Goal: Use online tool/utility: Utilize a website feature to perform a specific function

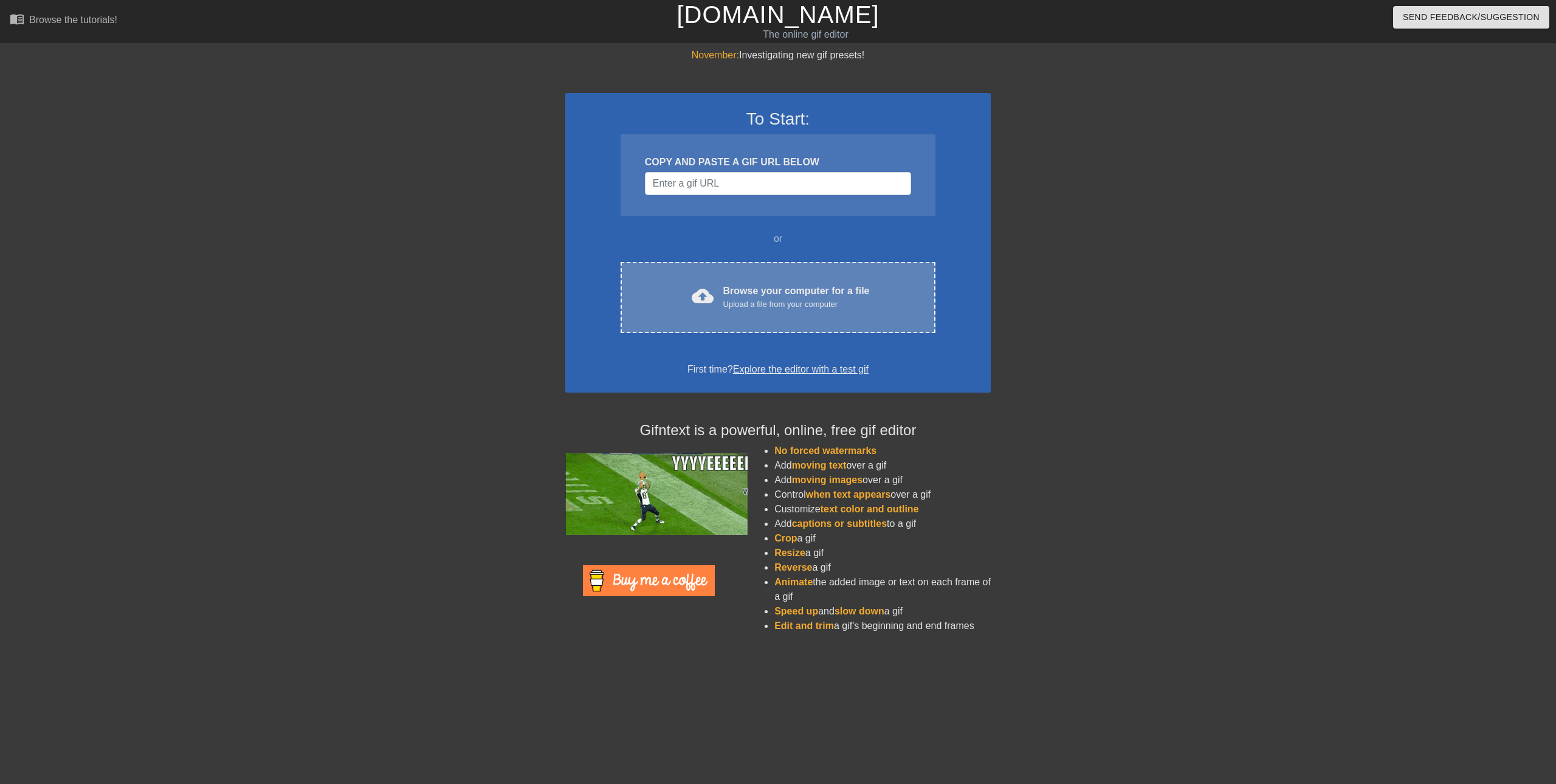
click at [769, 294] on div "Browse your computer for a file Upload a file from your computer" at bounding box center [796, 297] width 147 height 27
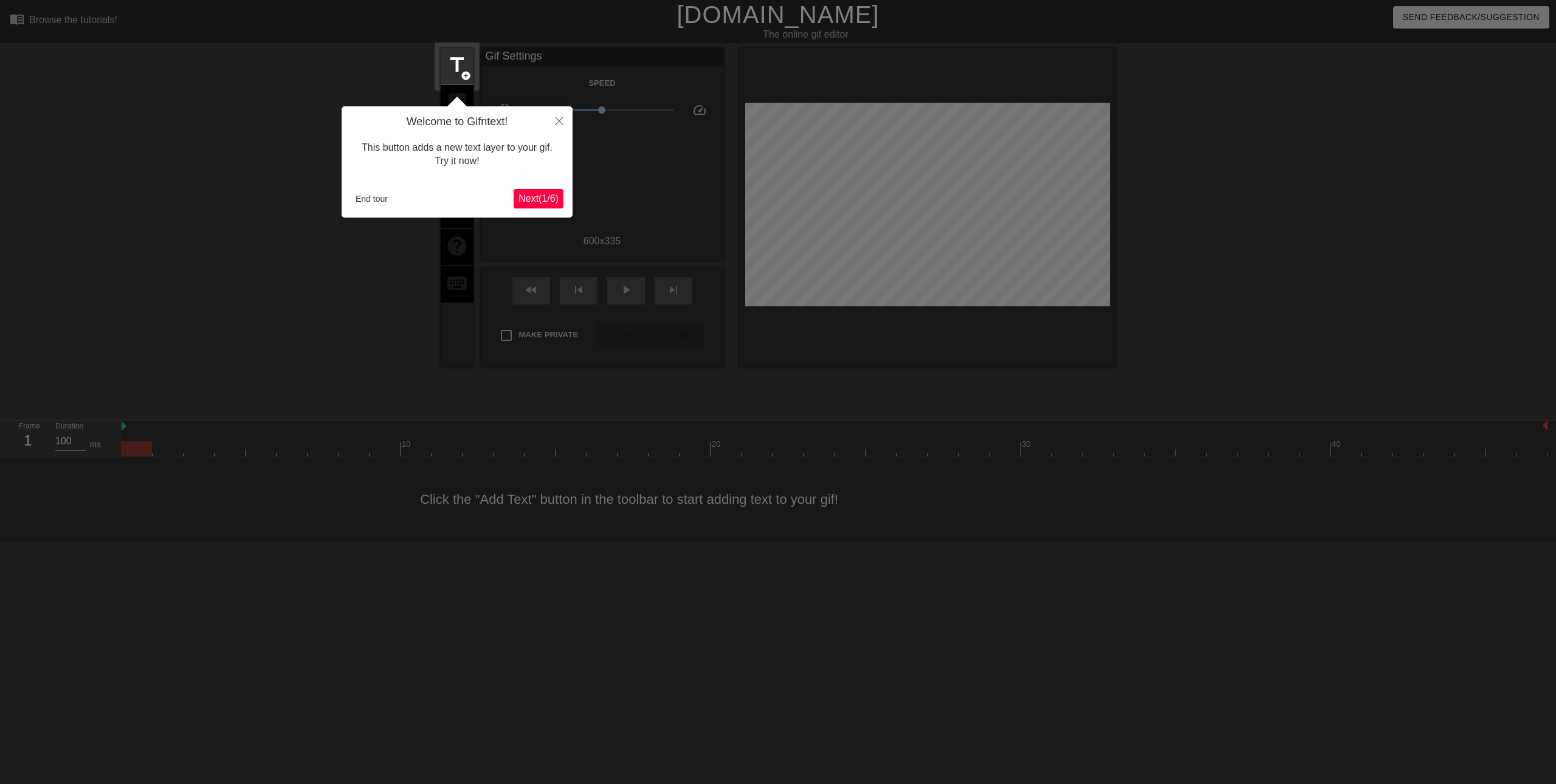
click at [372, 271] on div at bounding box center [778, 392] width 1556 height 784
click at [541, 199] on span "Next ( 1 / 6 )" at bounding box center [539, 198] width 40 height 10
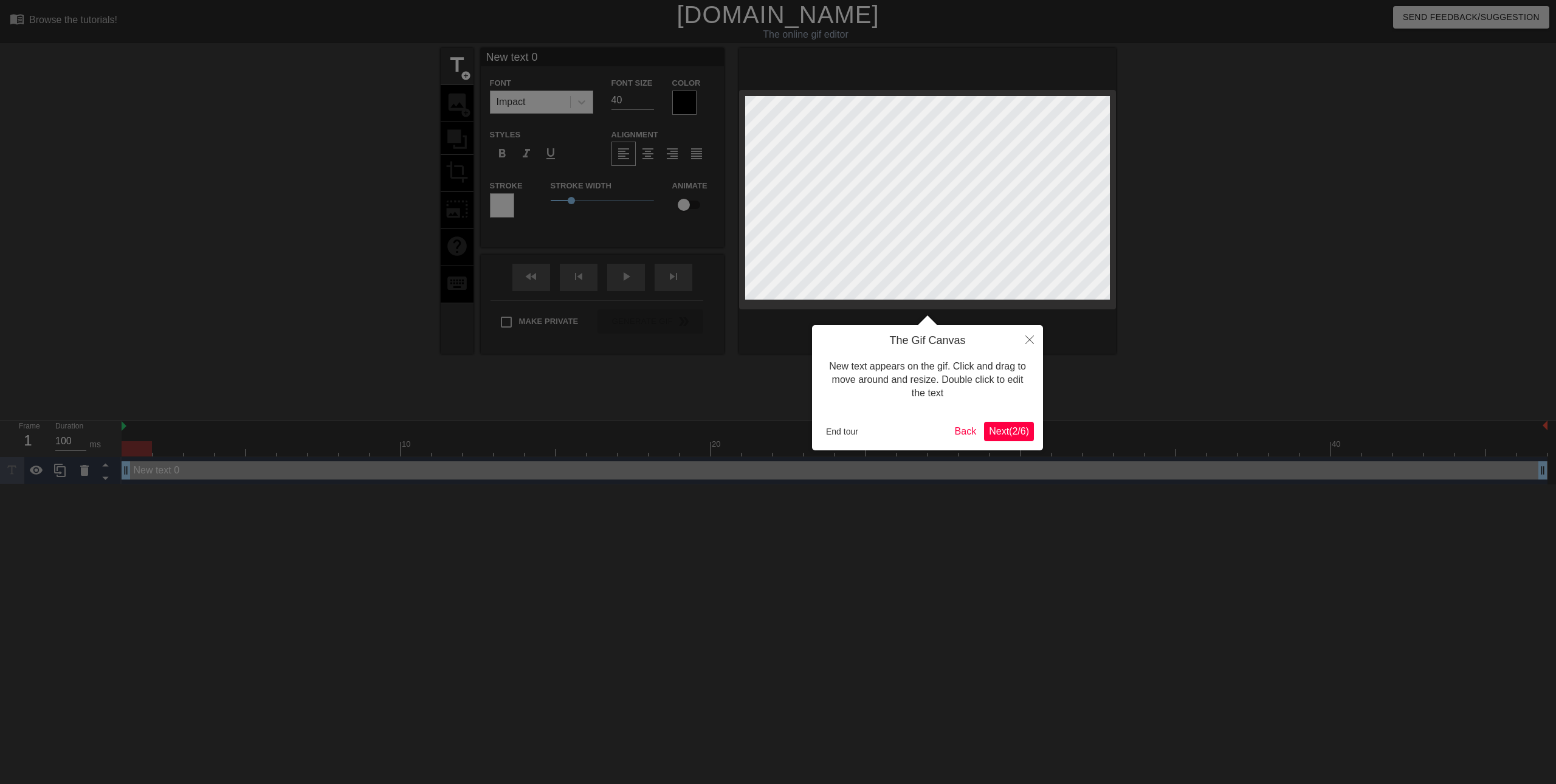
click at [1016, 429] on span "Next ( 2 / 6 )" at bounding box center [1009, 431] width 40 height 10
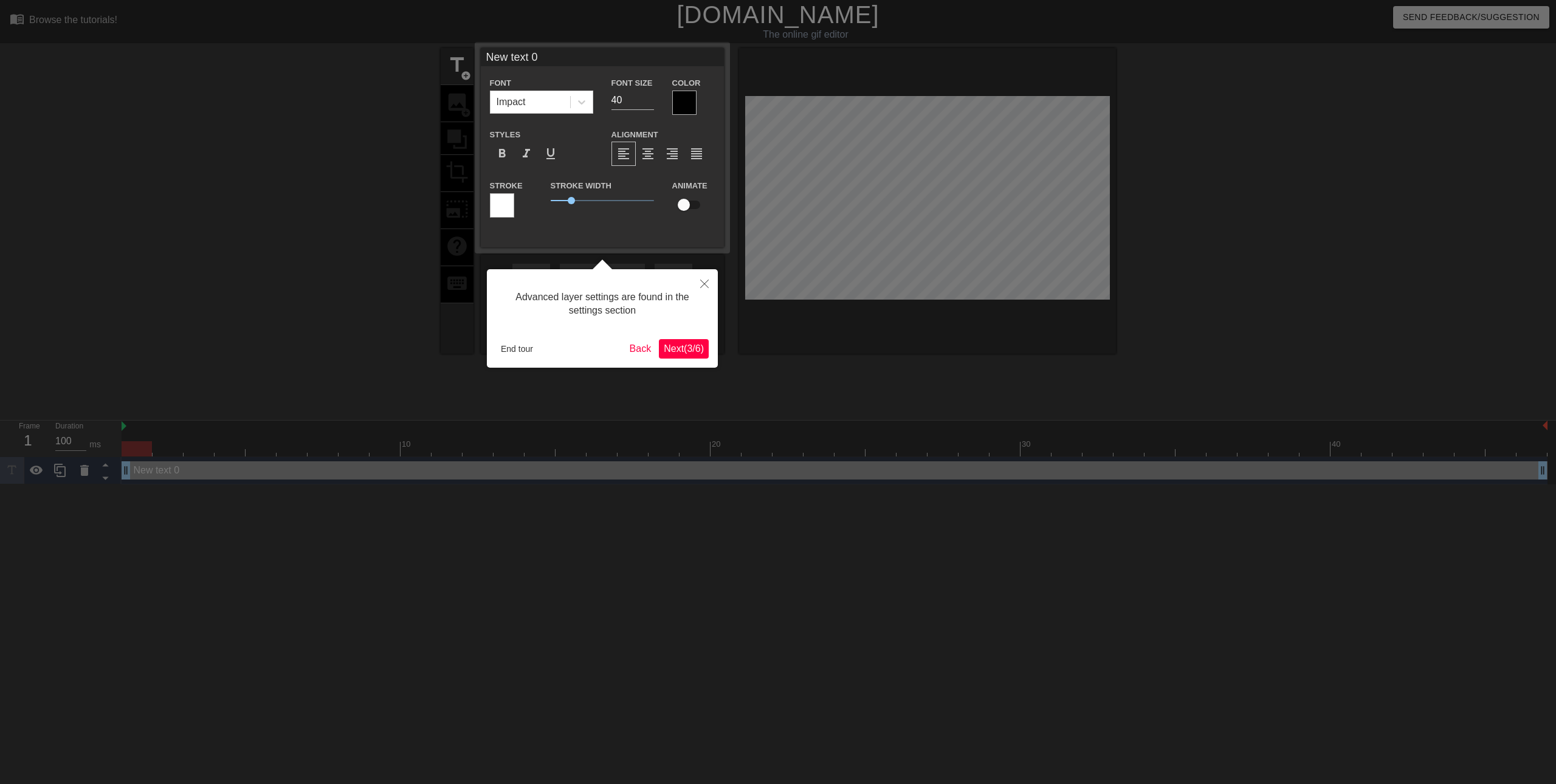
click at [693, 354] on span "Next ( 3 / 6 )" at bounding box center [684, 349] width 40 height 10
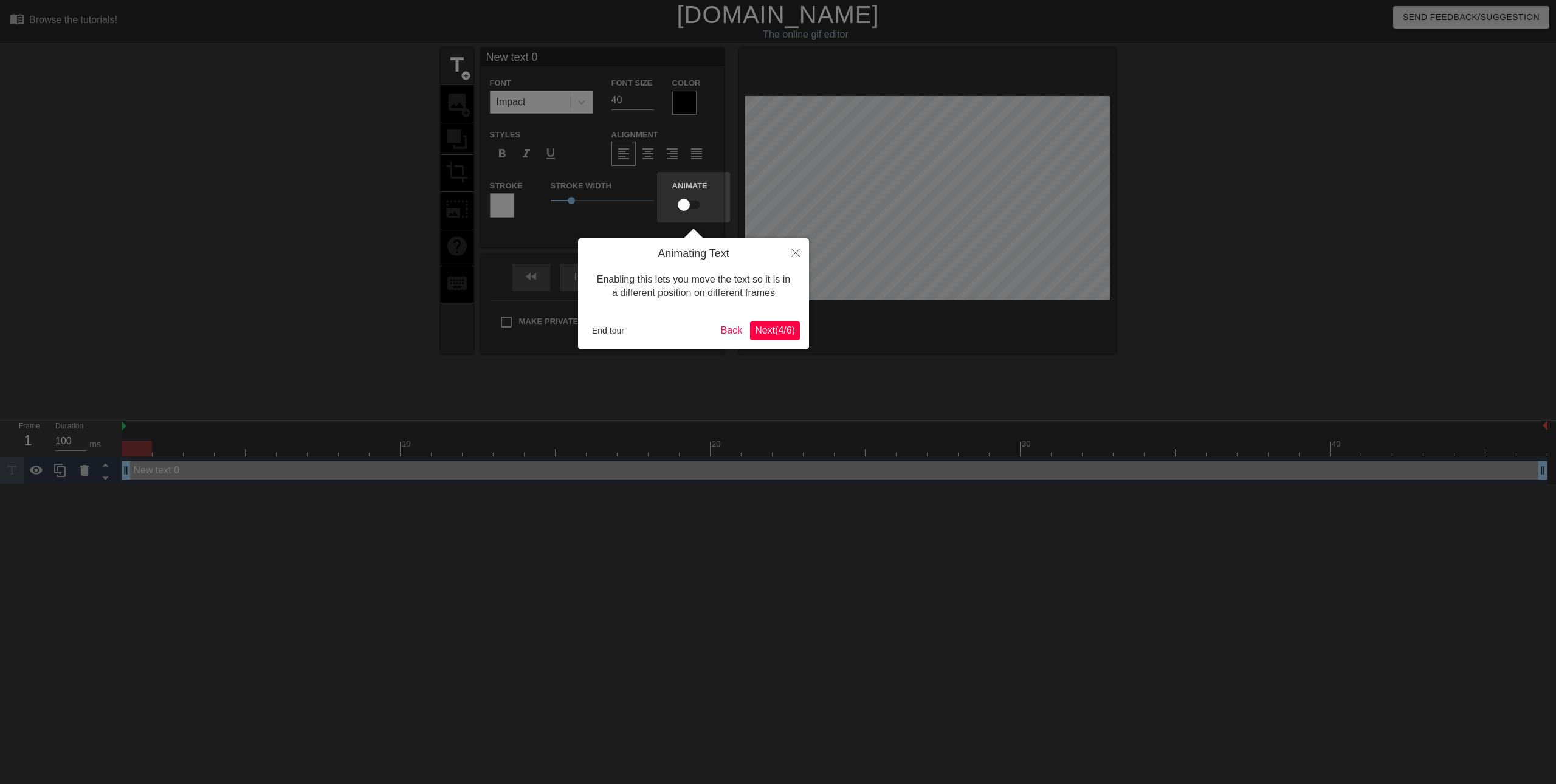
click at [766, 329] on span "Next ( 4 / 6 )" at bounding box center [775, 330] width 40 height 10
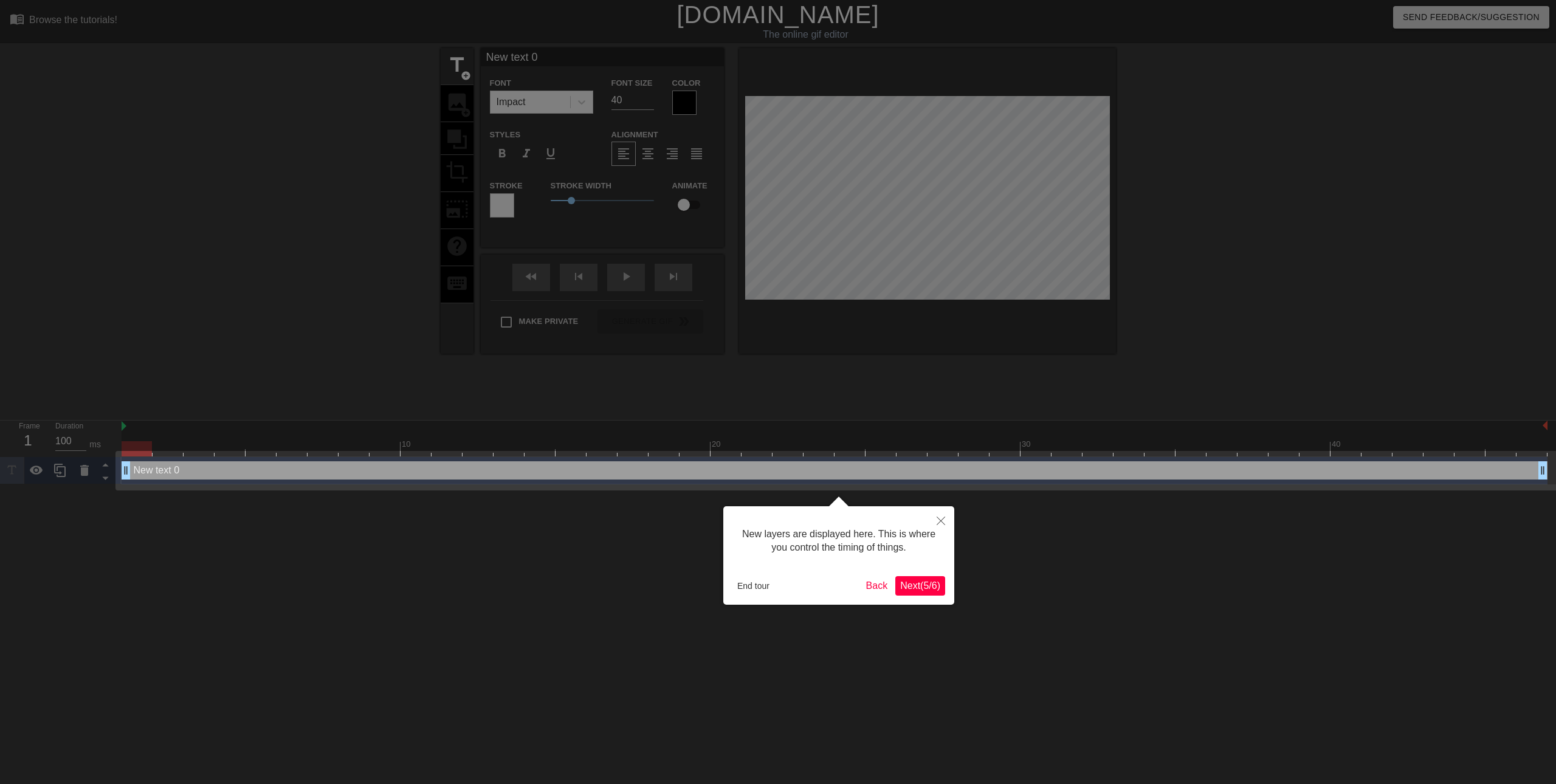
click at [929, 585] on span "Next ( 5 / 6 )" at bounding box center [921, 586] width 40 height 10
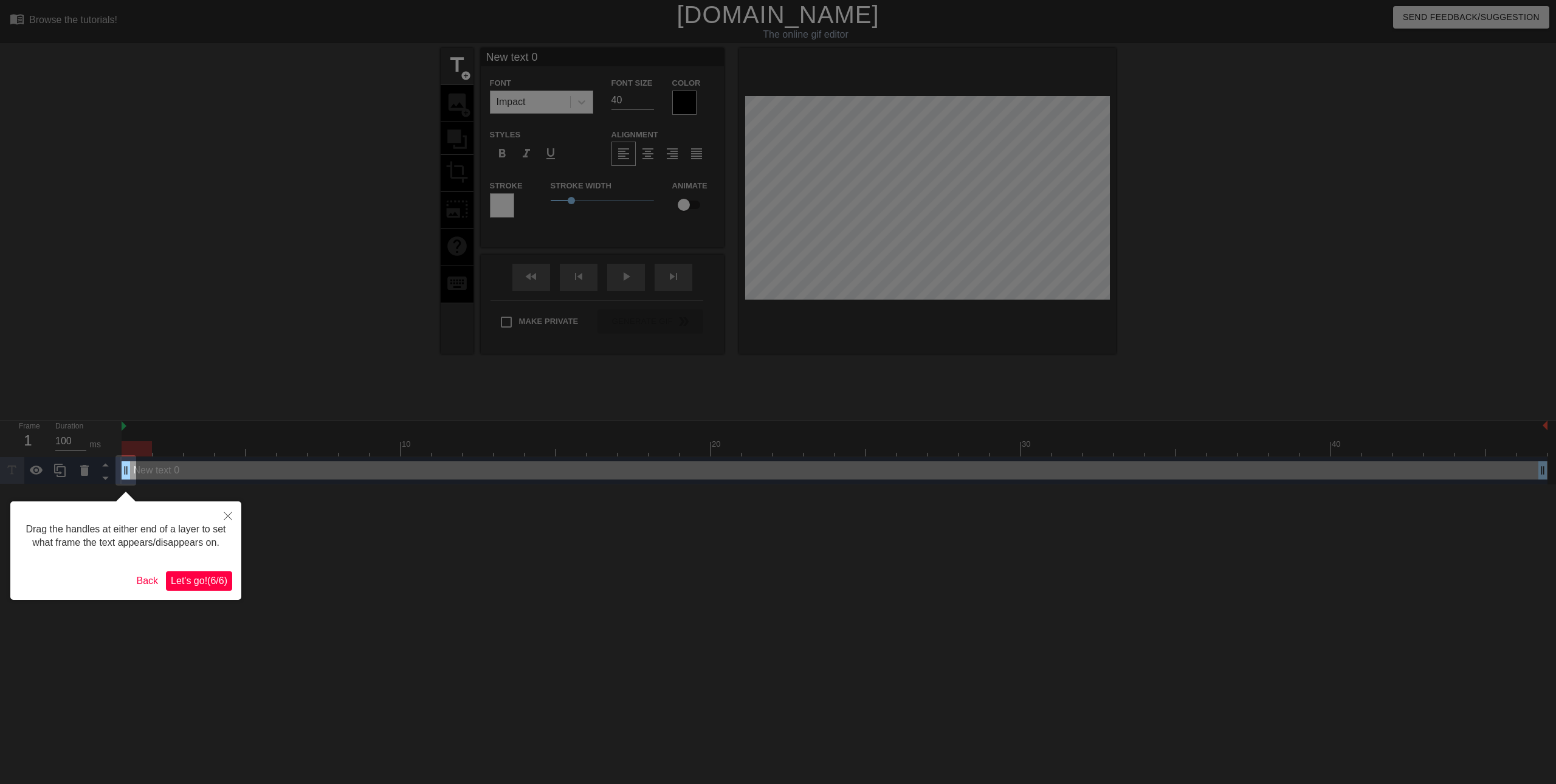
click at [195, 581] on span "Let's go! ( 6 / 6 )" at bounding box center [199, 581] width 57 height 10
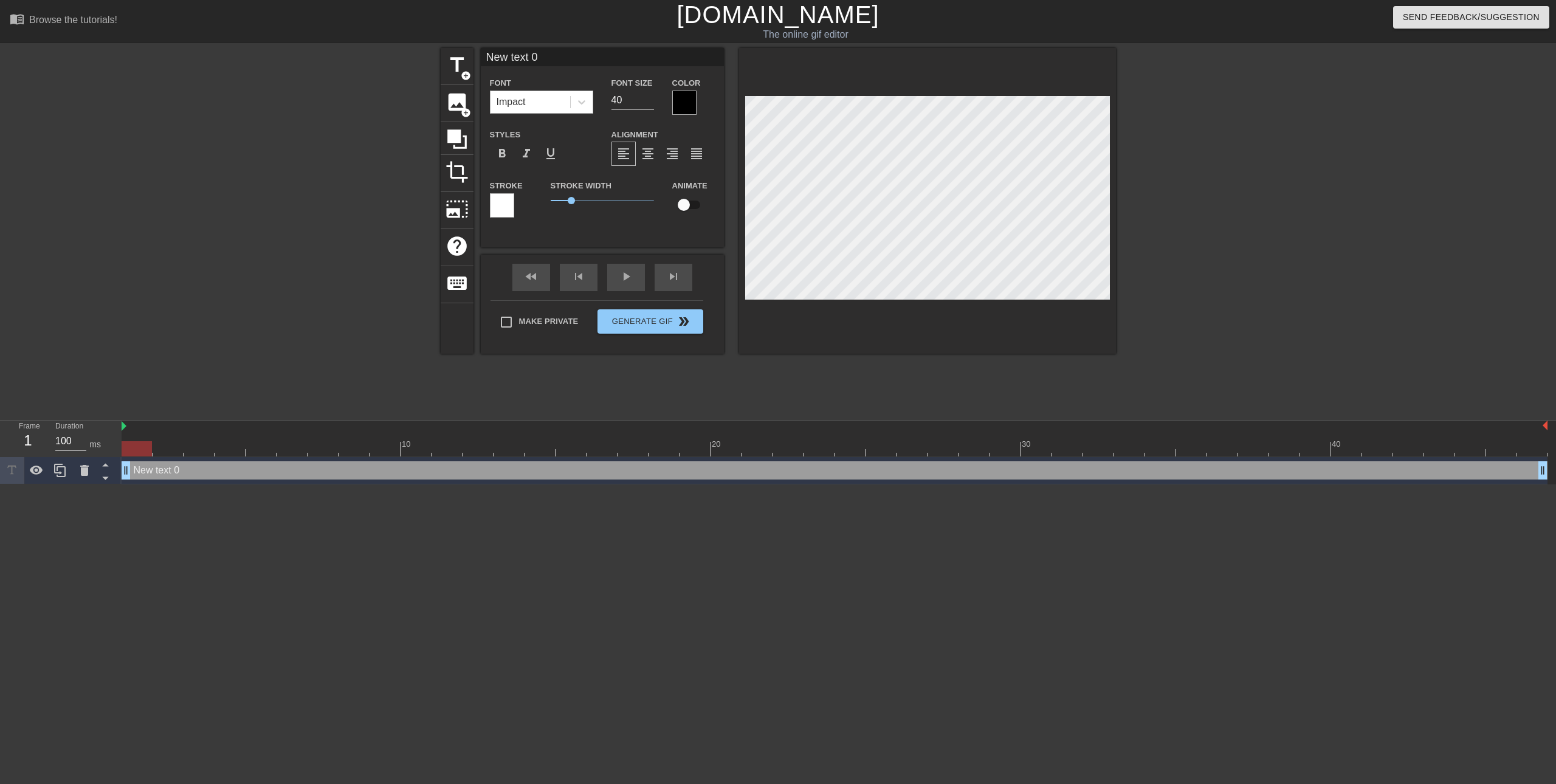
click at [535, 103] on div "Impact" at bounding box center [530, 101] width 80 height 22
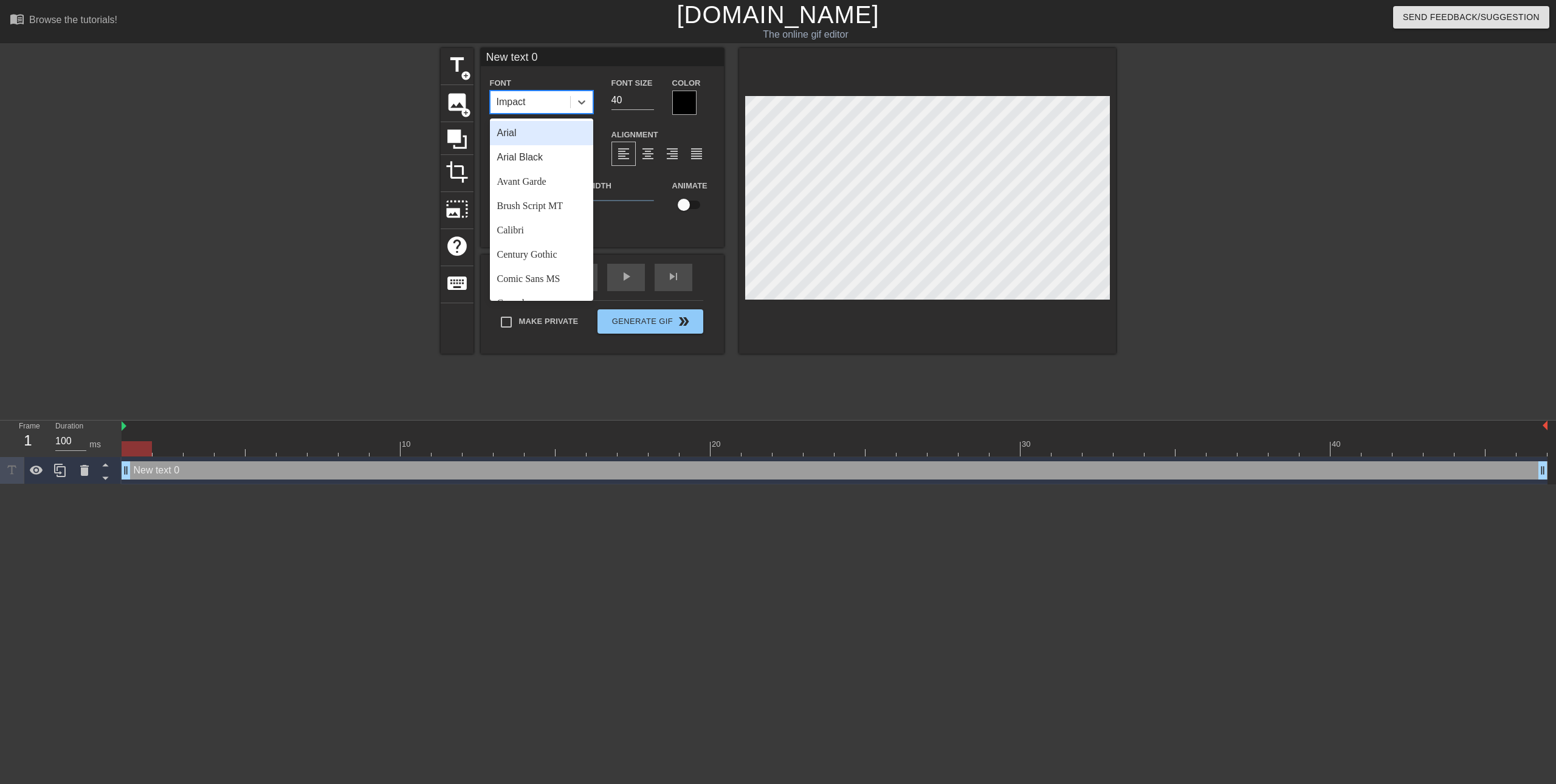
click at [535, 103] on div "Impact" at bounding box center [530, 101] width 80 height 22
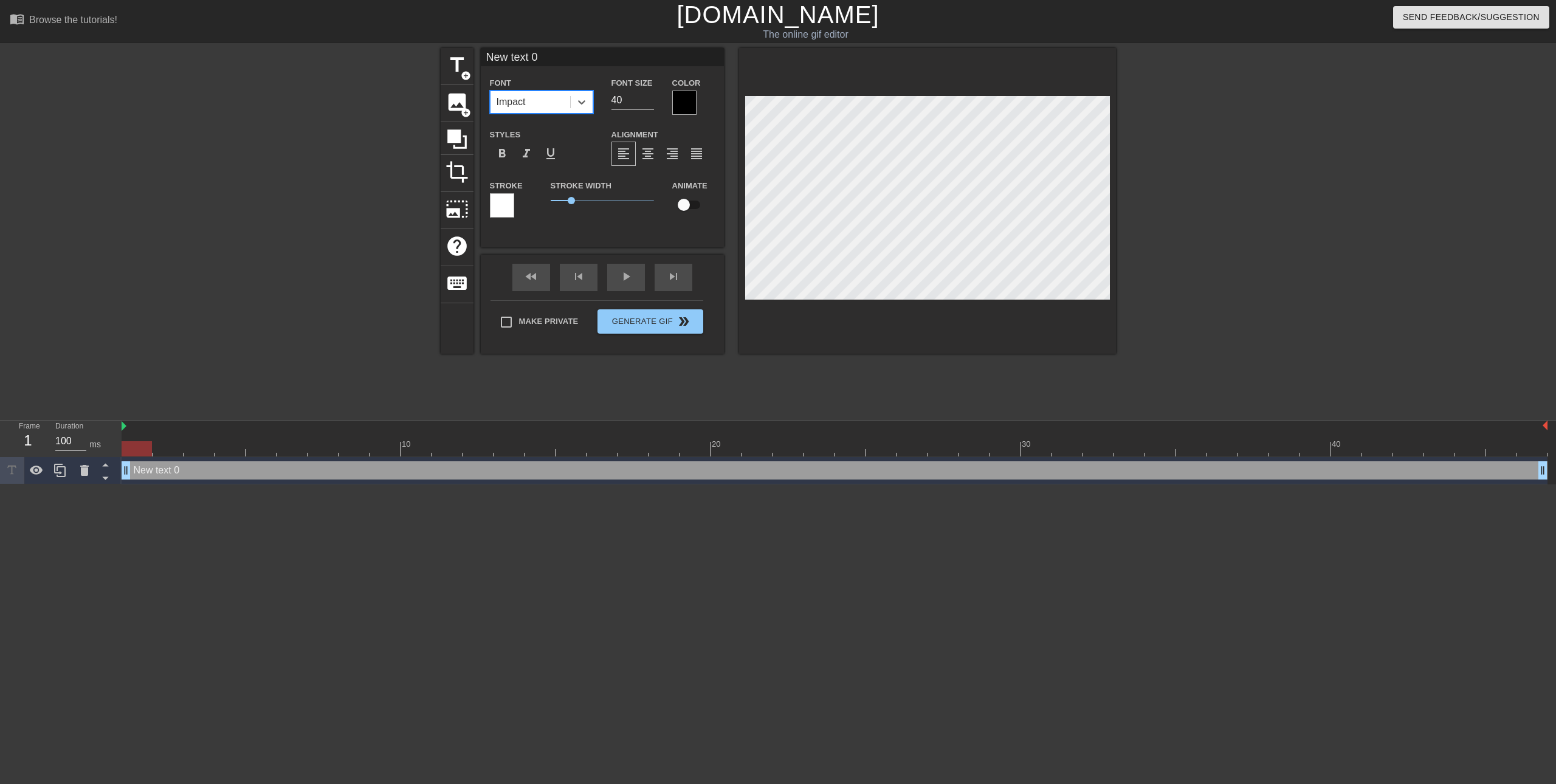
click at [535, 103] on div "Impact" at bounding box center [530, 101] width 80 height 22
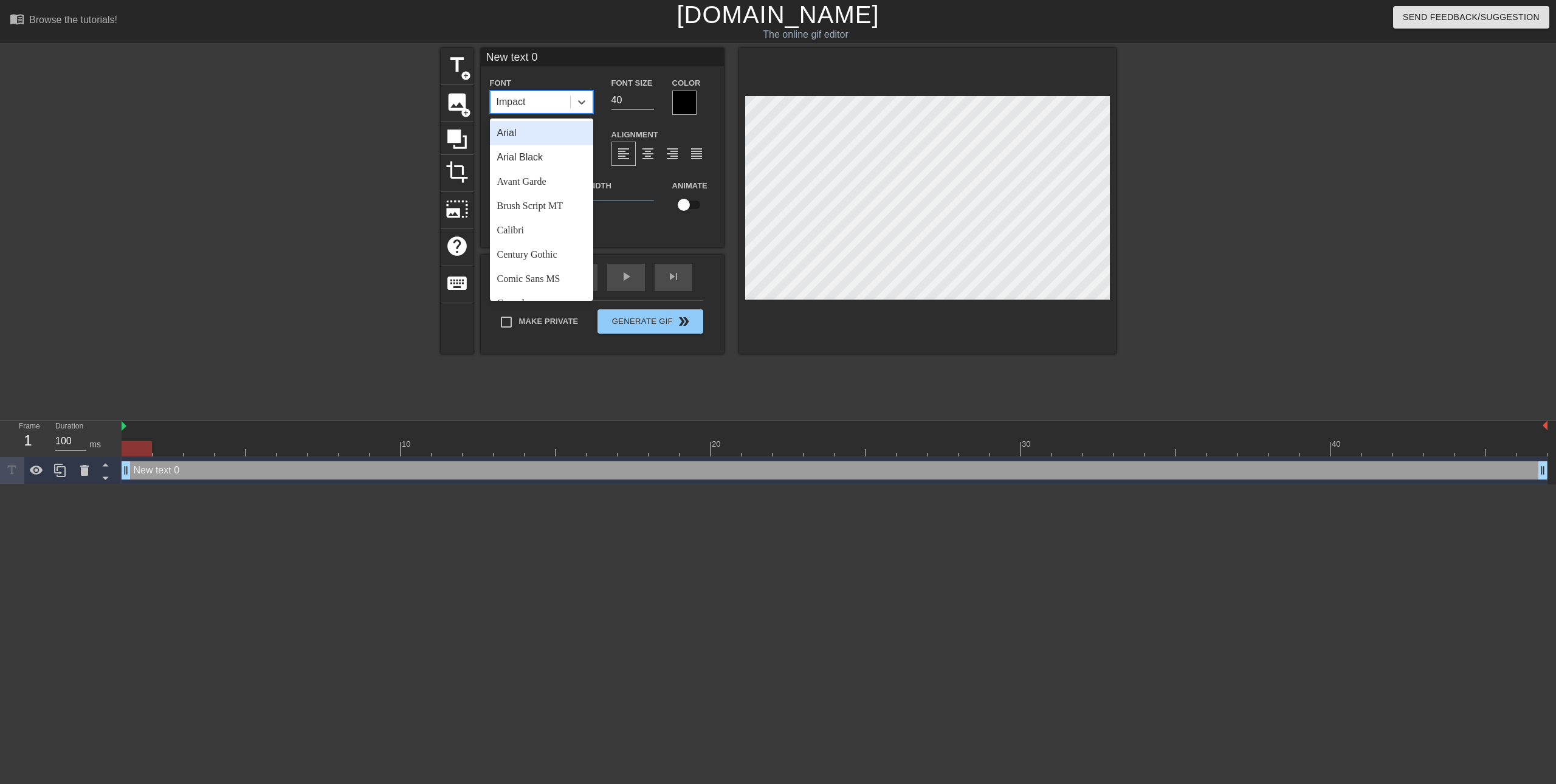
click at [535, 103] on div "Impact" at bounding box center [530, 101] width 80 height 22
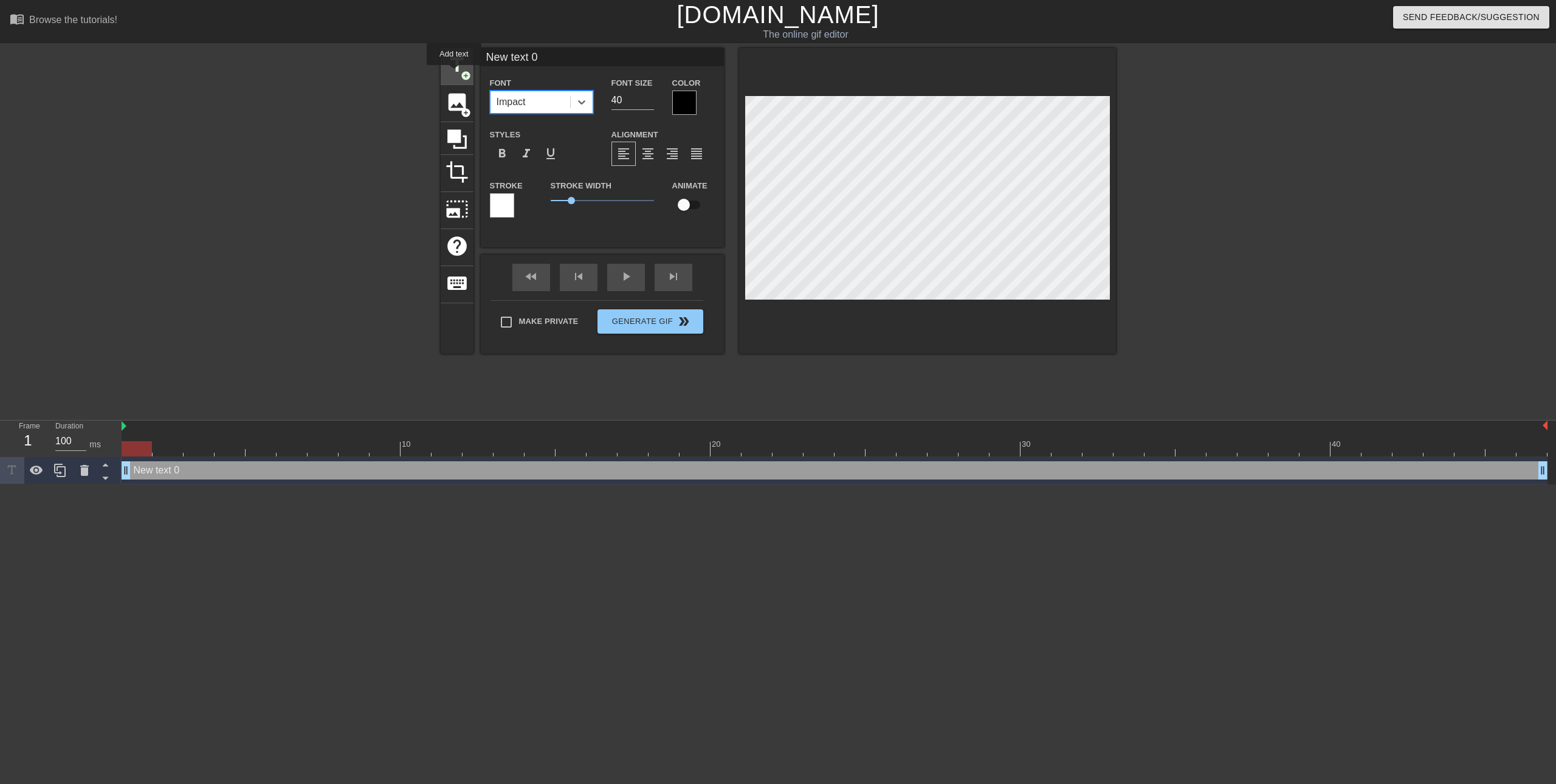
click at [454, 74] on span "title" at bounding box center [457, 65] width 23 height 23
type input "New text 1"
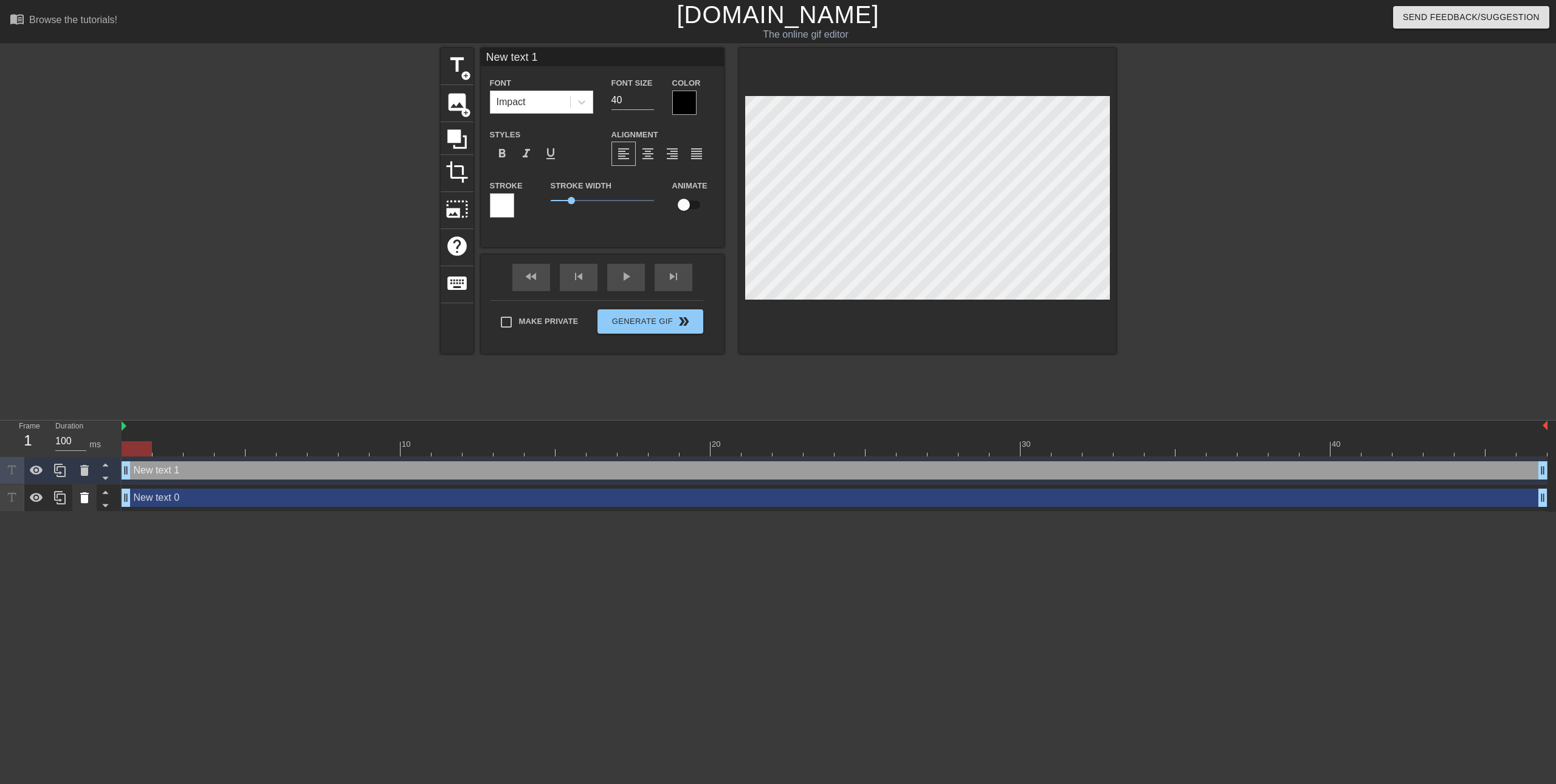
drag, startPoint x: 197, startPoint y: 499, endPoint x: 86, endPoint y: 497, distance: 111.0
click at [86, 497] on icon at bounding box center [84, 497] width 8 height 11
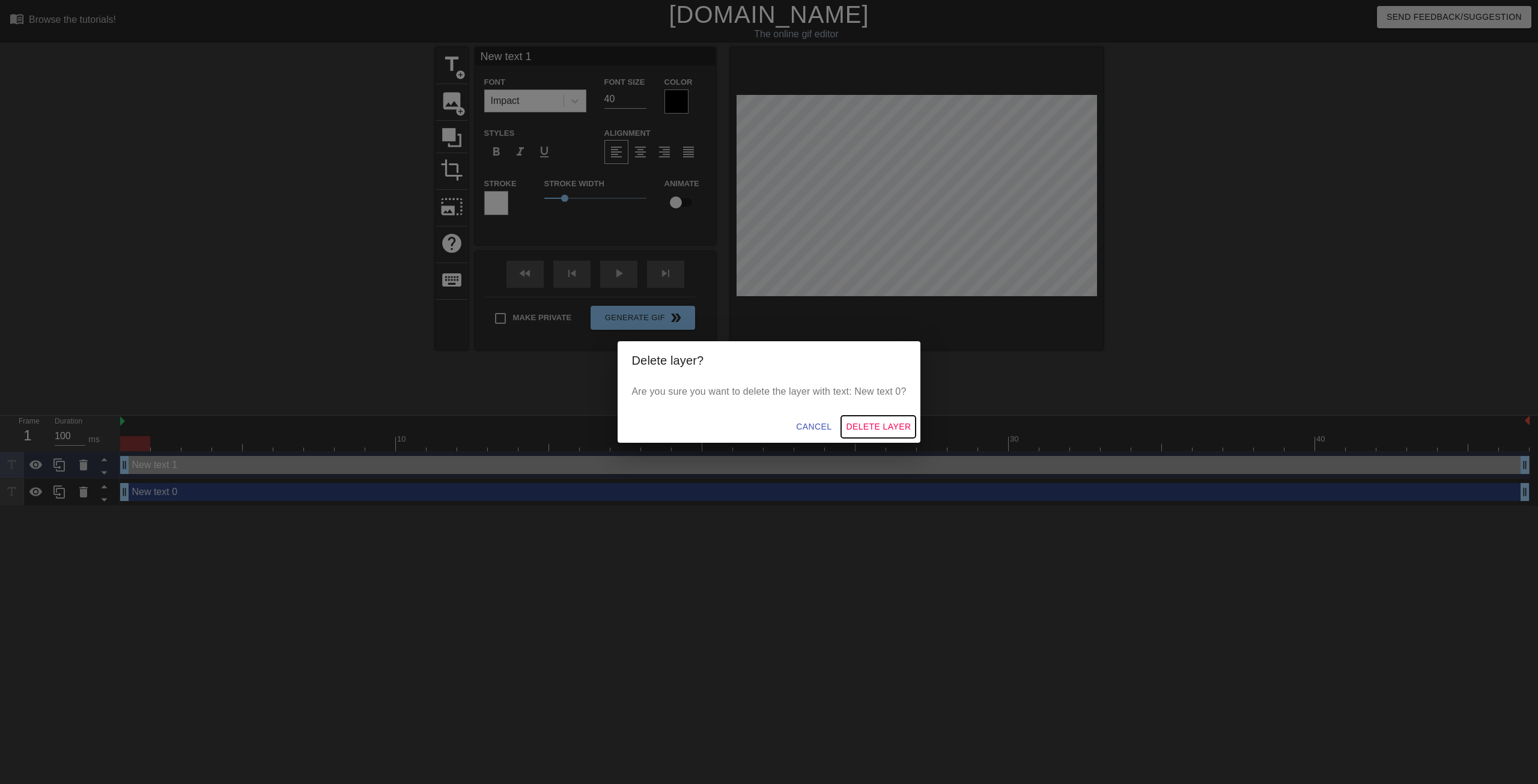
click at [861, 426] on span "Delete Layer" at bounding box center [878, 427] width 65 height 15
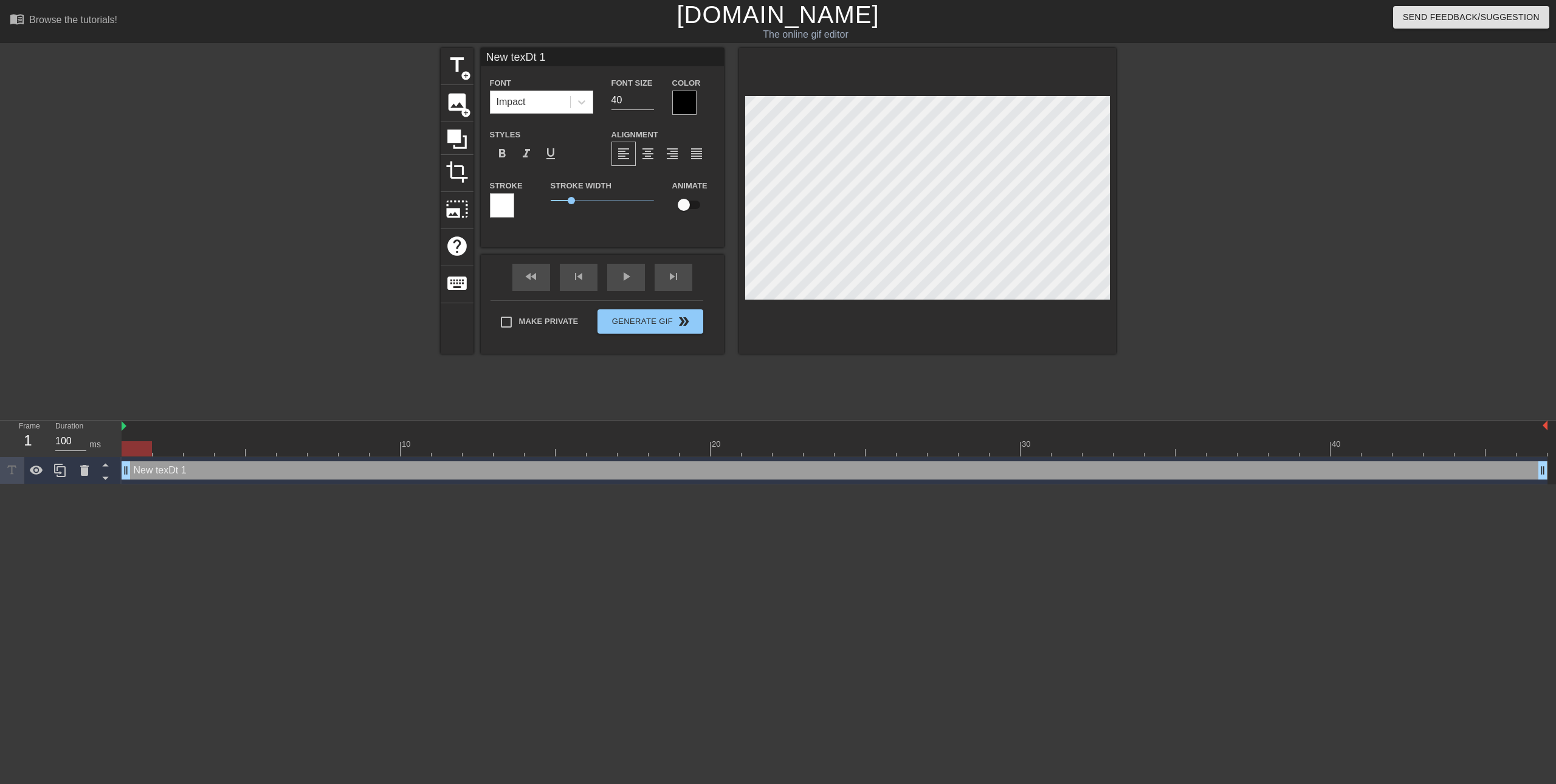
type input "New texDSt 1"
type textarea "New texDSt 1"
type input "New texDSt"
type textarea "New texDSt"
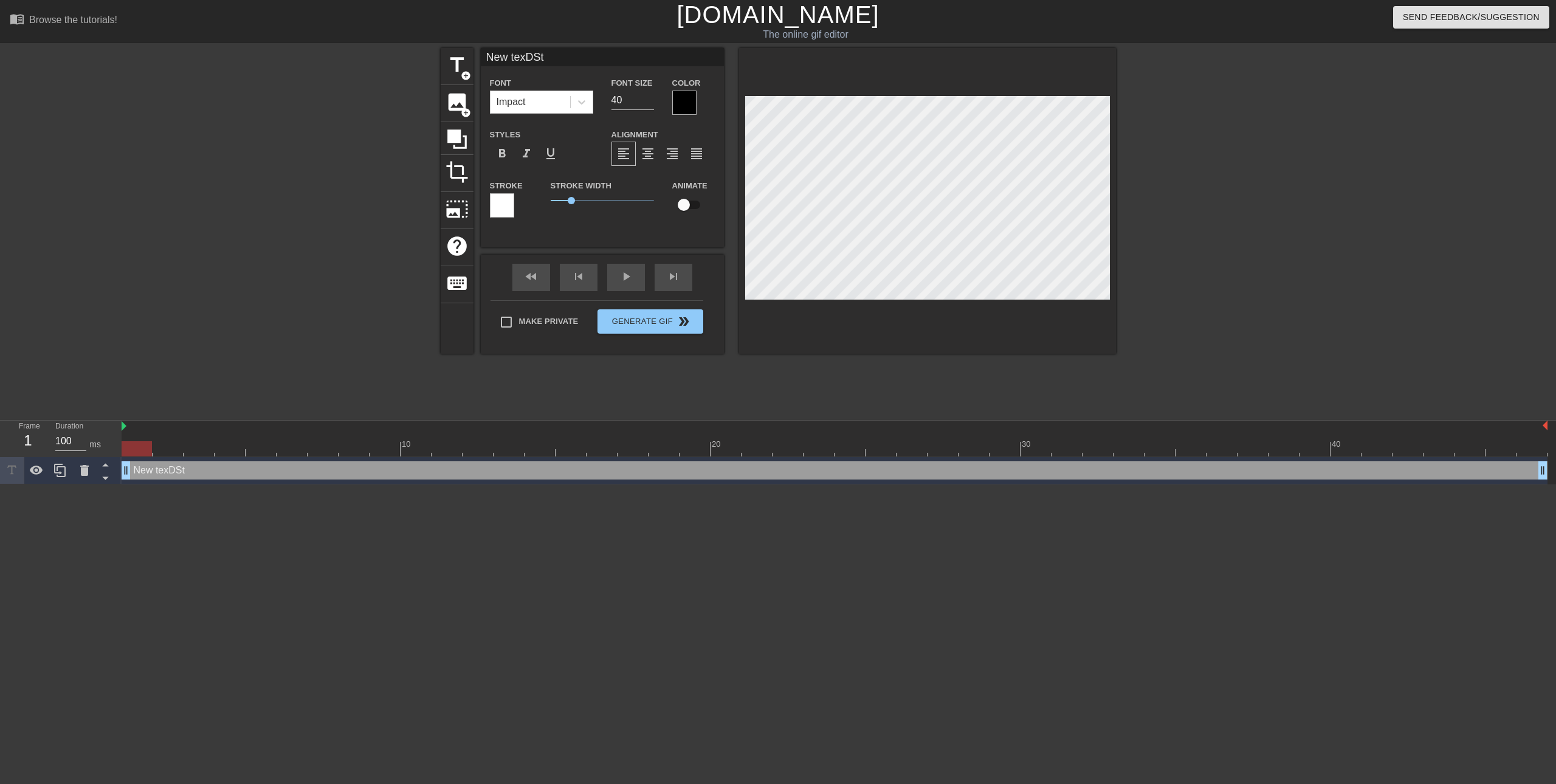
type input "New texDSt"
type textarea "New texDSt"
type input "New texDS"
type textarea "New texDS"
type input "New texD"
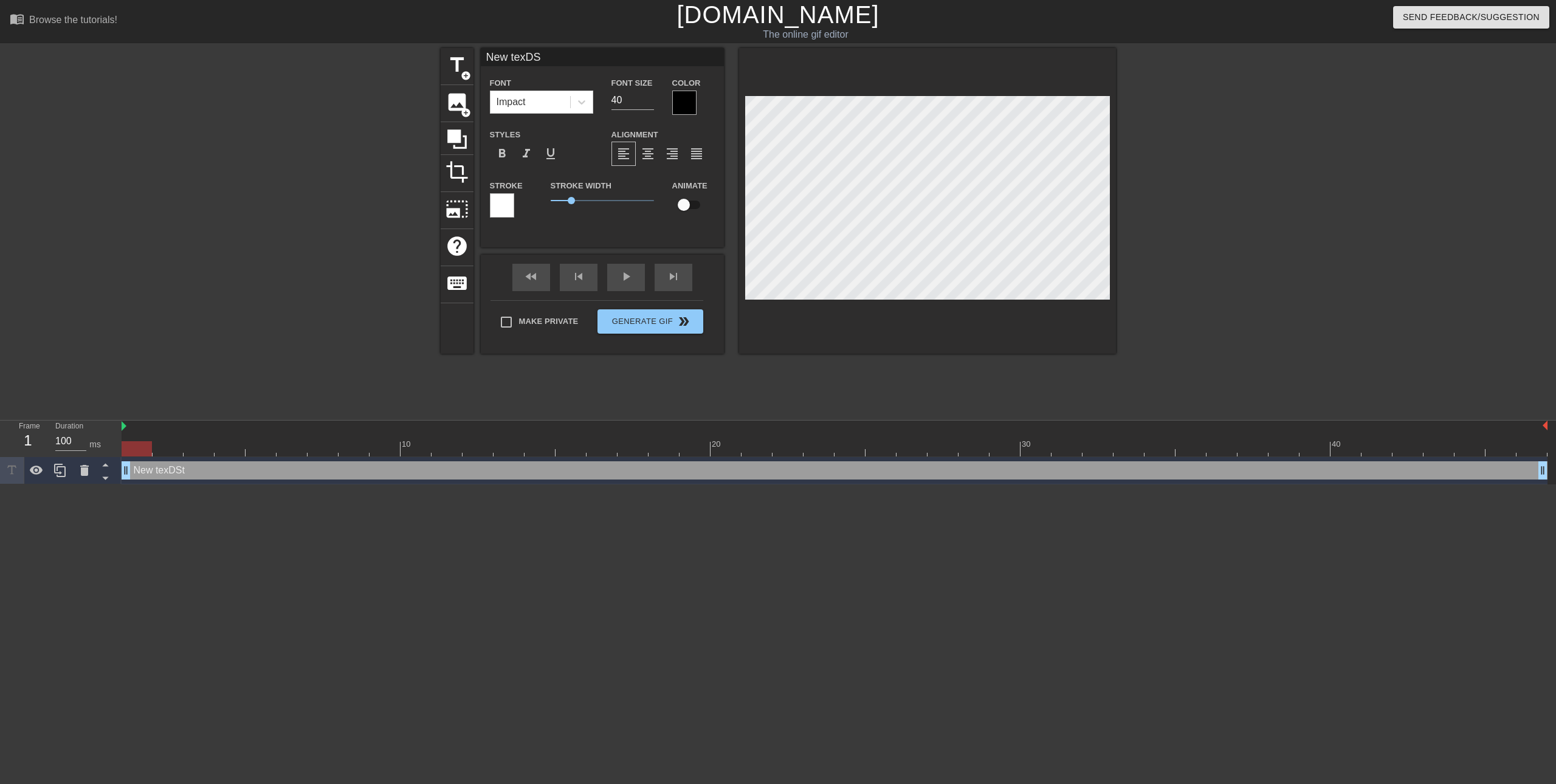
type textarea "New texD"
type input "New tex"
type textarea "New tex"
type input "New te"
type textarea "New te"
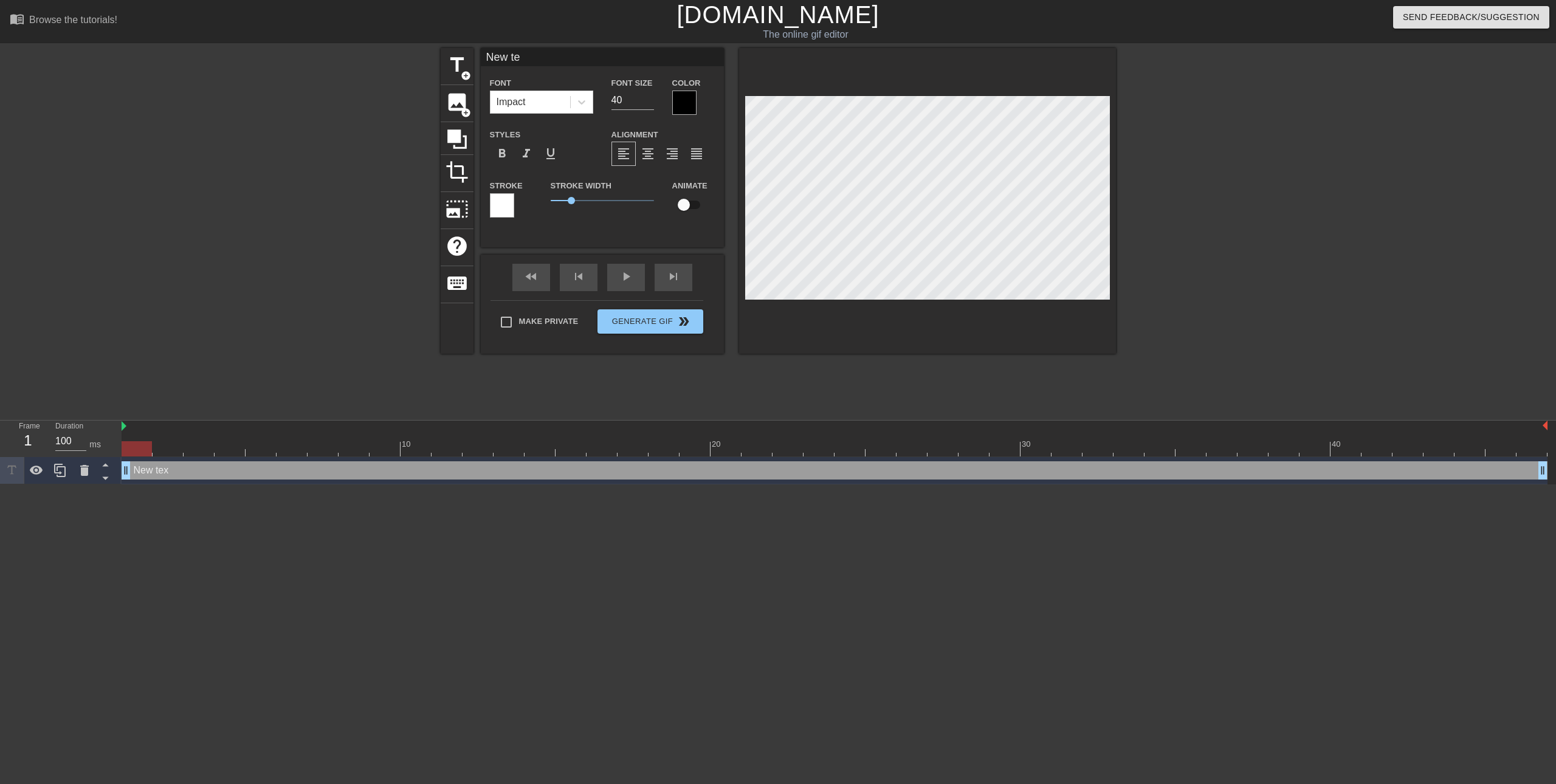
type input "New t"
type textarea "New t"
type input "New"
type textarea "New"
type input "New"
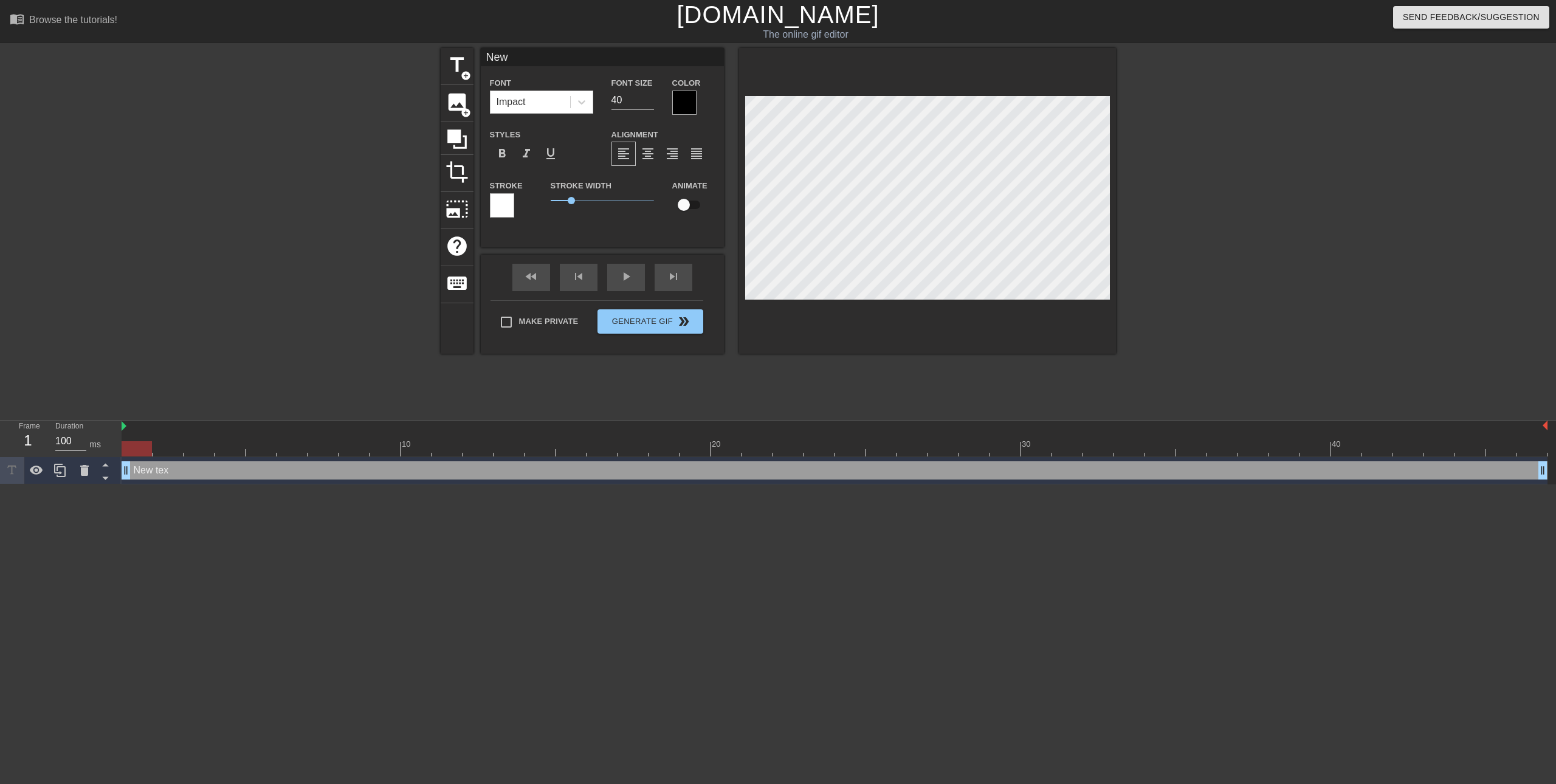
type textarea "New"
type input "Ne"
type textarea "Ne"
type input "N"
type textarea "N"
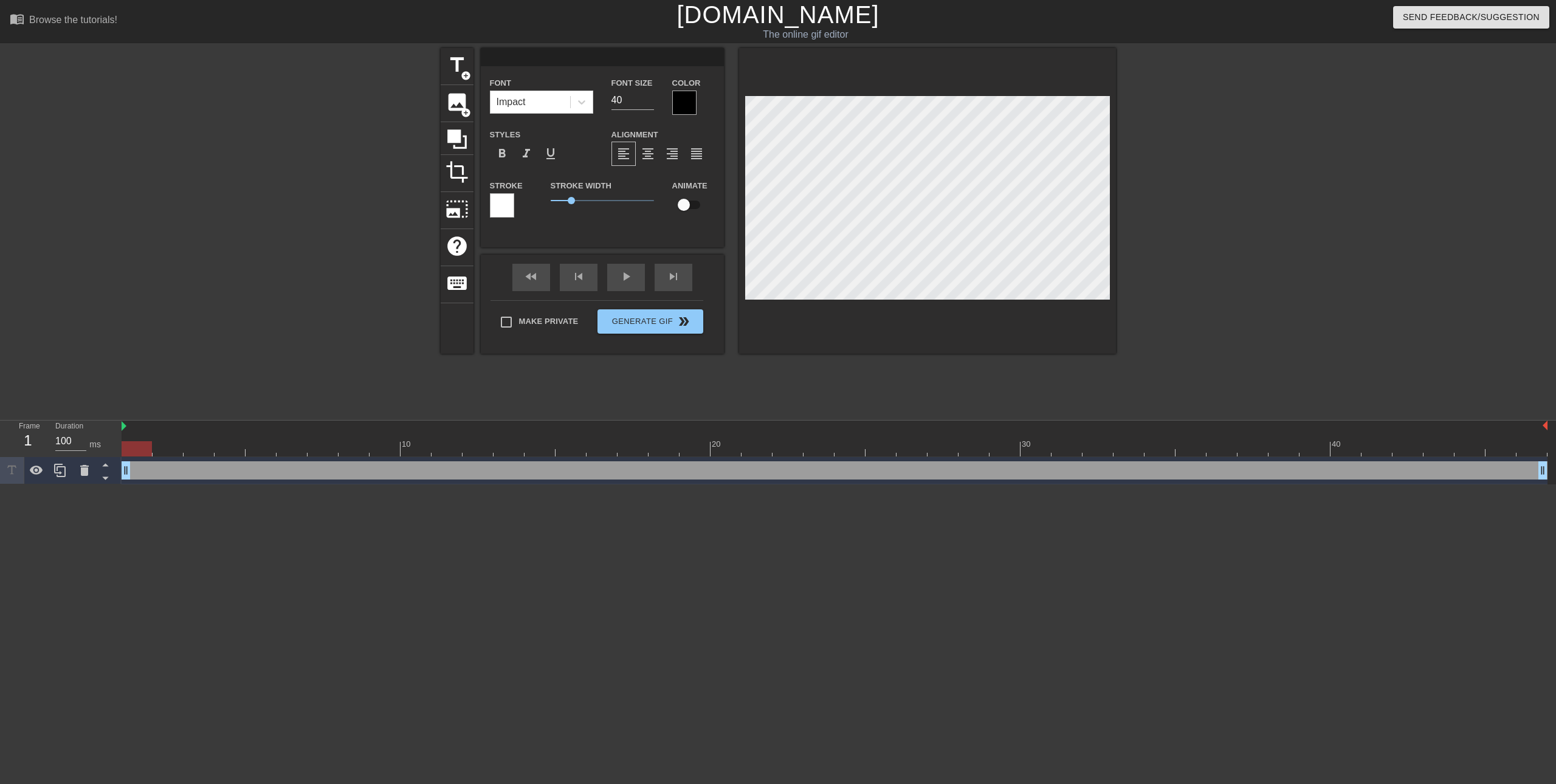
type input "S"
type textarea "S"
type input "S"
type textarea "S"
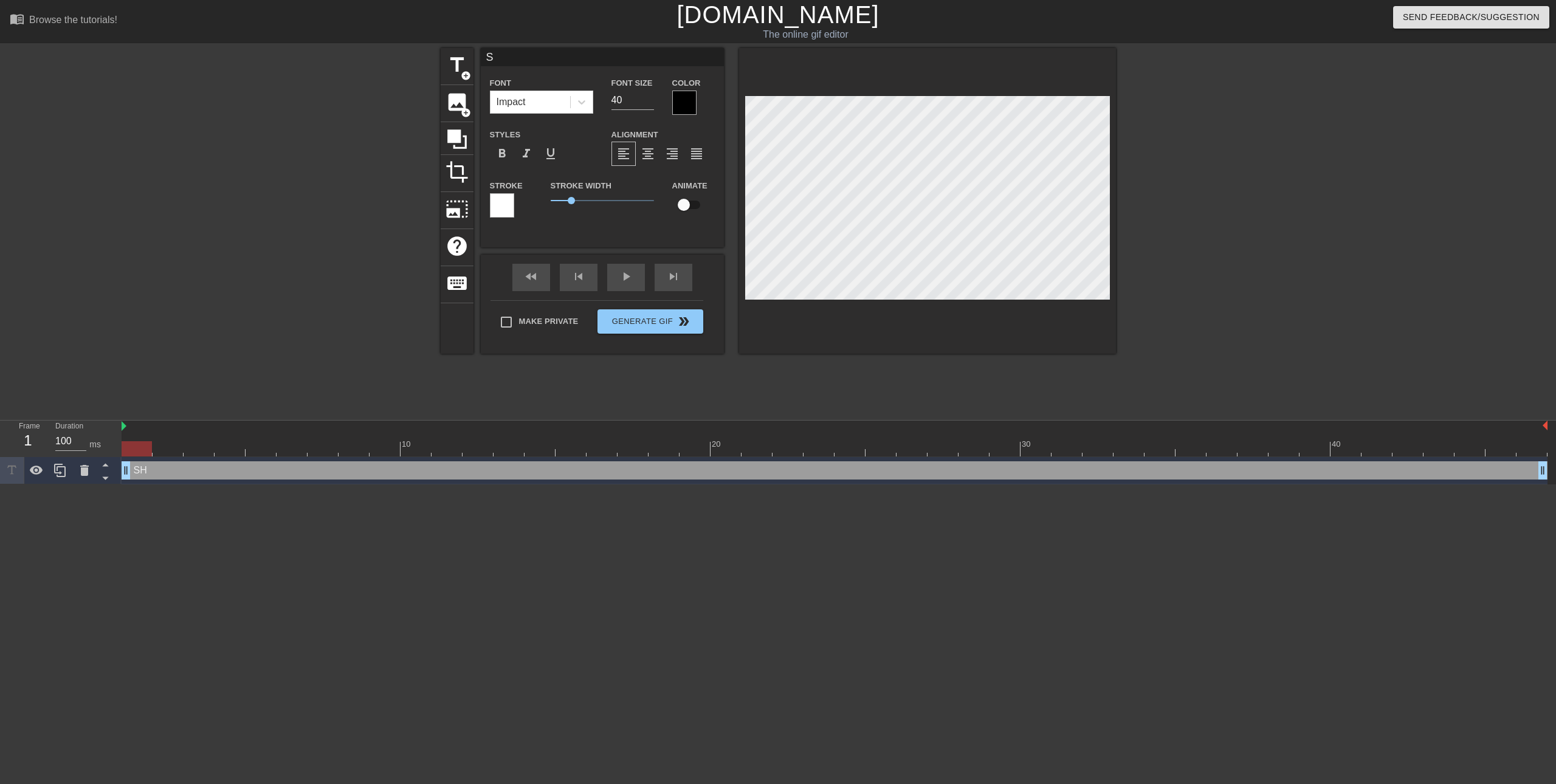
type input "SH"
type textarea "SH"
type input "SHA"
type textarea "SHA"
type input "SHAD"
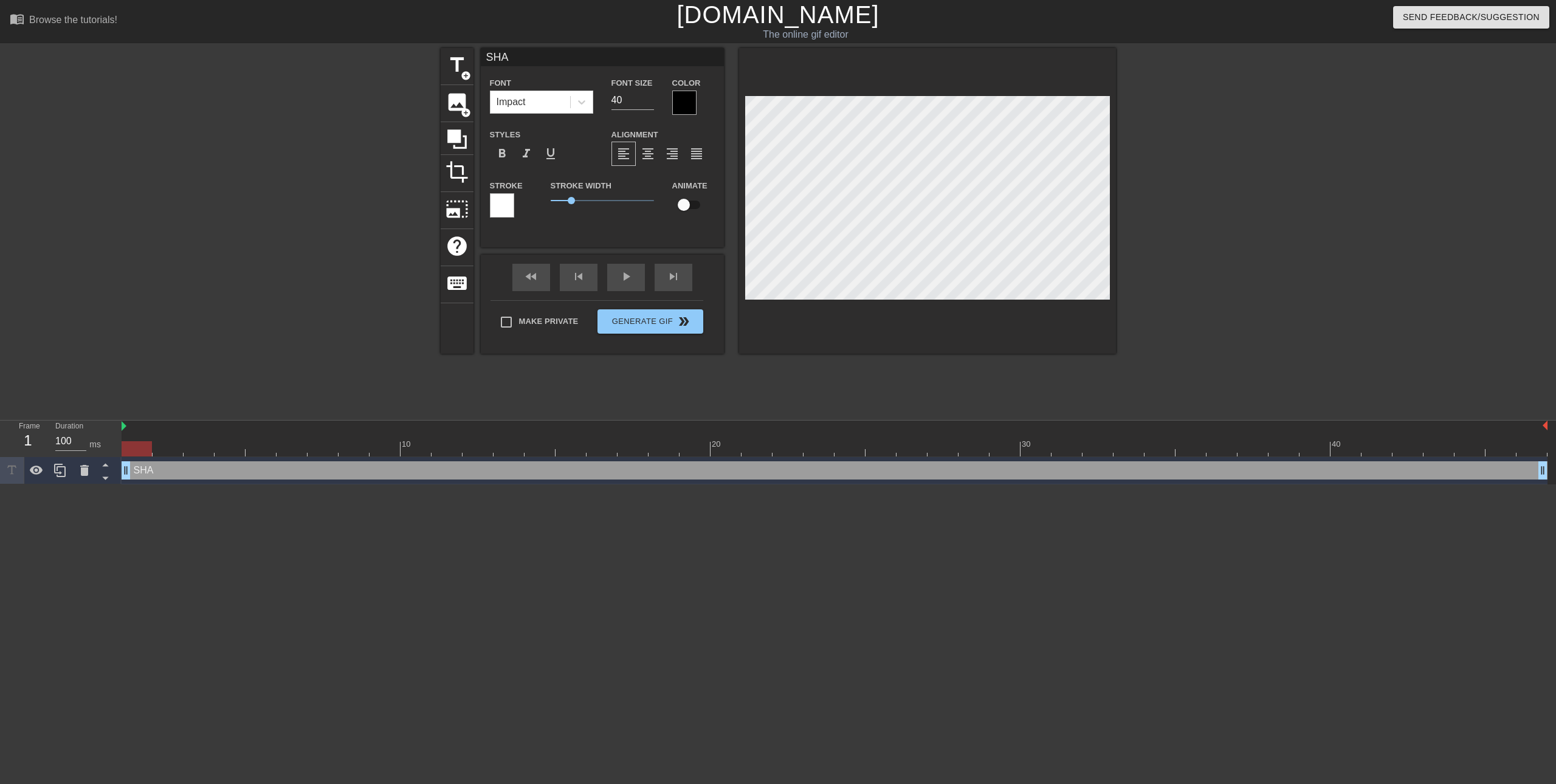
type textarea "SHAD"
type input "SHADO"
type textarea "SHADO"
type input "SHADOW"
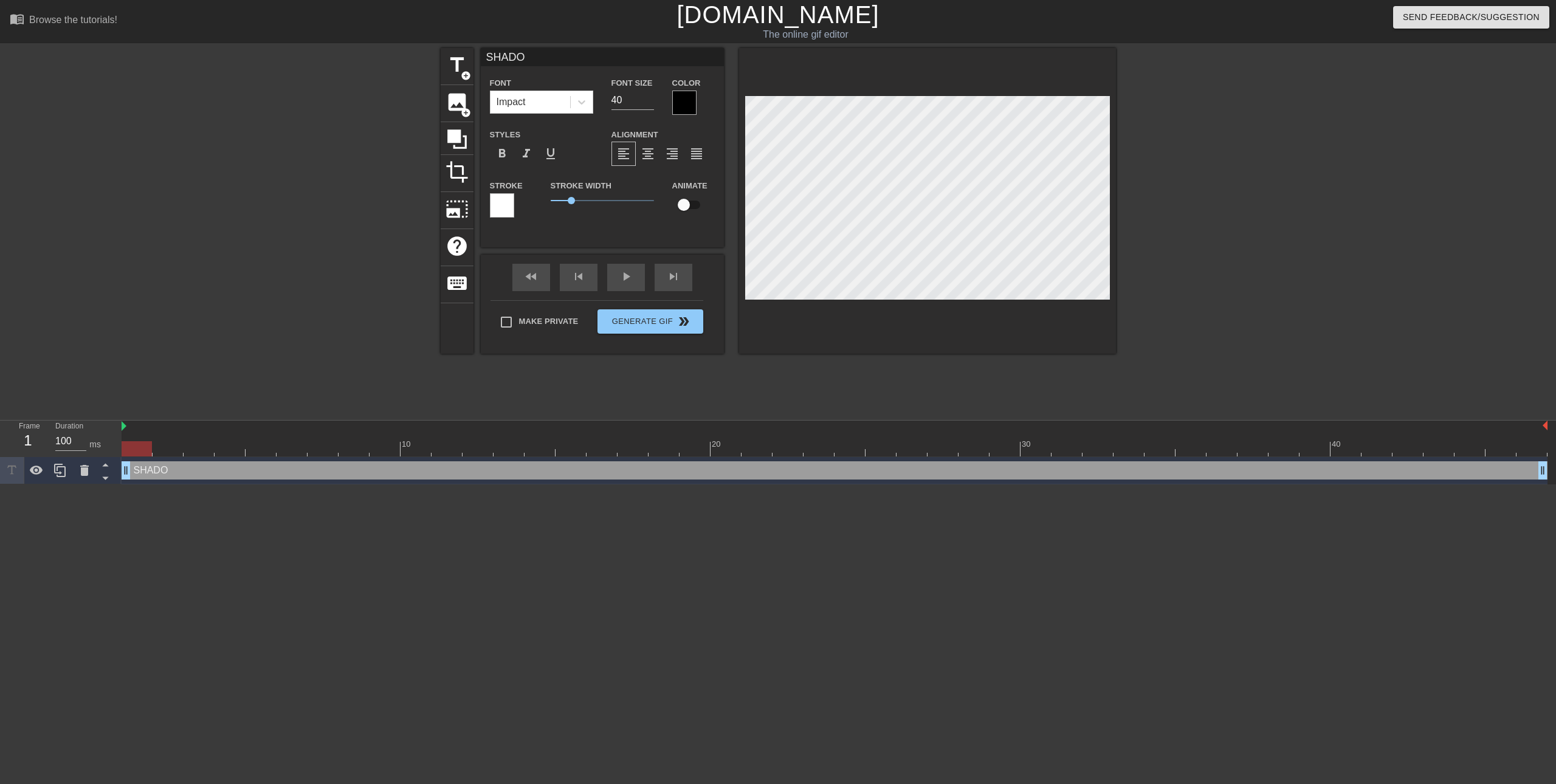
type textarea "SHADOW"
type input "SHADOWH"
type textarea "SHADOWH"
type input "SHADOWHU"
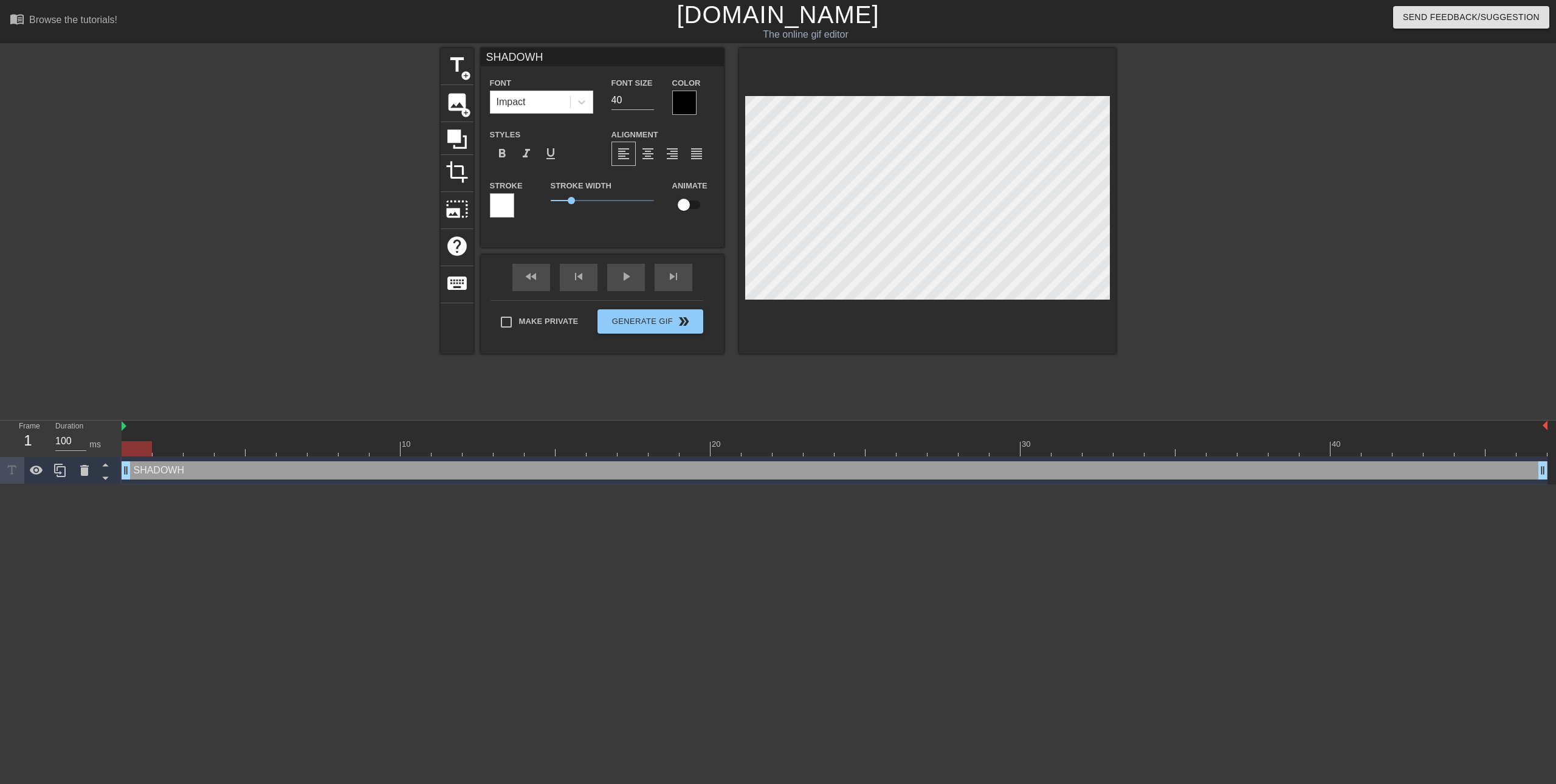
type textarea "SHADOWHU"
type input "SHADOWHUN"
type textarea "SHADOWHUN"
type input "SHADOWHUNT"
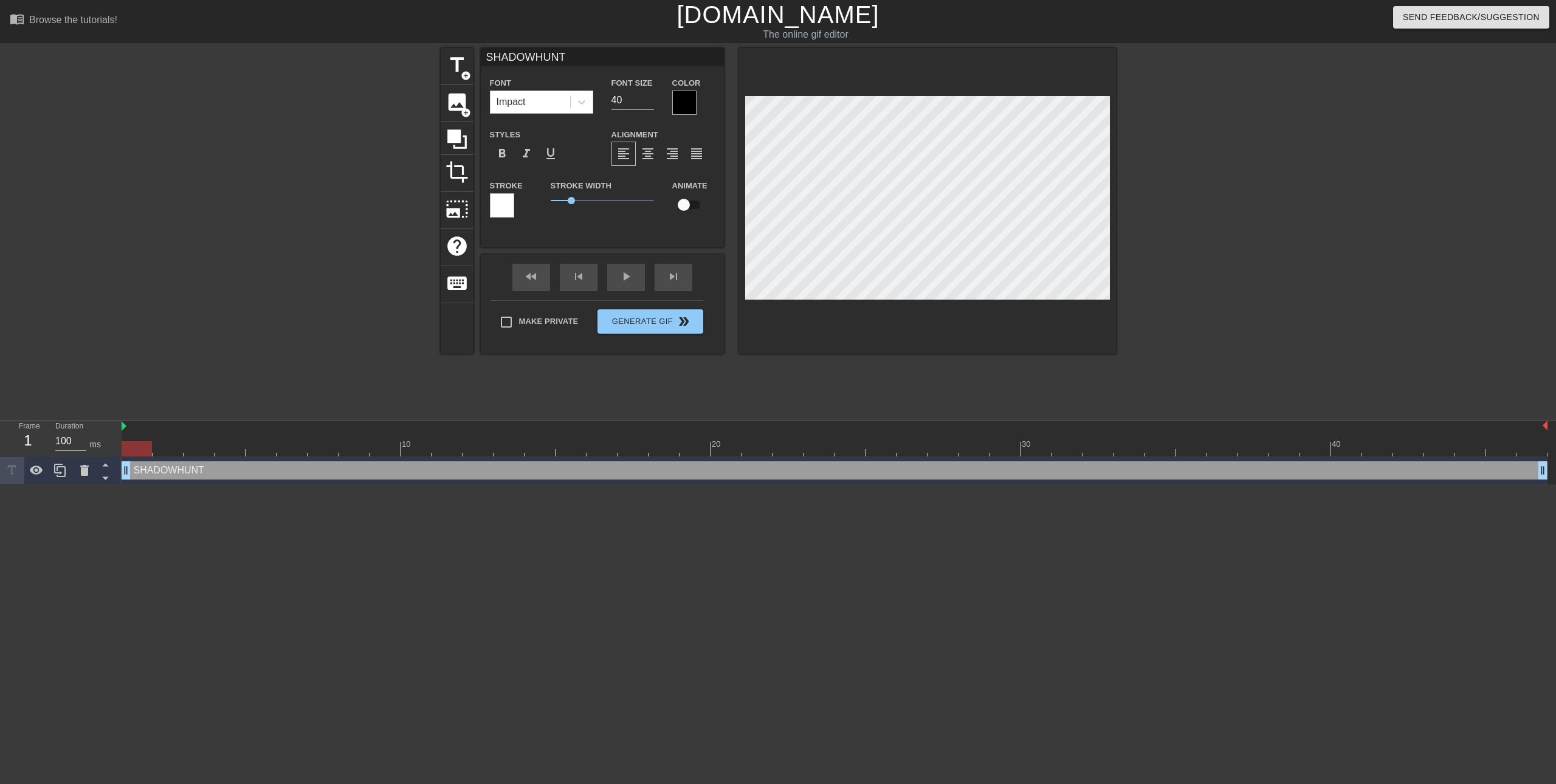
type textarea "SHADOWHUNT"
click at [690, 101] on div at bounding box center [684, 102] width 25 height 25
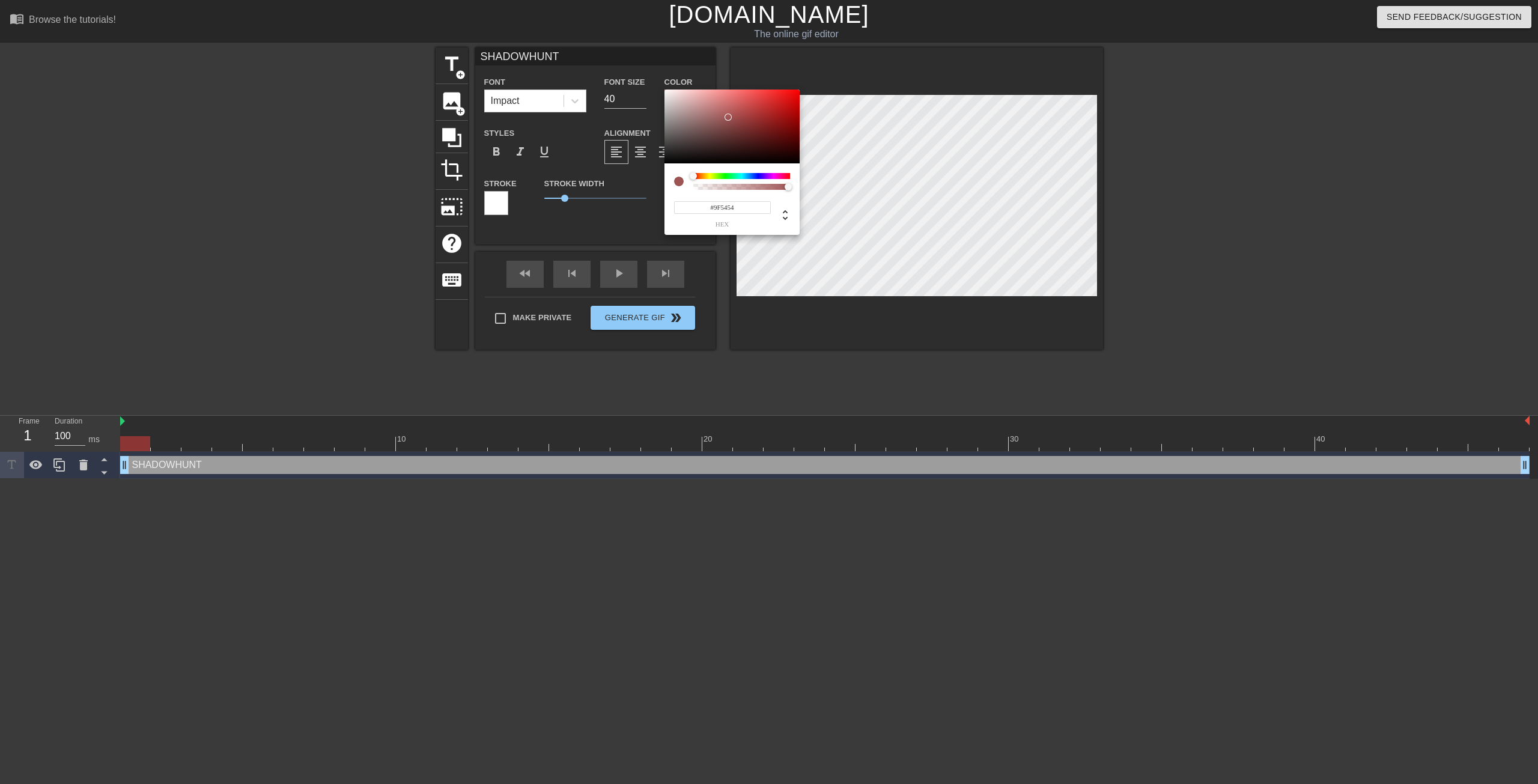
drag, startPoint x: 708, startPoint y: 130, endPoint x: 728, endPoint y: 117, distance: 23.9
click at [728, 117] on div at bounding box center [732, 126] width 135 height 74
click at [709, 175] on div at bounding box center [741, 176] width 97 height 6
drag, startPoint x: 731, startPoint y: 122, endPoint x: 757, endPoint y: 129, distance: 26.9
click at [757, 129] on div at bounding box center [732, 126] width 135 height 74
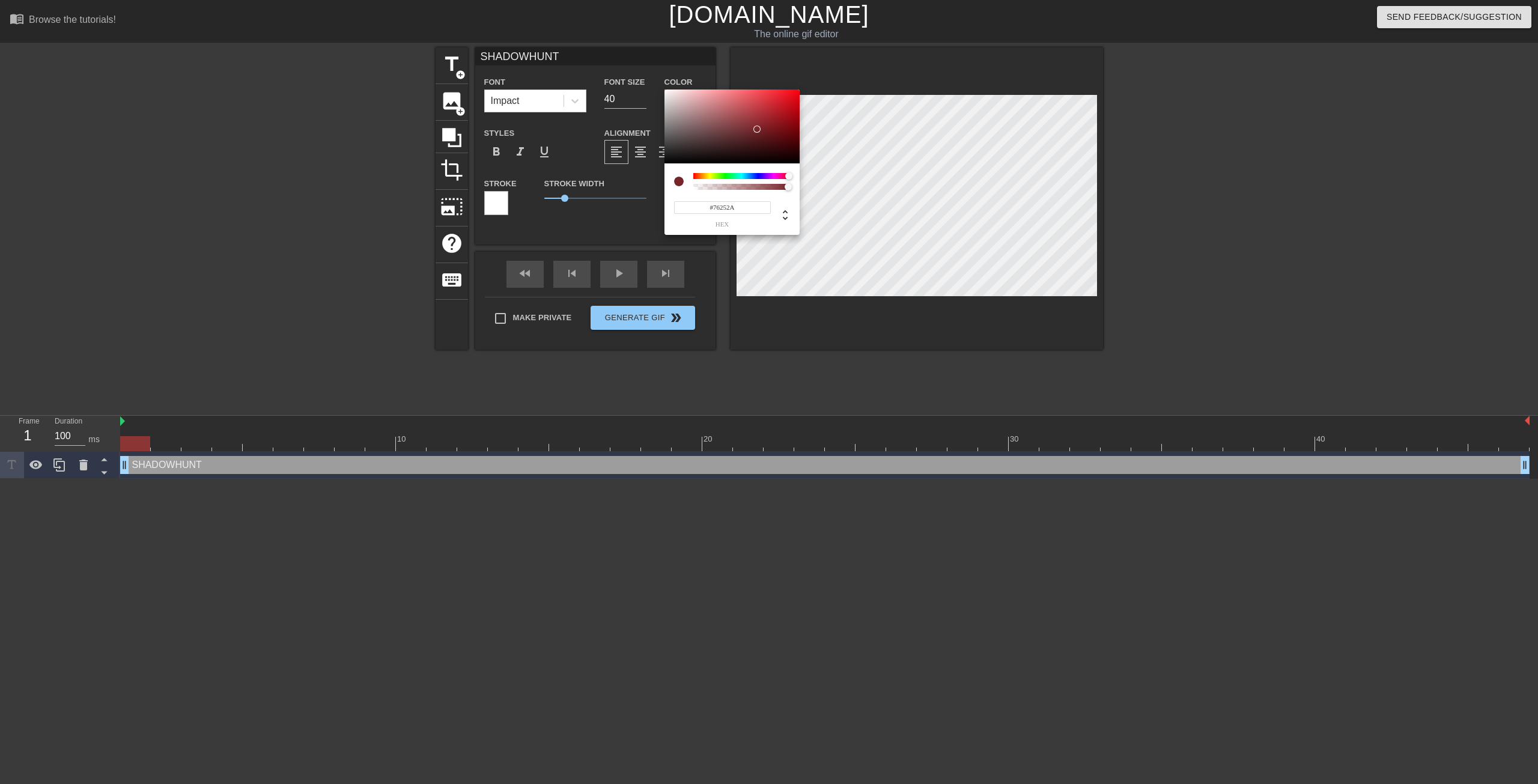
drag, startPoint x: 713, startPoint y: 173, endPoint x: 789, endPoint y: 179, distance: 76.2
click at [789, 179] on div at bounding box center [789, 176] width 7 height 7
drag, startPoint x: 768, startPoint y: 122, endPoint x: 692, endPoint y: 151, distance: 81.3
click at [692, 151] on div at bounding box center [692, 151] width 7 height 7
click at [677, 181] on div at bounding box center [679, 181] width 10 height 10
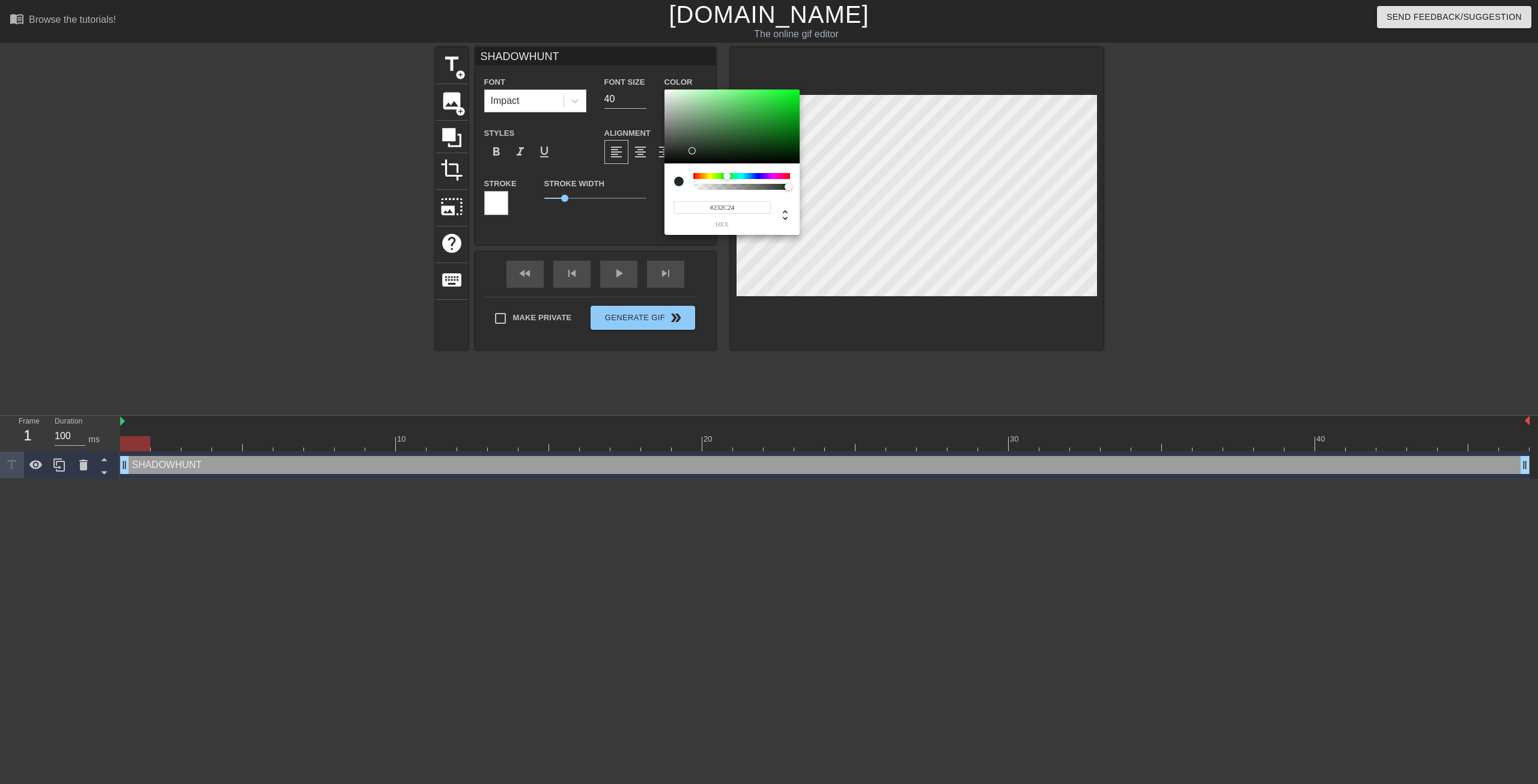
drag, startPoint x: 716, startPoint y: 178, endPoint x: 727, endPoint y: 178, distance: 11.0
click at [727, 178] on div at bounding box center [741, 176] width 97 height 6
drag, startPoint x: 733, startPoint y: 132, endPoint x: 757, endPoint y: 135, distance: 24.2
click at [758, 132] on div at bounding box center [732, 126] width 135 height 74
drag, startPoint x: 724, startPoint y: 174, endPoint x: 732, endPoint y: 175, distance: 8.1
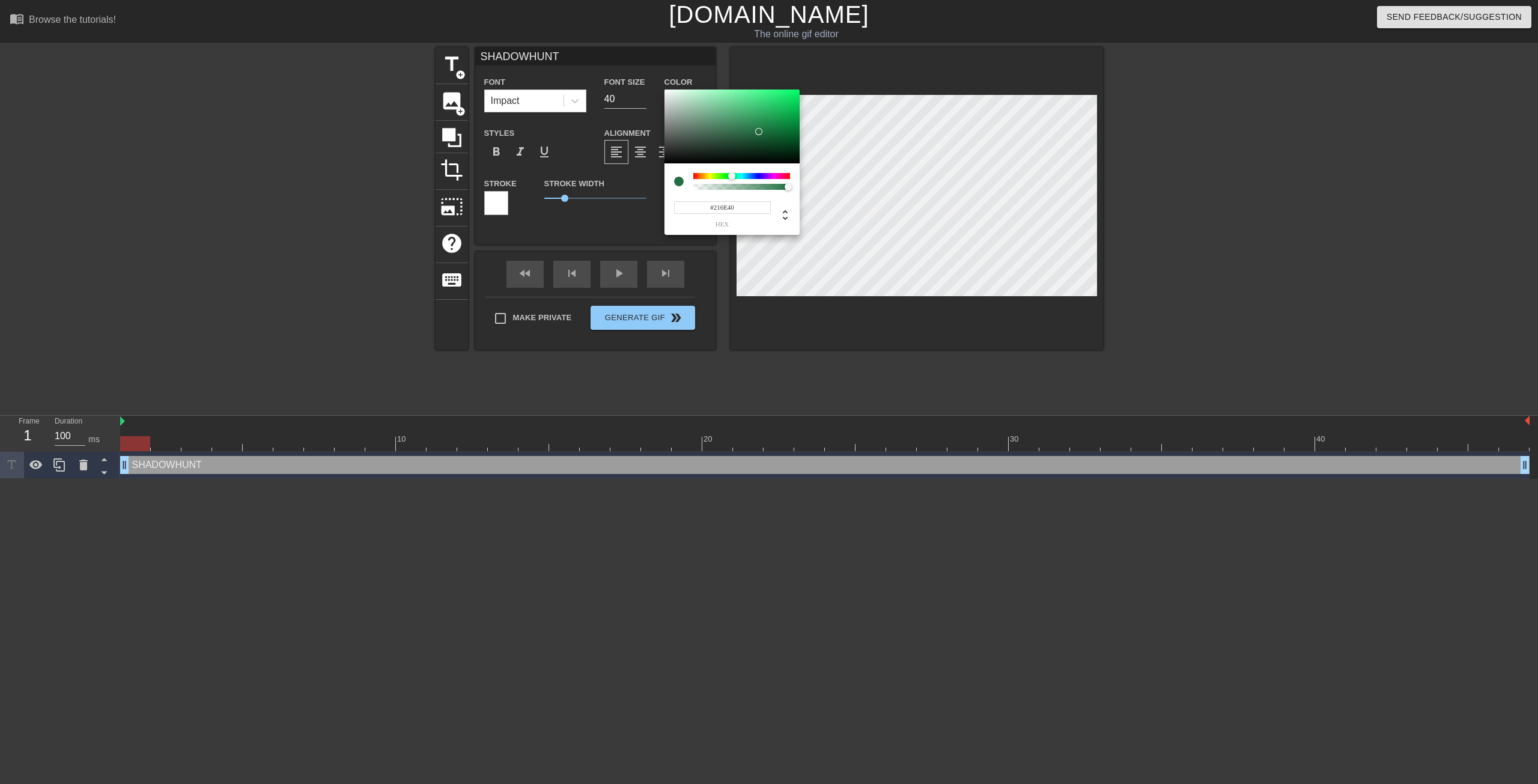
click at [732, 175] on div at bounding box center [741, 176] width 97 height 6
type input "#1D8045"
drag, startPoint x: 750, startPoint y: 119, endPoint x: 769, endPoint y: 126, distance: 20.2
click at [769, 126] on div at bounding box center [732, 126] width 135 height 74
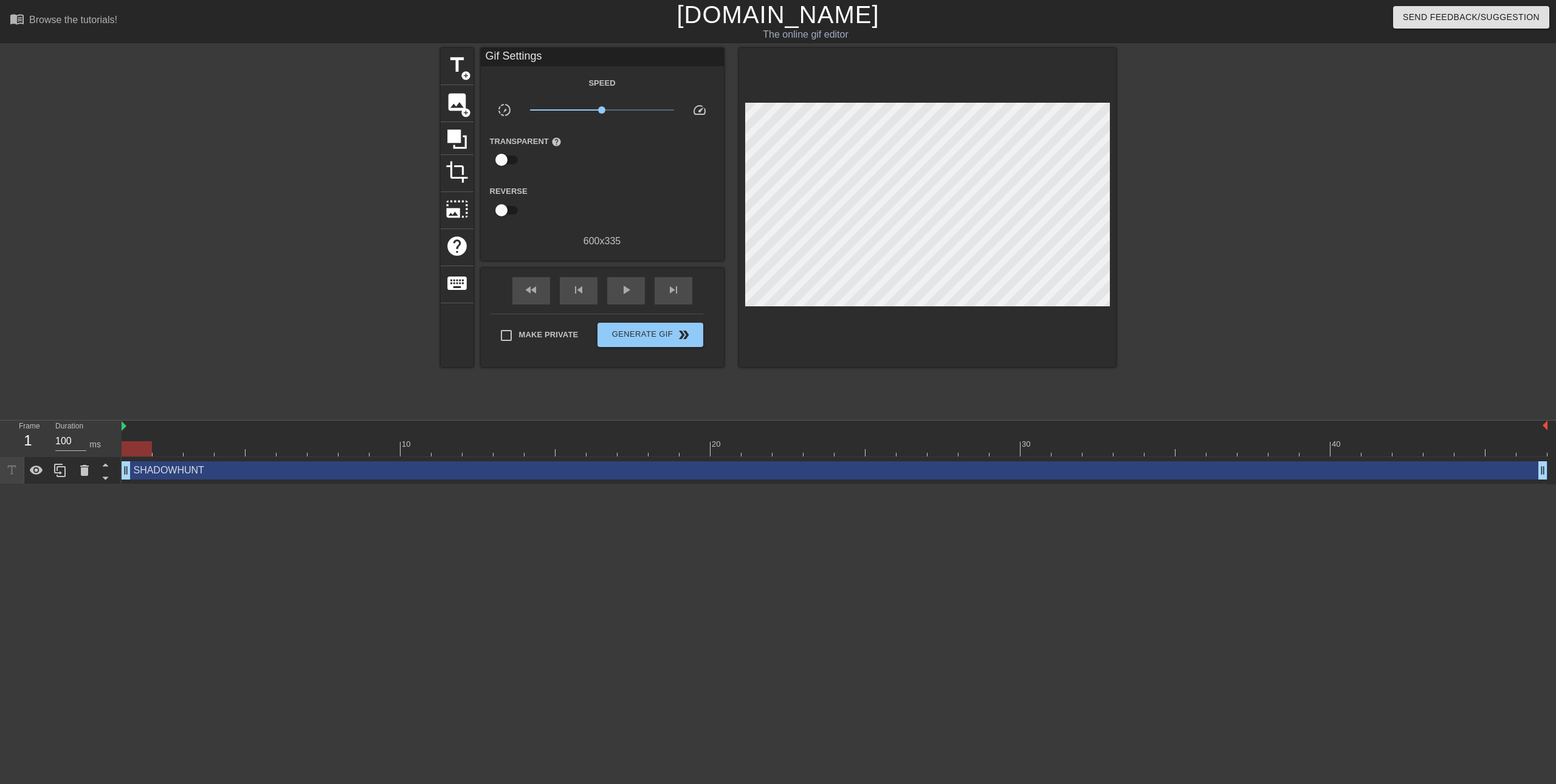
click at [501, 475] on div "SHADOWHUNT drag_handle drag_handle" at bounding box center [834, 470] width 1426 height 18
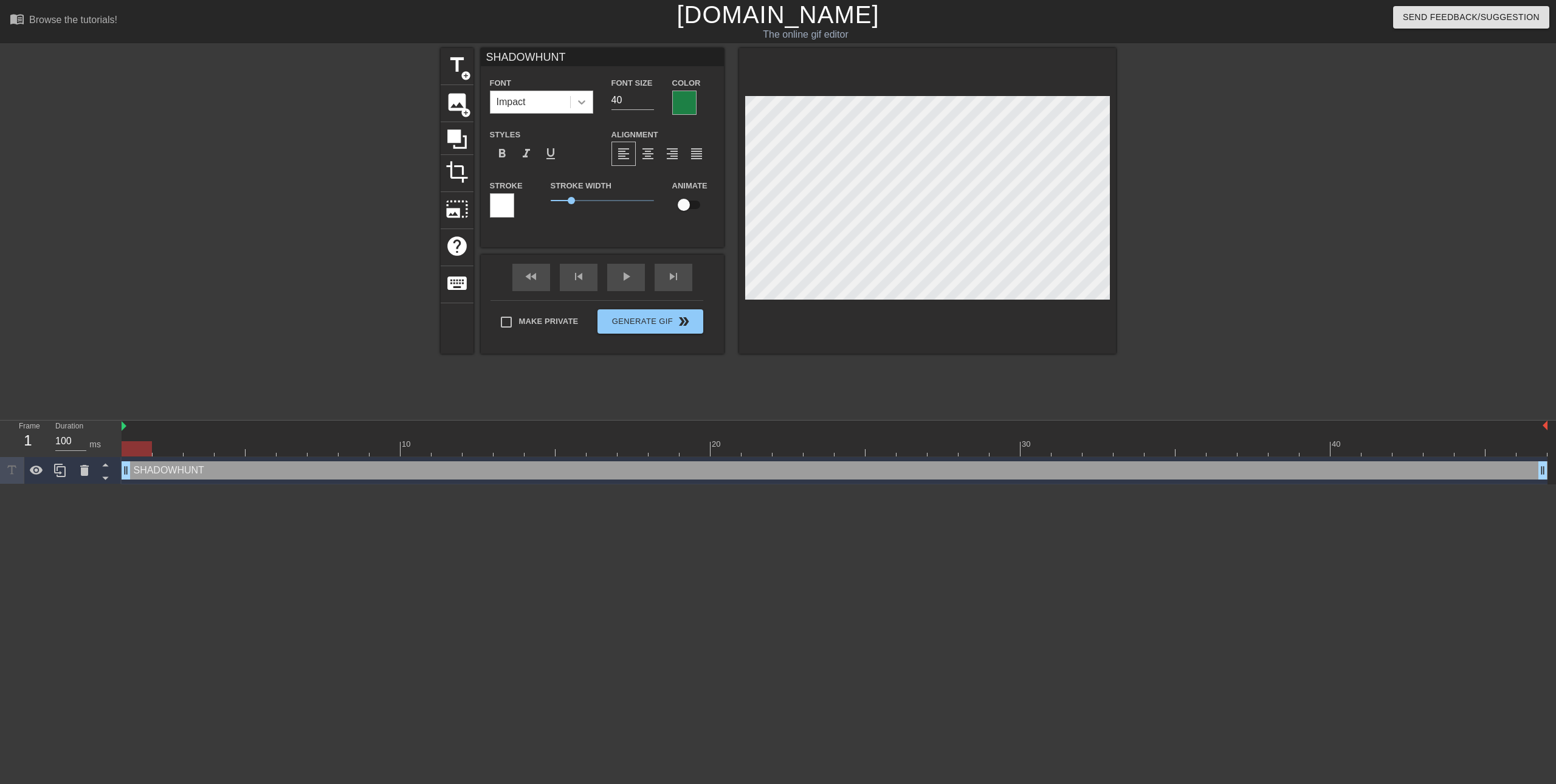
click at [573, 103] on div at bounding box center [582, 101] width 22 height 22
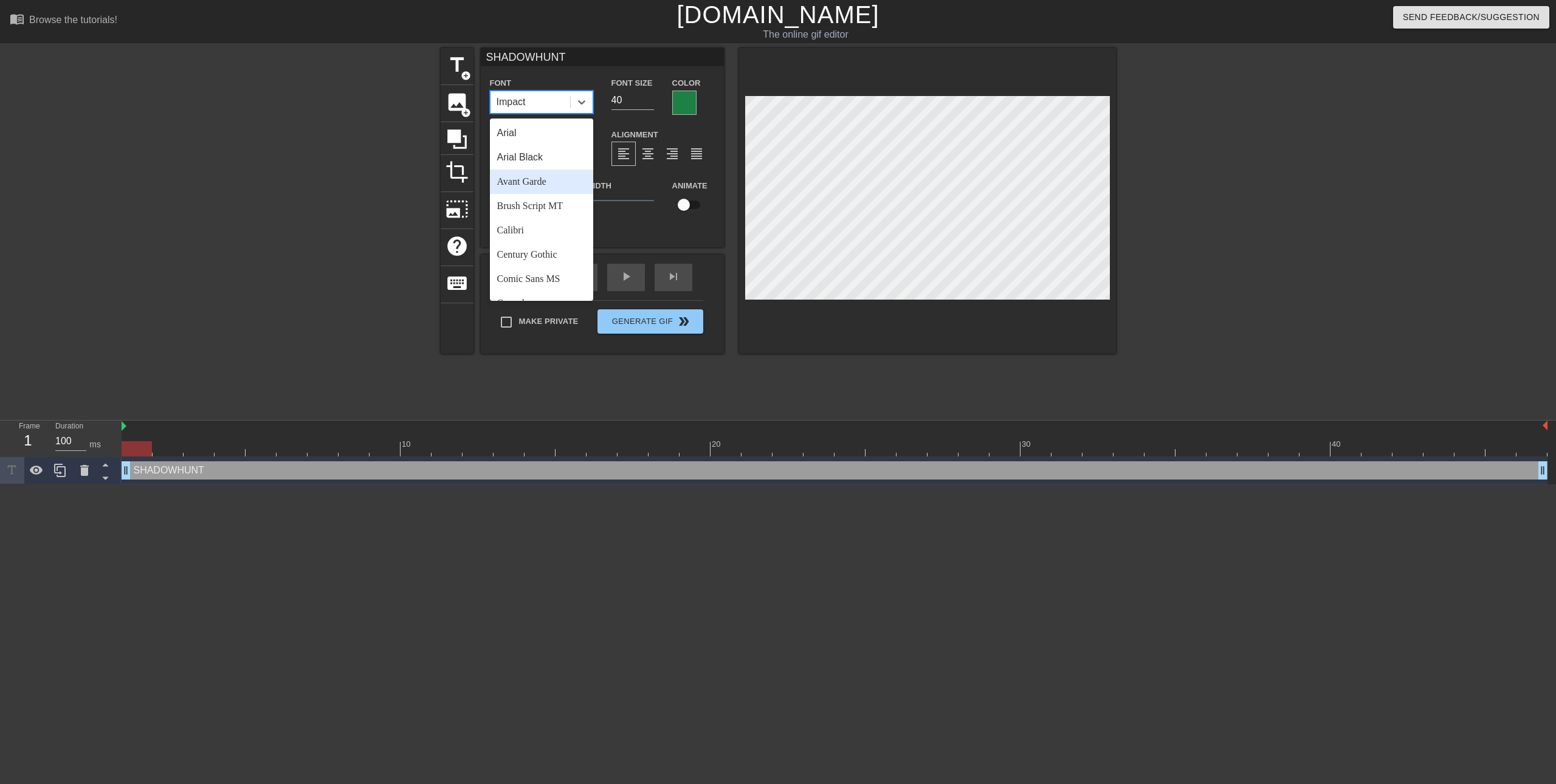
click at [535, 186] on div "Avant Garde" at bounding box center [541, 181] width 104 height 25
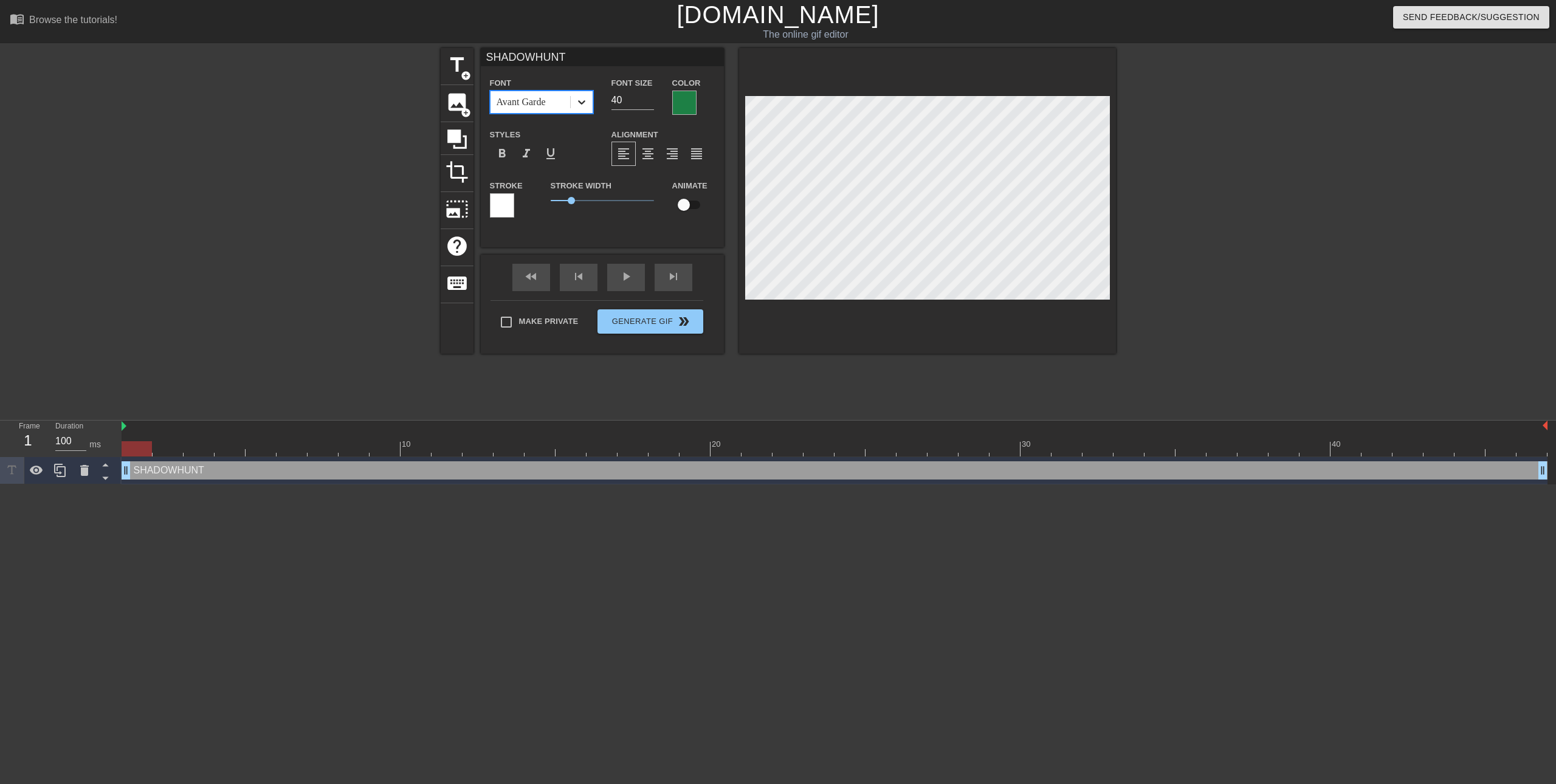
click at [573, 104] on div at bounding box center [582, 101] width 22 height 22
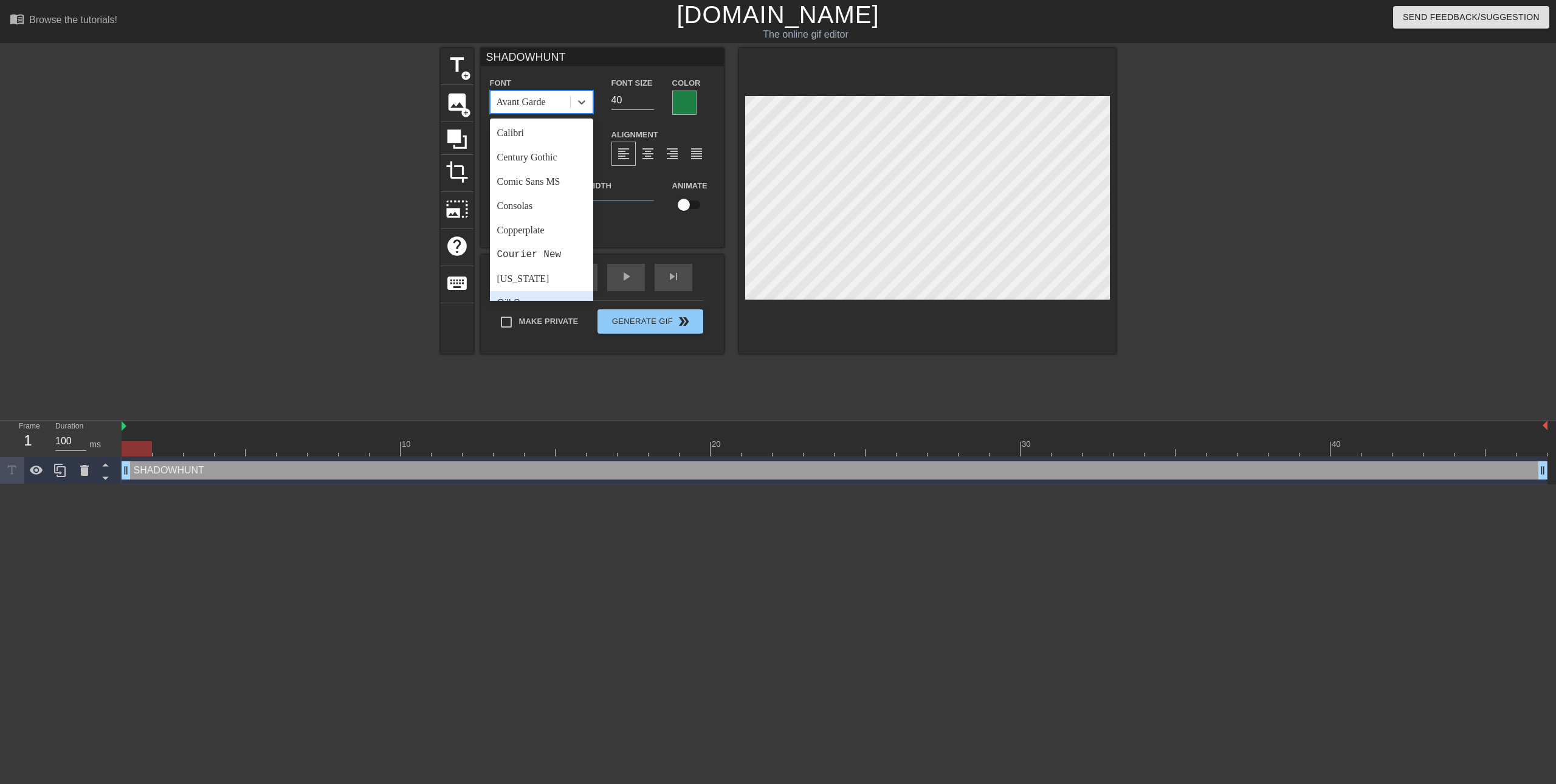
scroll to position [121, 0]
click at [539, 161] on div "Comic Sans MS" at bounding box center [541, 157] width 104 height 25
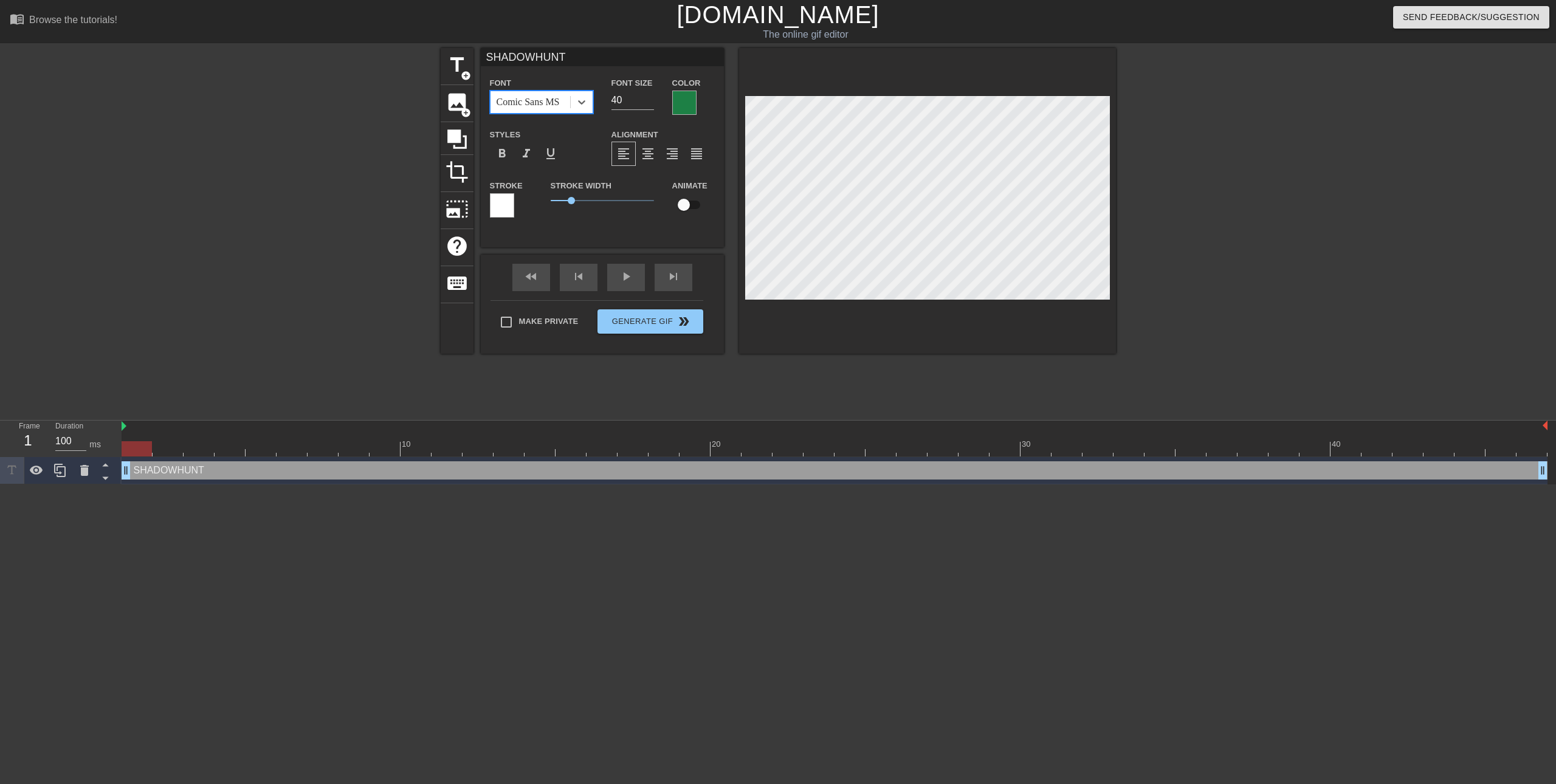
click at [560, 98] on div "Comic Sans MS" at bounding box center [528, 102] width 63 height 15
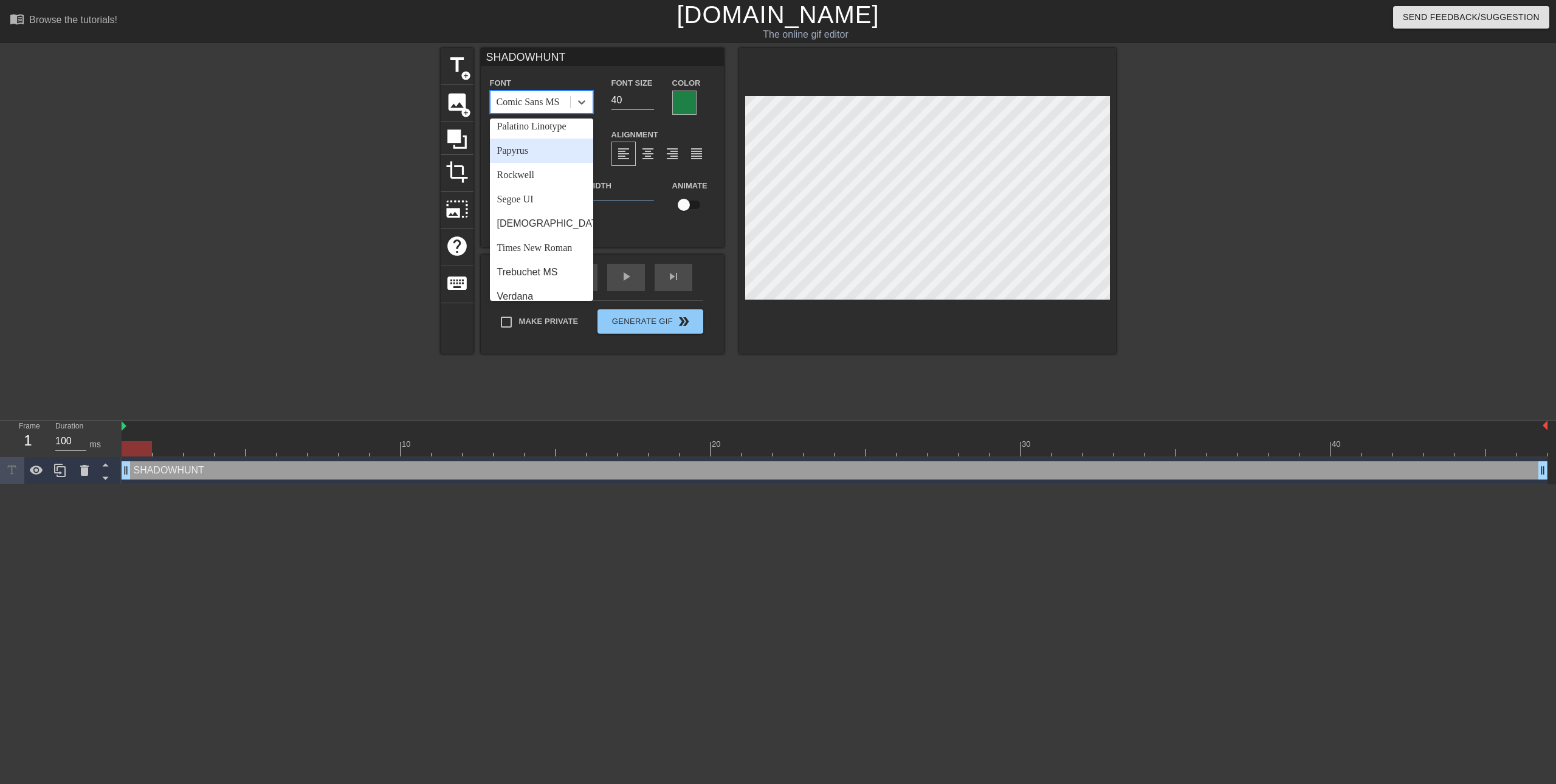
scroll to position [435, 0]
click at [547, 242] on div "Times New Roman" at bounding box center [541, 238] width 104 height 25
drag, startPoint x: 561, startPoint y: 101, endPoint x: 535, endPoint y: 209, distance: 111.1
click at [561, 101] on div "Times New Roman" at bounding box center [534, 102] width 75 height 15
click at [534, 286] on div "Verdana" at bounding box center [541, 286] width 104 height 25
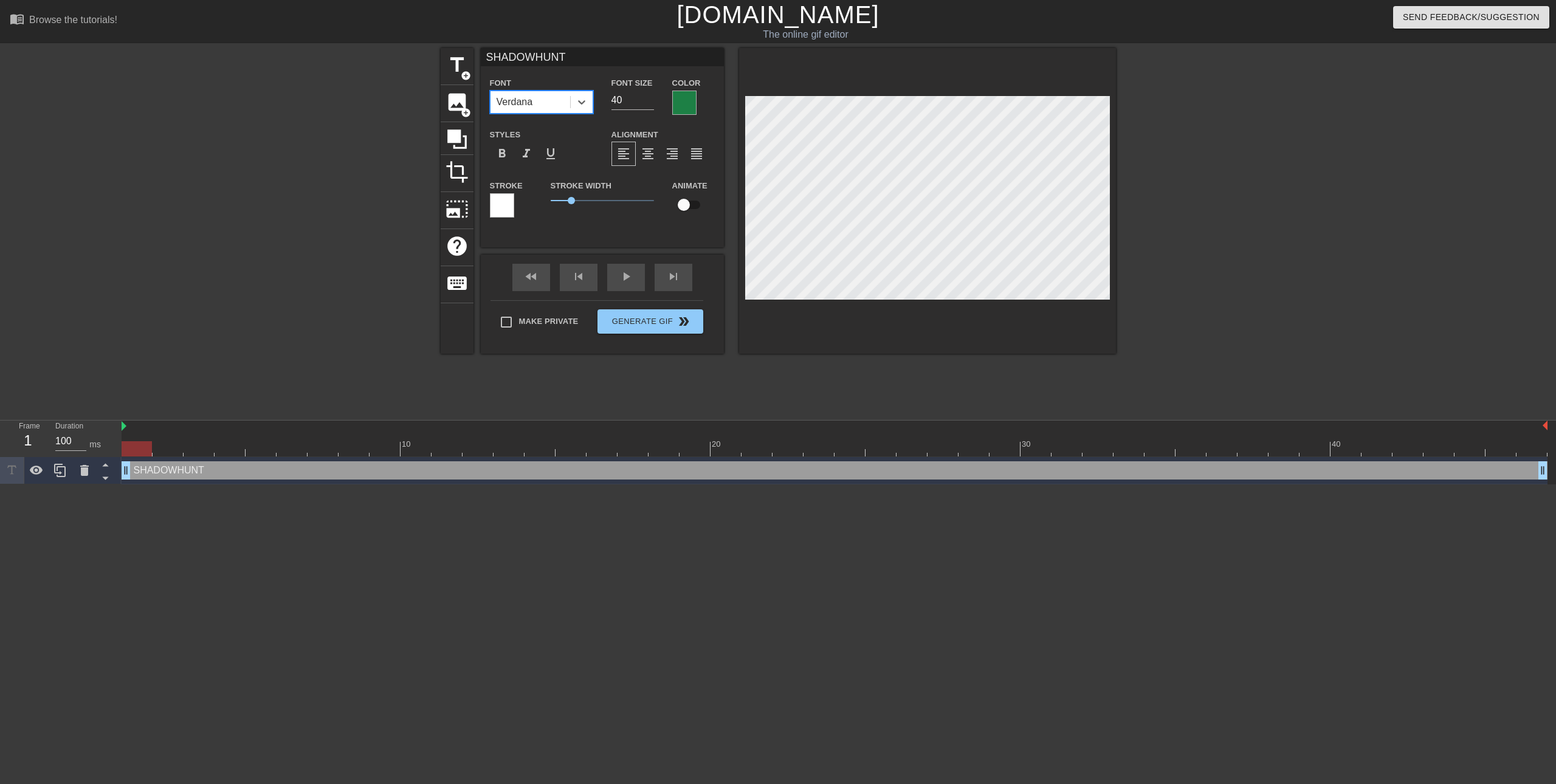
click at [553, 101] on div "Verdana" at bounding box center [530, 101] width 80 height 22
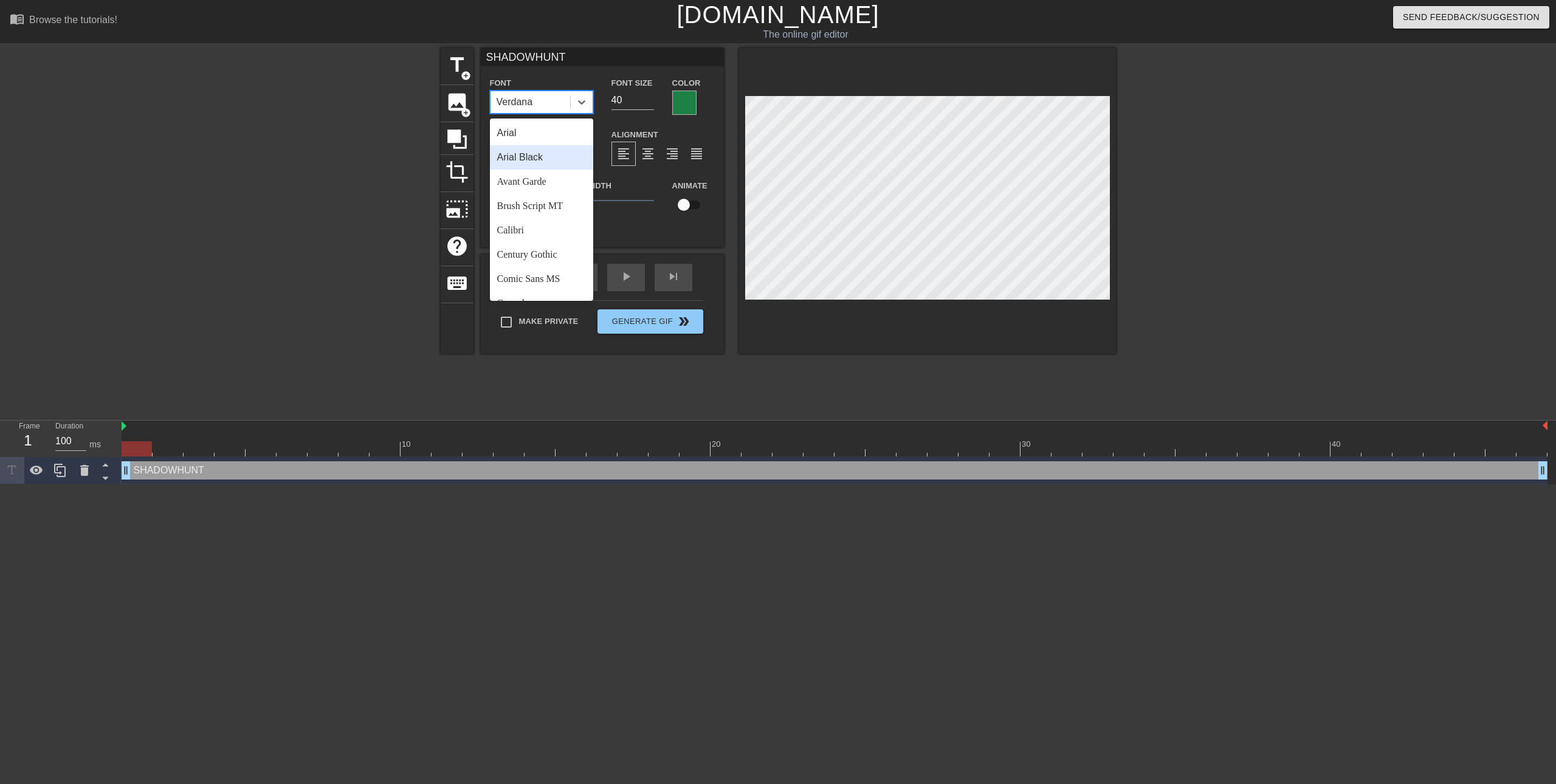
click at [549, 159] on div "Arial Black" at bounding box center [541, 157] width 104 height 25
click at [570, 105] on div "Arial Black" at bounding box center [530, 101] width 80 height 22
click at [551, 133] on div "Arial" at bounding box center [541, 133] width 104 height 25
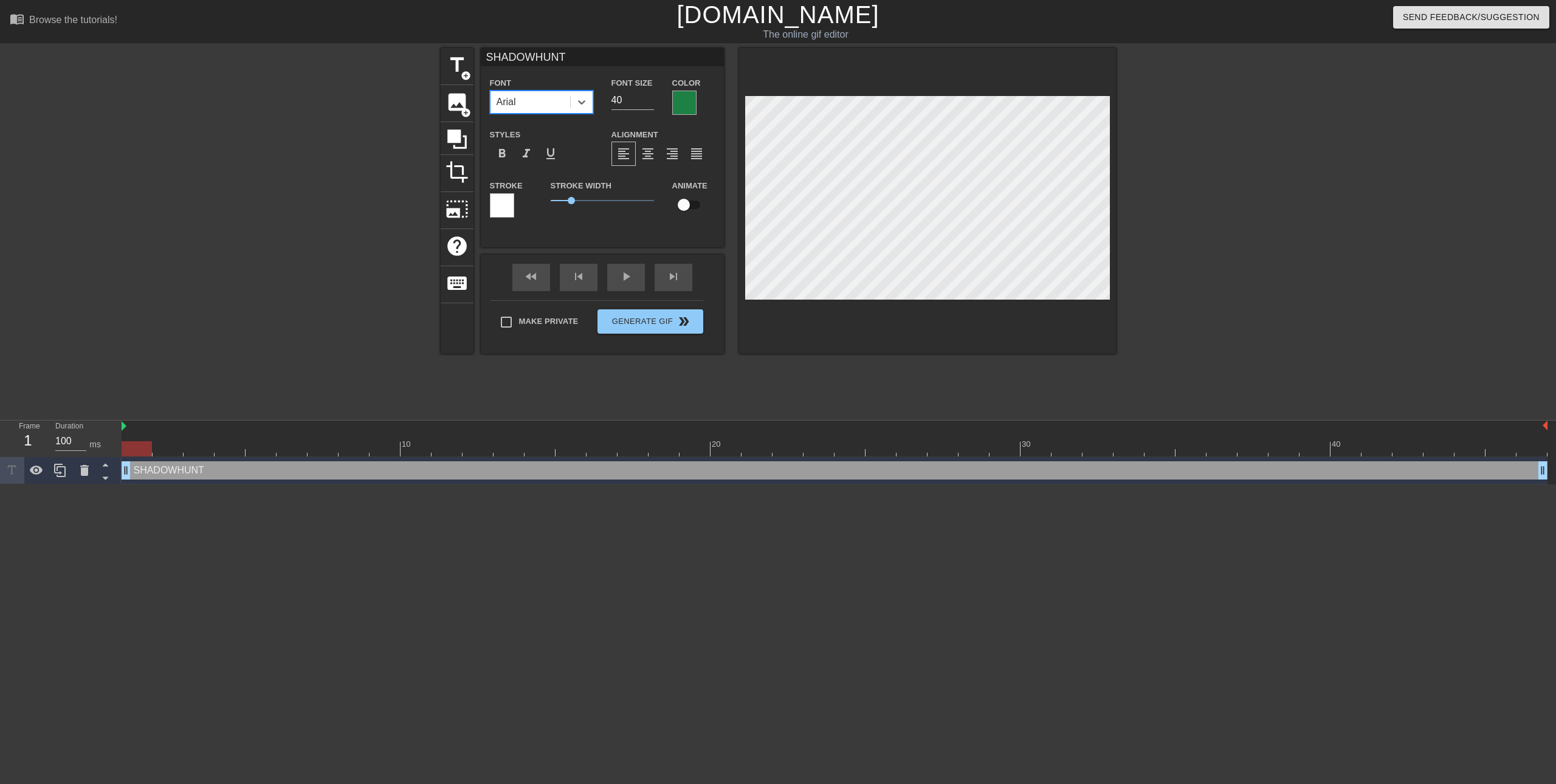
drag, startPoint x: 555, startPoint y: 95, endPoint x: 558, endPoint y: 105, distance: 10.4
click at [555, 96] on div "Arial" at bounding box center [530, 101] width 80 height 22
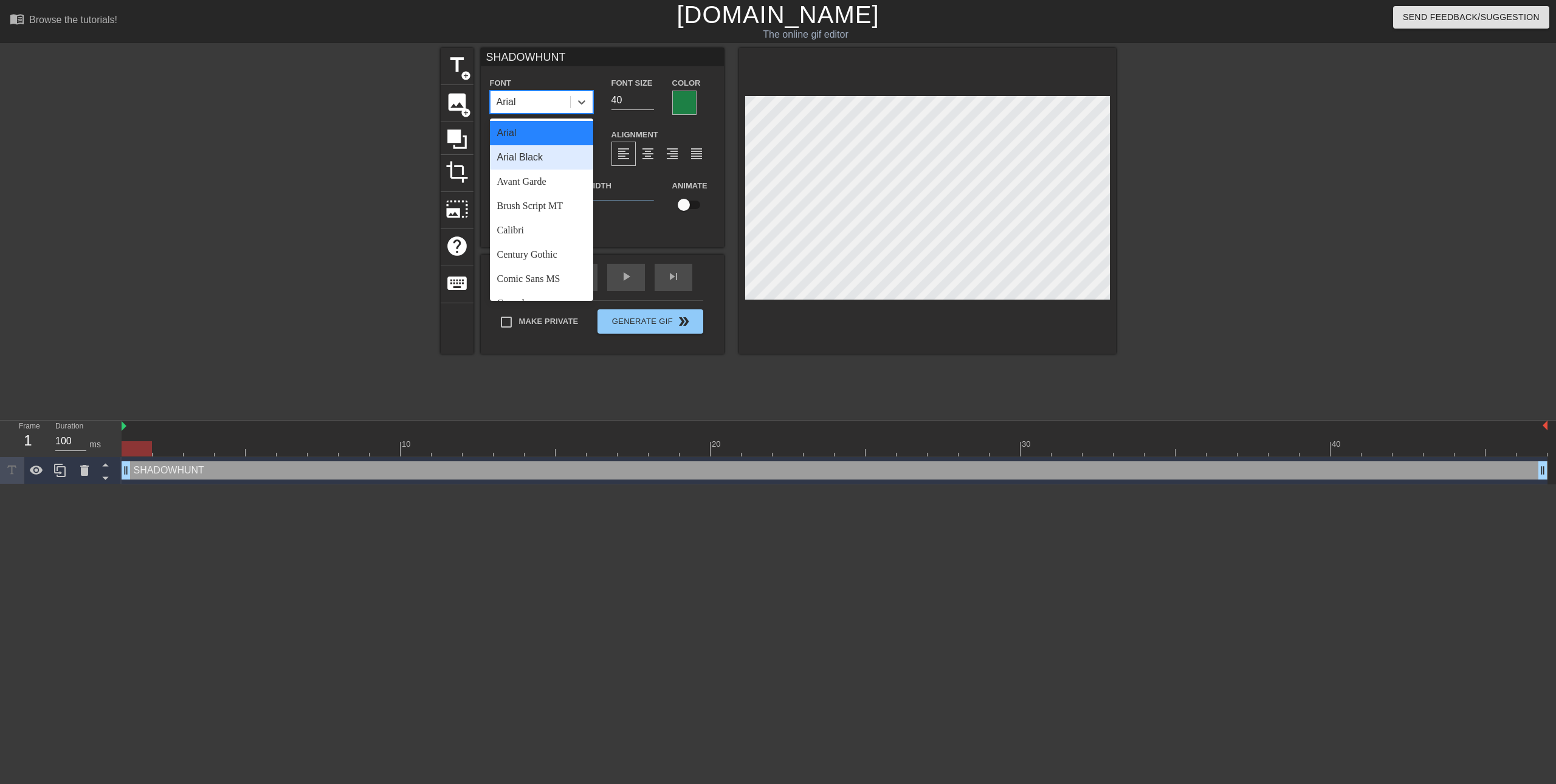
click at [545, 159] on div "Arial Black" at bounding box center [541, 157] width 104 height 25
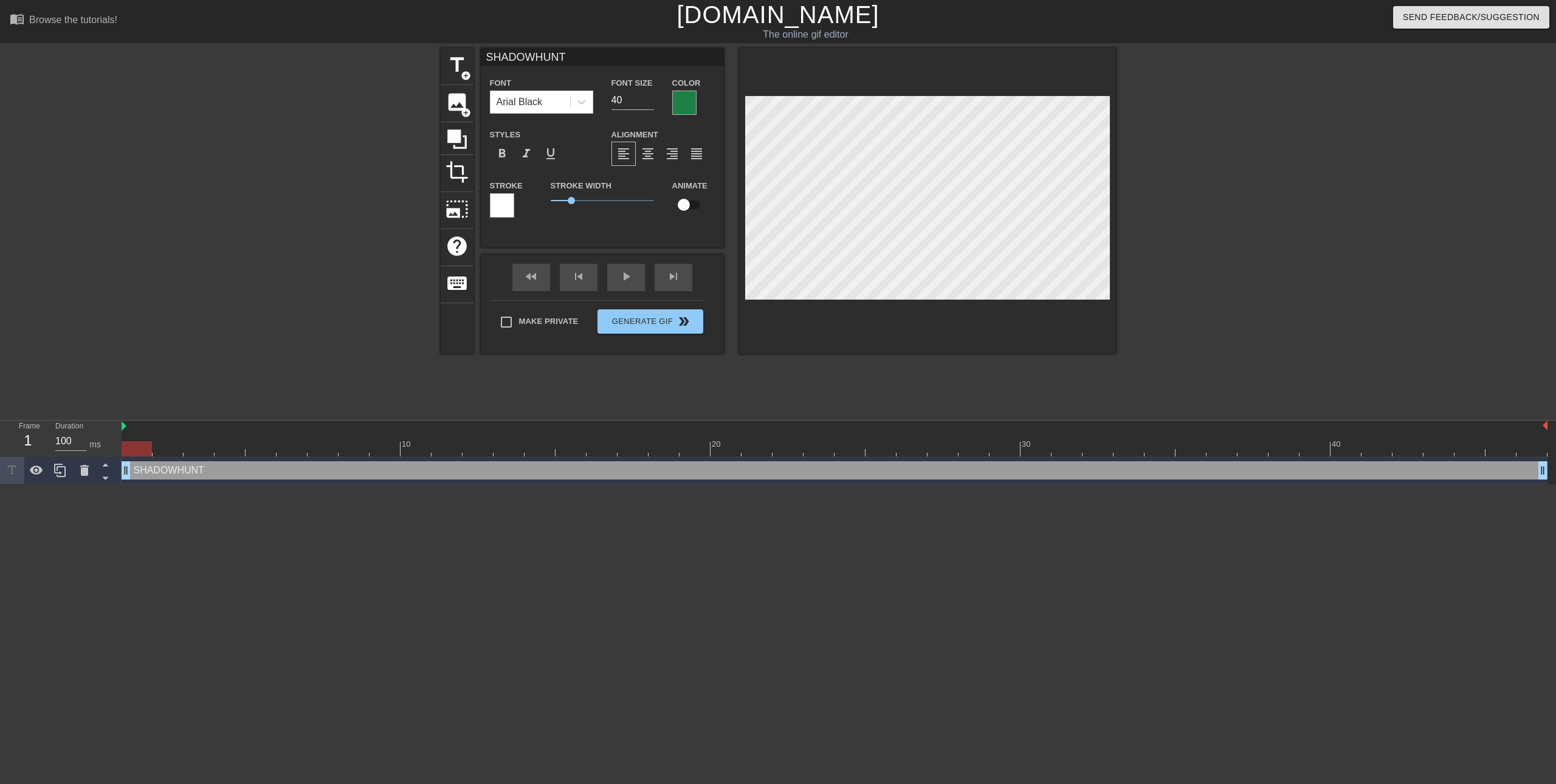
click at [684, 107] on div at bounding box center [684, 102] width 25 height 25
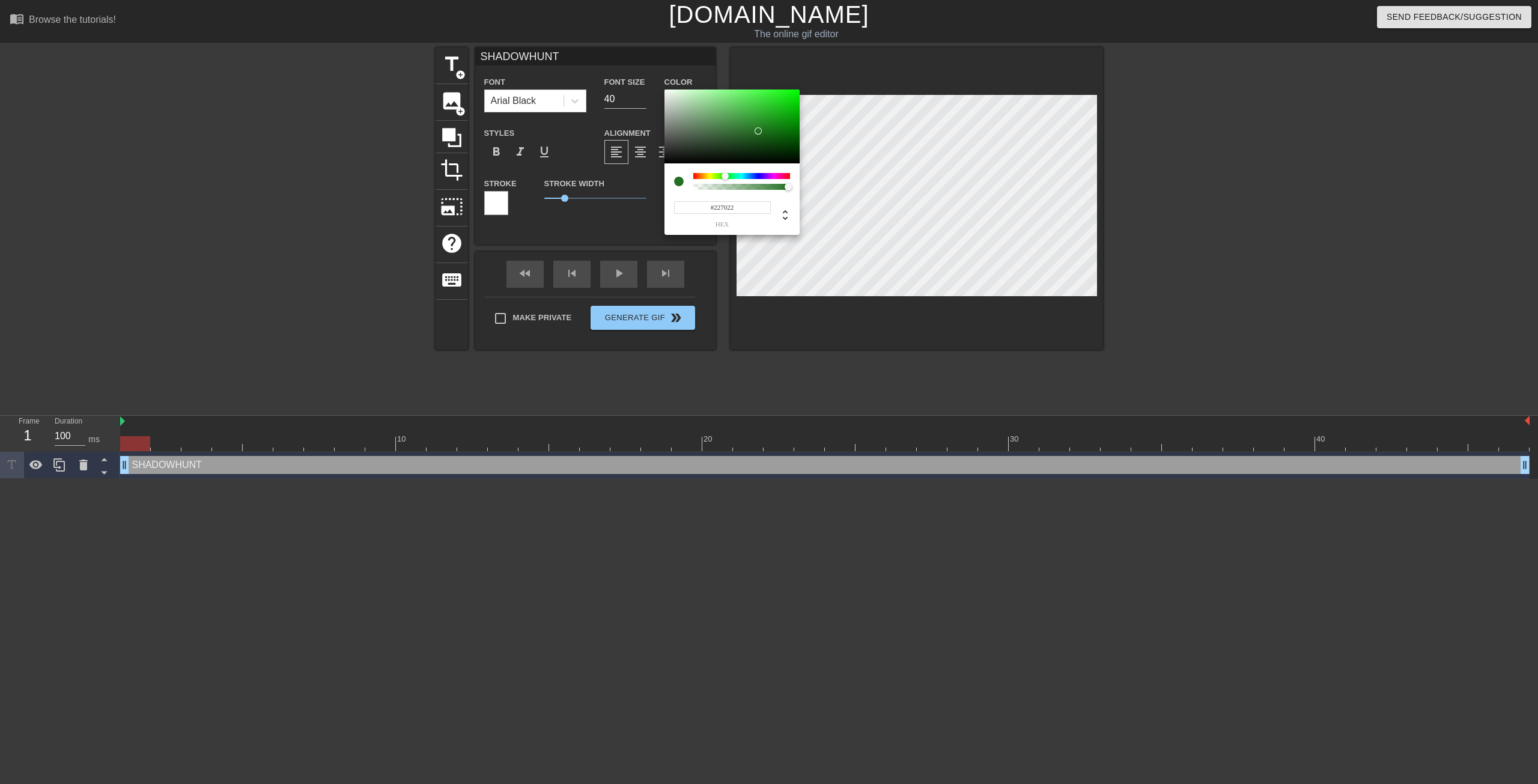
type input "#237423"
drag, startPoint x: 769, startPoint y: 137, endPoint x: 759, endPoint y: 130, distance: 12.2
click at [759, 130] on div at bounding box center [732, 126] width 135 height 74
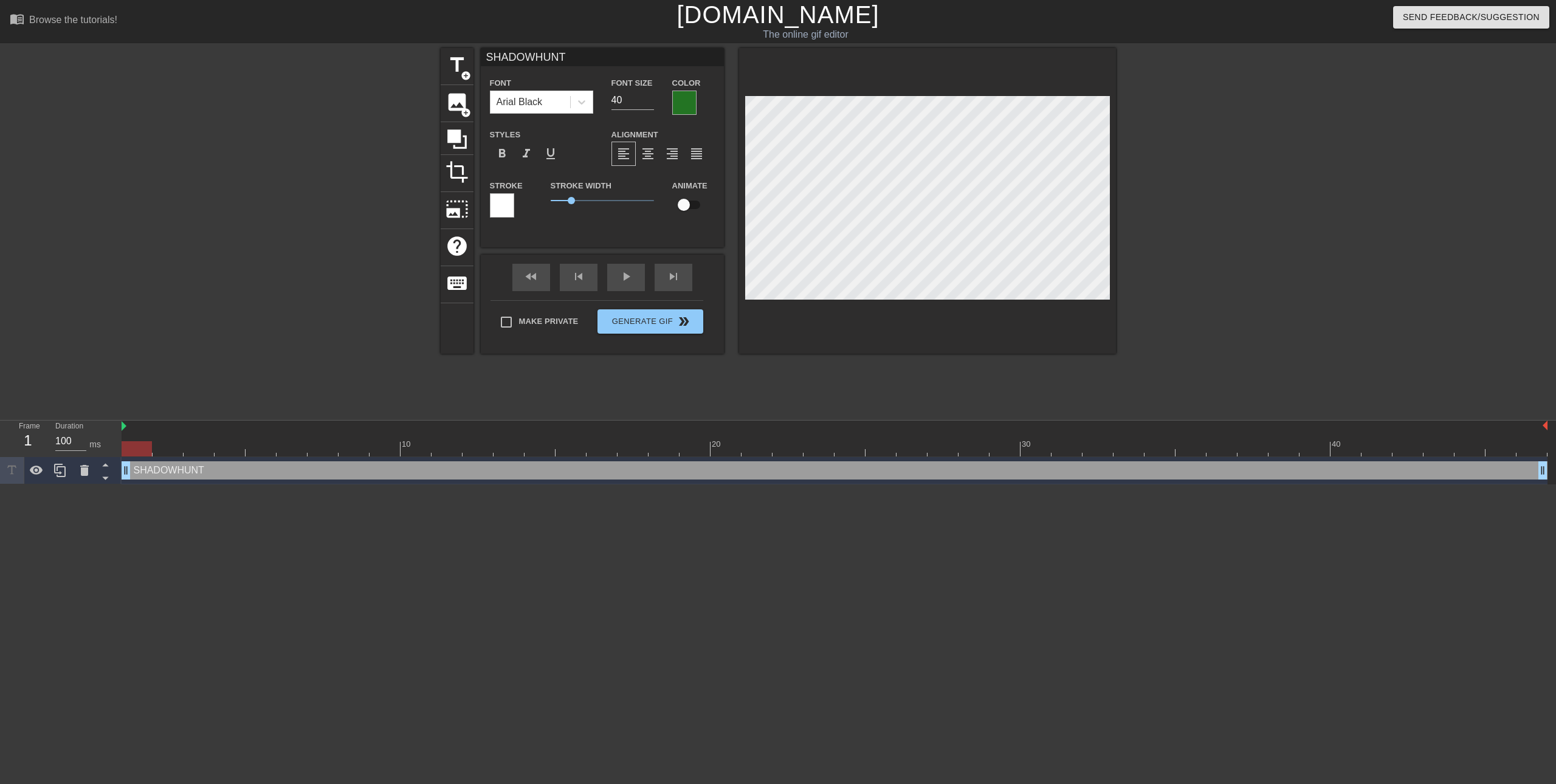
drag, startPoint x: 370, startPoint y: 560, endPoint x: 245, endPoint y: 480, distance: 148.4
click at [368, 484] on html "menu_book Browse the tutorials! [DOMAIN_NAME] The online gif editor Send Feedba…" at bounding box center [778, 242] width 1556 height 484
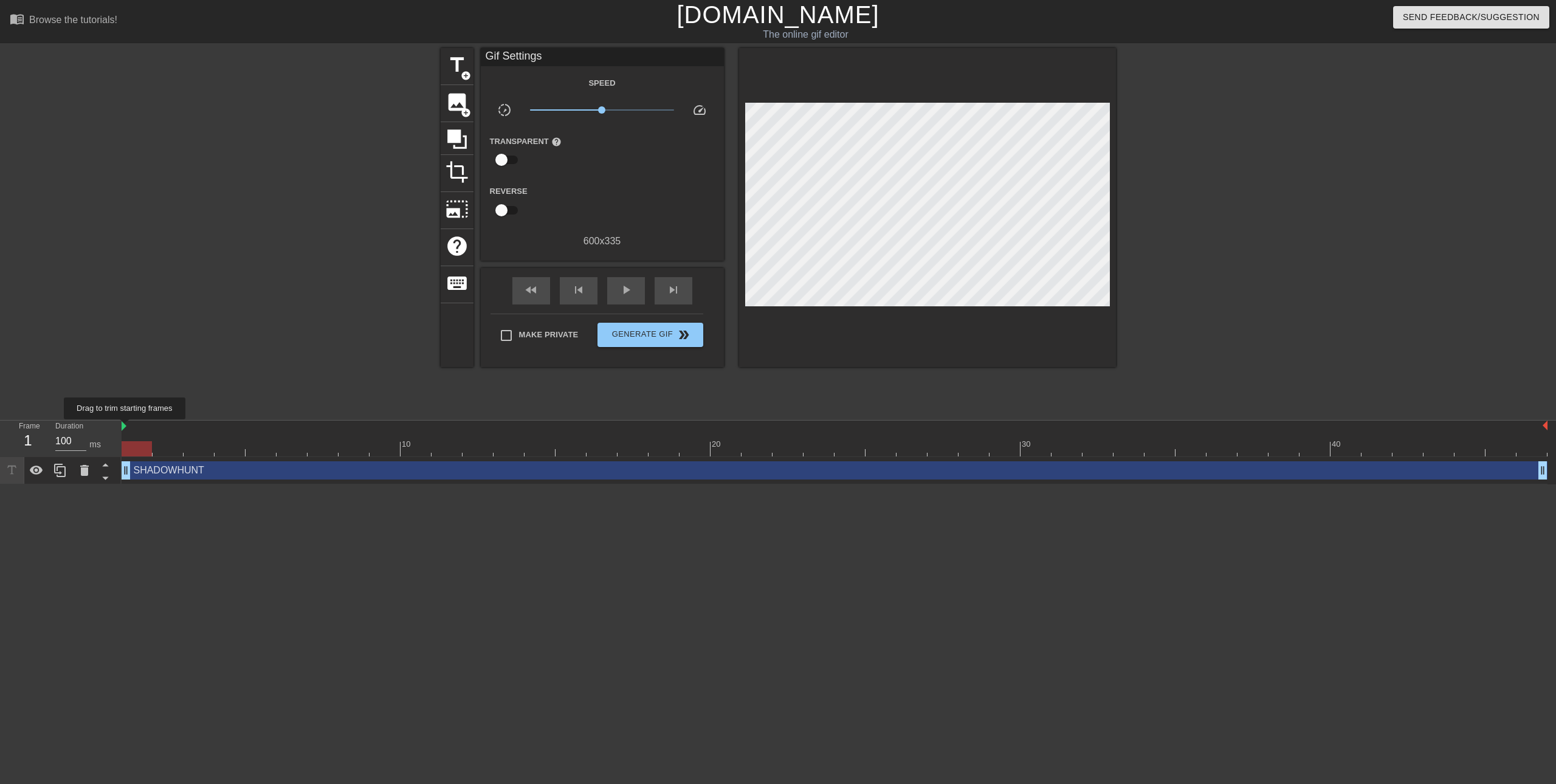
click at [125, 428] on img at bounding box center [124, 426] width 5 height 10
click at [506, 162] on input "checkbox" at bounding box center [501, 159] width 69 height 23
checkbox input "true"
click at [617, 159] on div "Transparent Color help" at bounding box center [643, 153] width 104 height 39
click at [603, 160] on div at bounding box center [603, 160] width 25 height 25
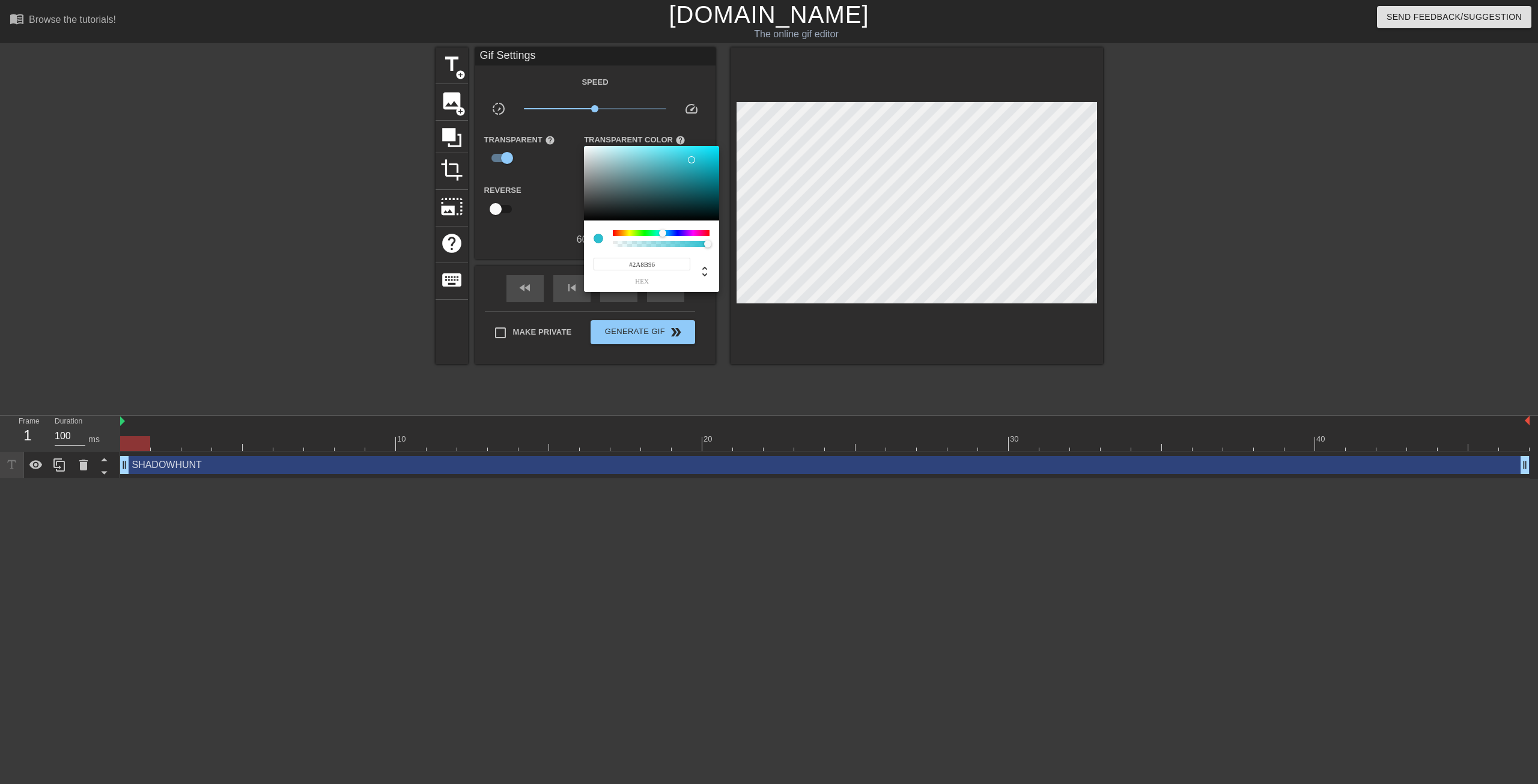
drag, startPoint x: 636, startPoint y: 190, endPoint x: 682, endPoint y: 177, distance: 47.8
click at [682, 177] on div at bounding box center [651, 183] width 135 height 74
type input "#757575"
click at [552, 186] on div at bounding box center [769, 392] width 1538 height 784
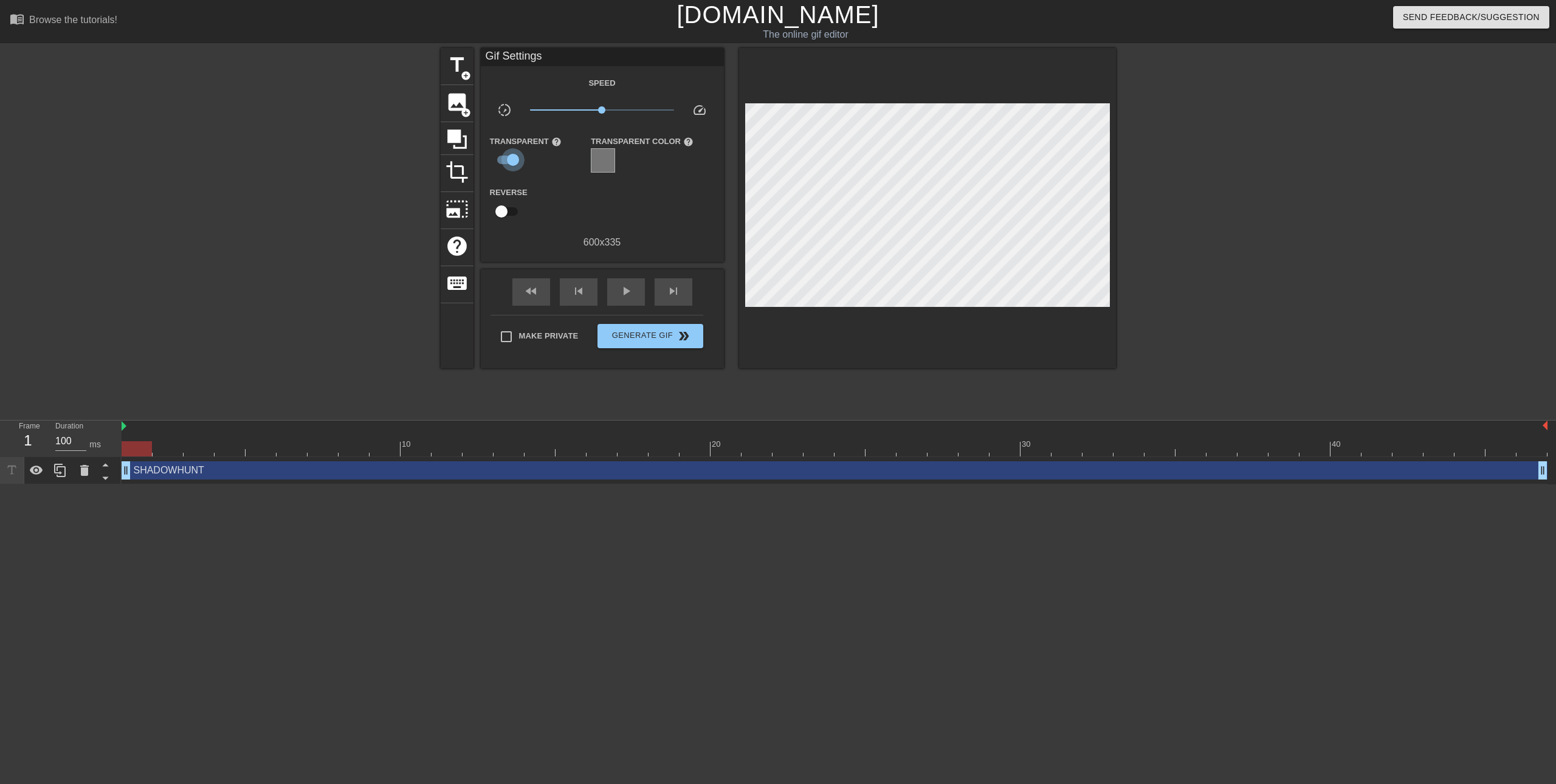
drag, startPoint x: 511, startPoint y: 157, endPoint x: 521, endPoint y: 183, distance: 27.9
click at [512, 157] on input "checkbox" at bounding box center [513, 159] width 69 height 23
checkbox input "false"
click at [503, 208] on input "checkbox" at bounding box center [501, 210] width 69 height 23
click at [503, 208] on input "checkbox" at bounding box center [513, 210] width 69 height 23
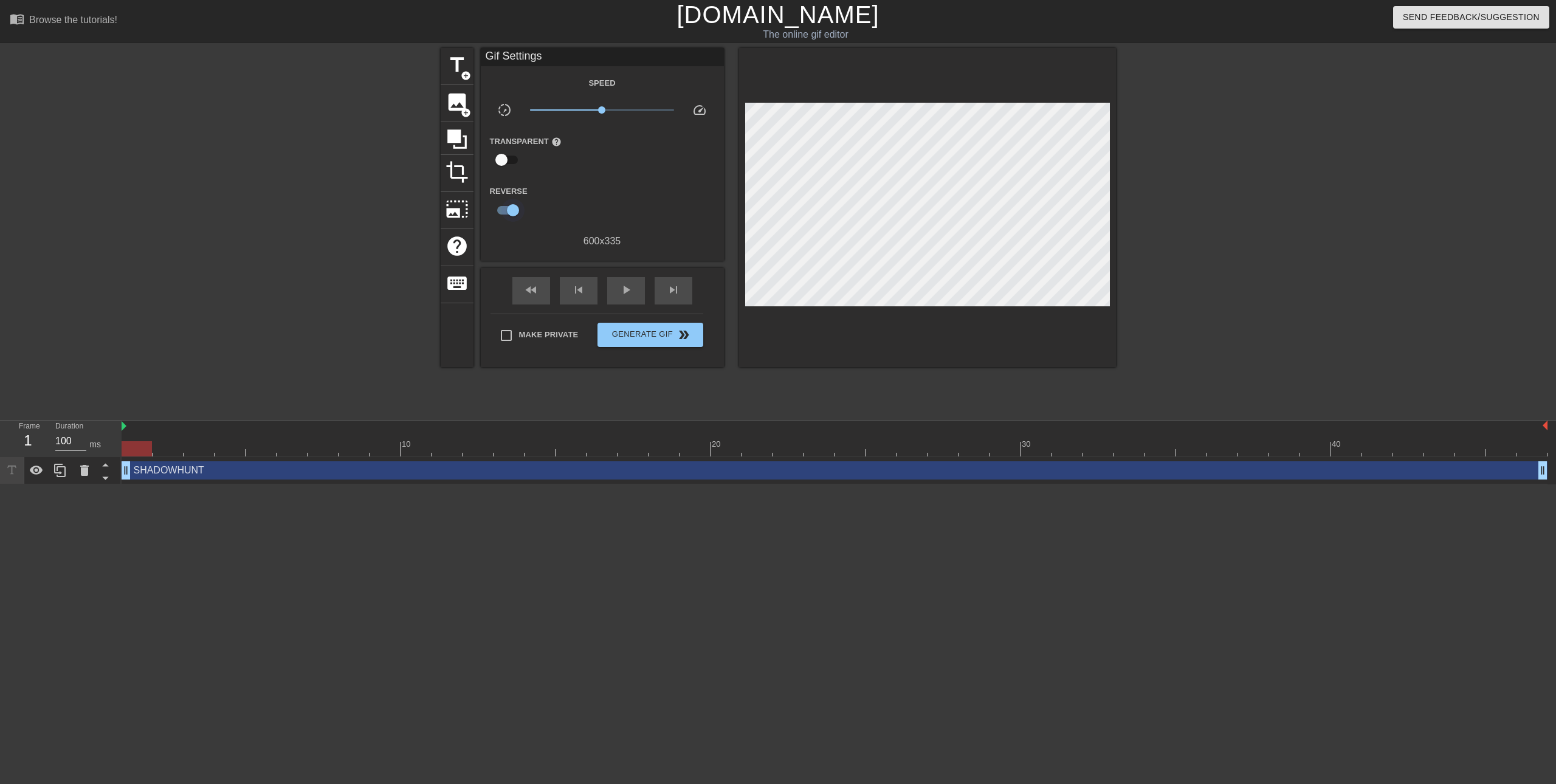
checkbox input "false"
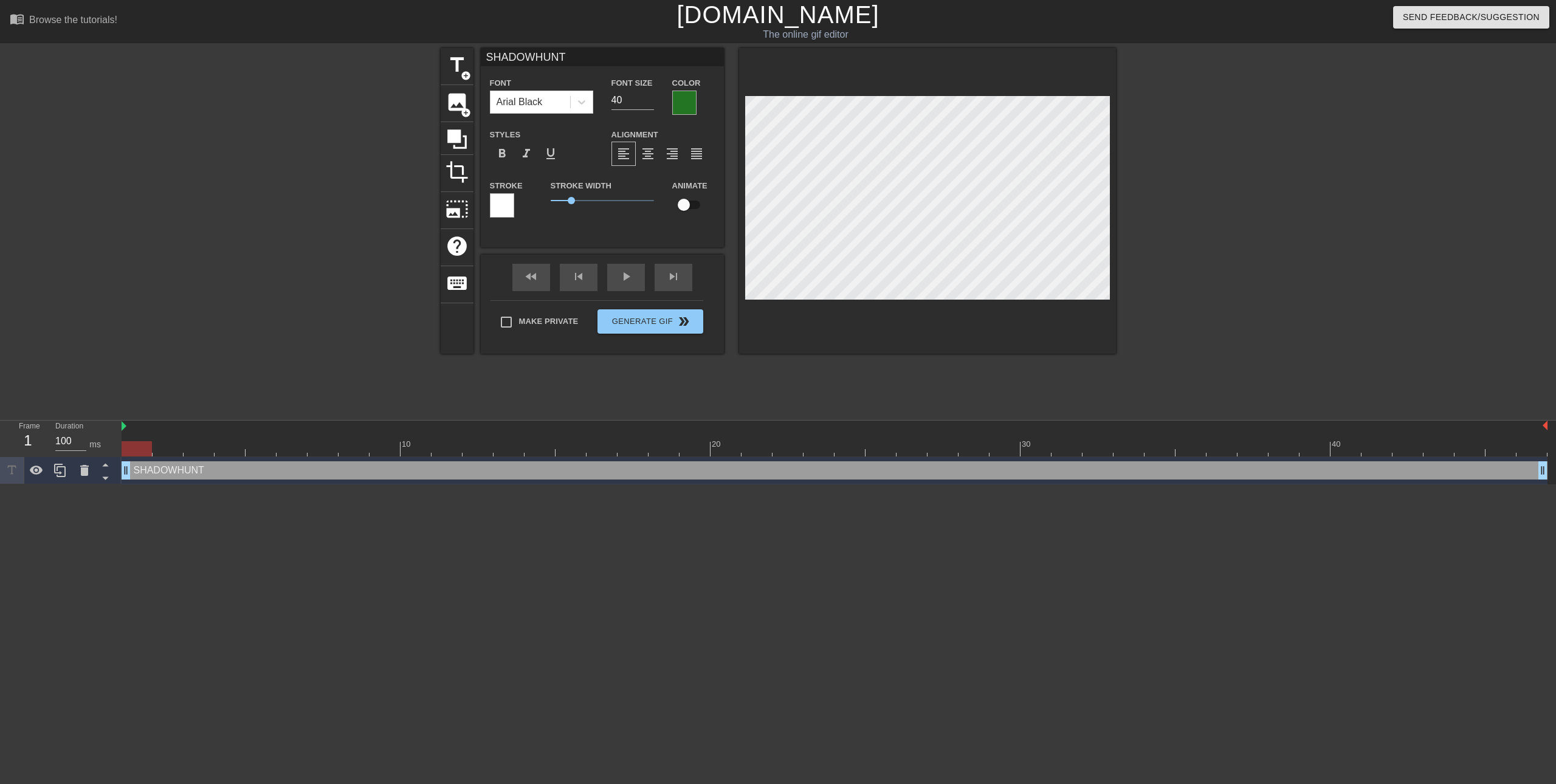
click at [684, 108] on div at bounding box center [684, 102] width 25 height 25
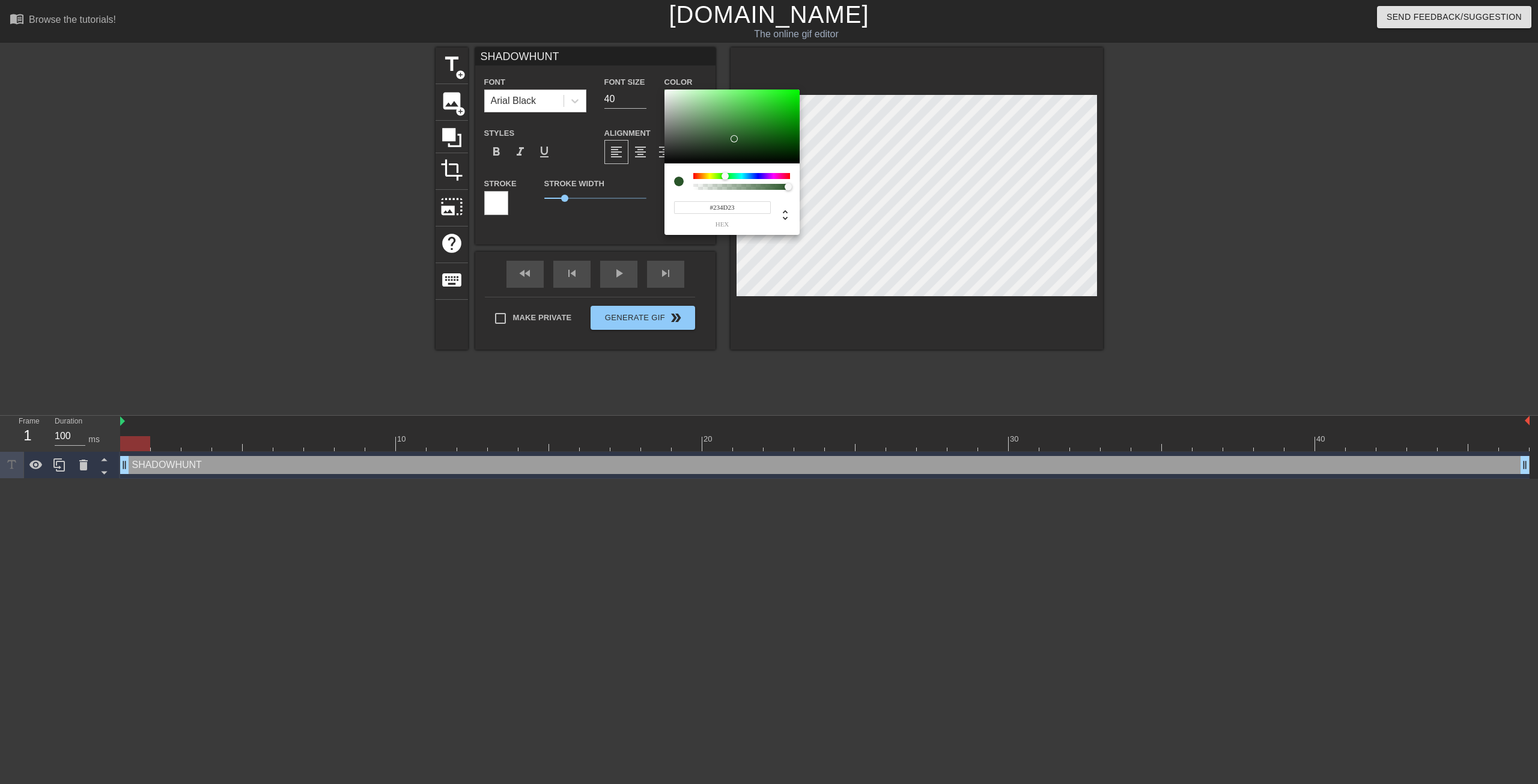
drag, startPoint x: 734, startPoint y: 141, endPoint x: 741, endPoint y: 171, distance: 30.8
click at [738, 145] on div at bounding box center [732, 126] width 135 height 74
type input "#1D3740"
drag, startPoint x: 734, startPoint y: 174, endPoint x: 746, endPoint y: 178, distance: 12.6
click at [746, 178] on div at bounding box center [741, 176] width 97 height 6
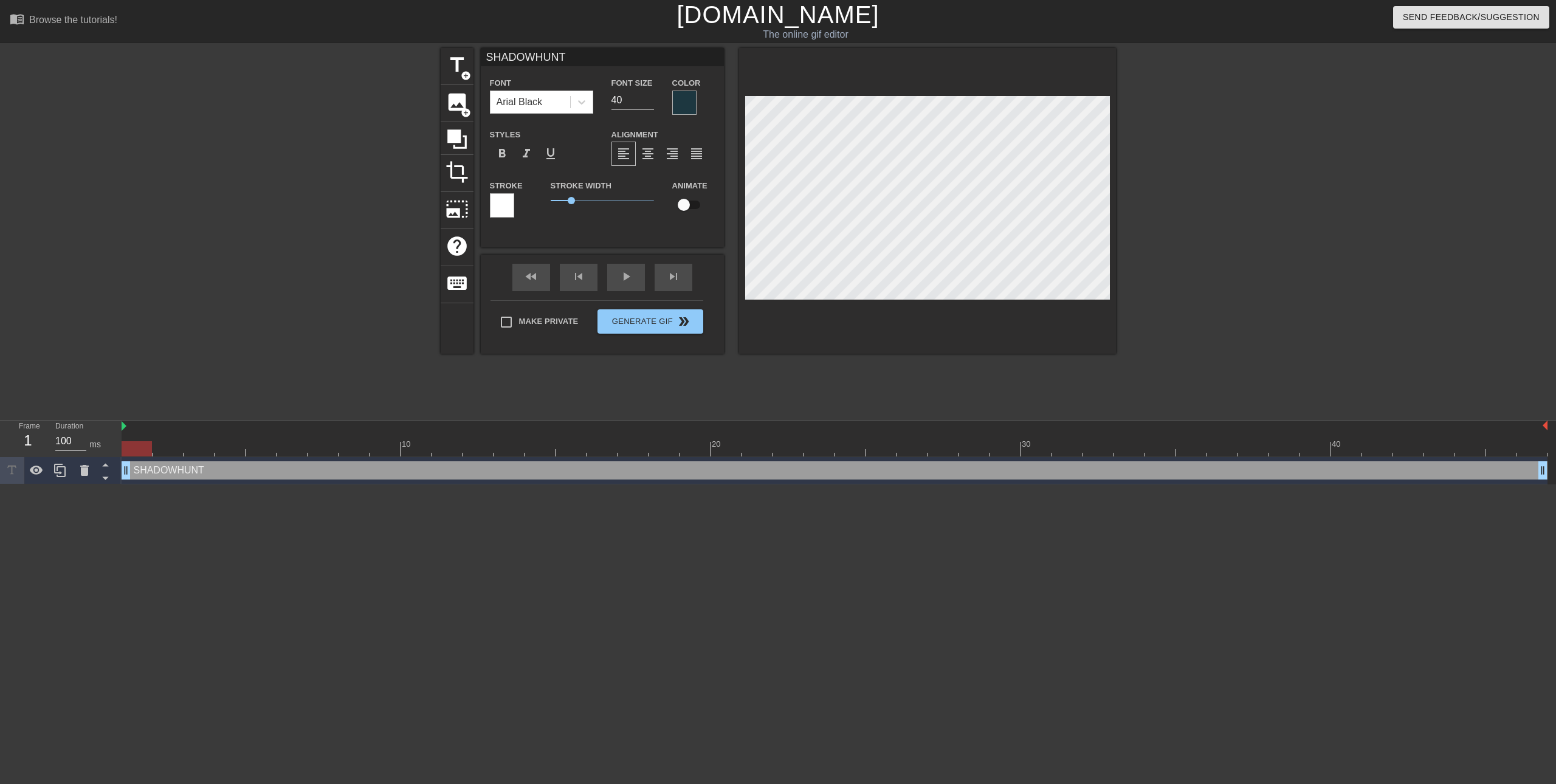
click at [680, 107] on div at bounding box center [684, 102] width 25 height 25
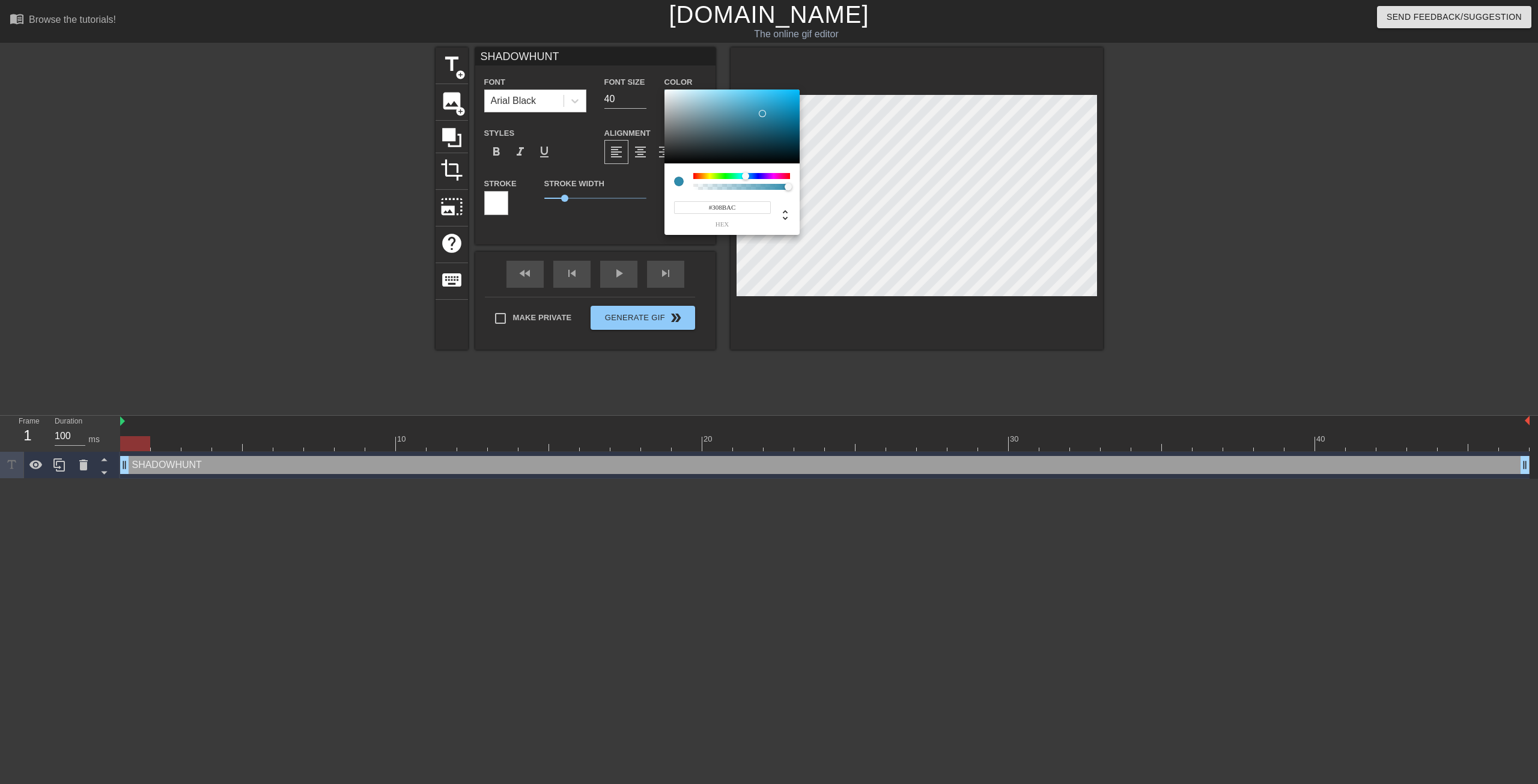
type input "#3189A9"
drag, startPoint x: 755, startPoint y: 140, endPoint x: 760, endPoint y: 114, distance: 26.5
click at [760, 114] on div at bounding box center [732, 126] width 135 height 74
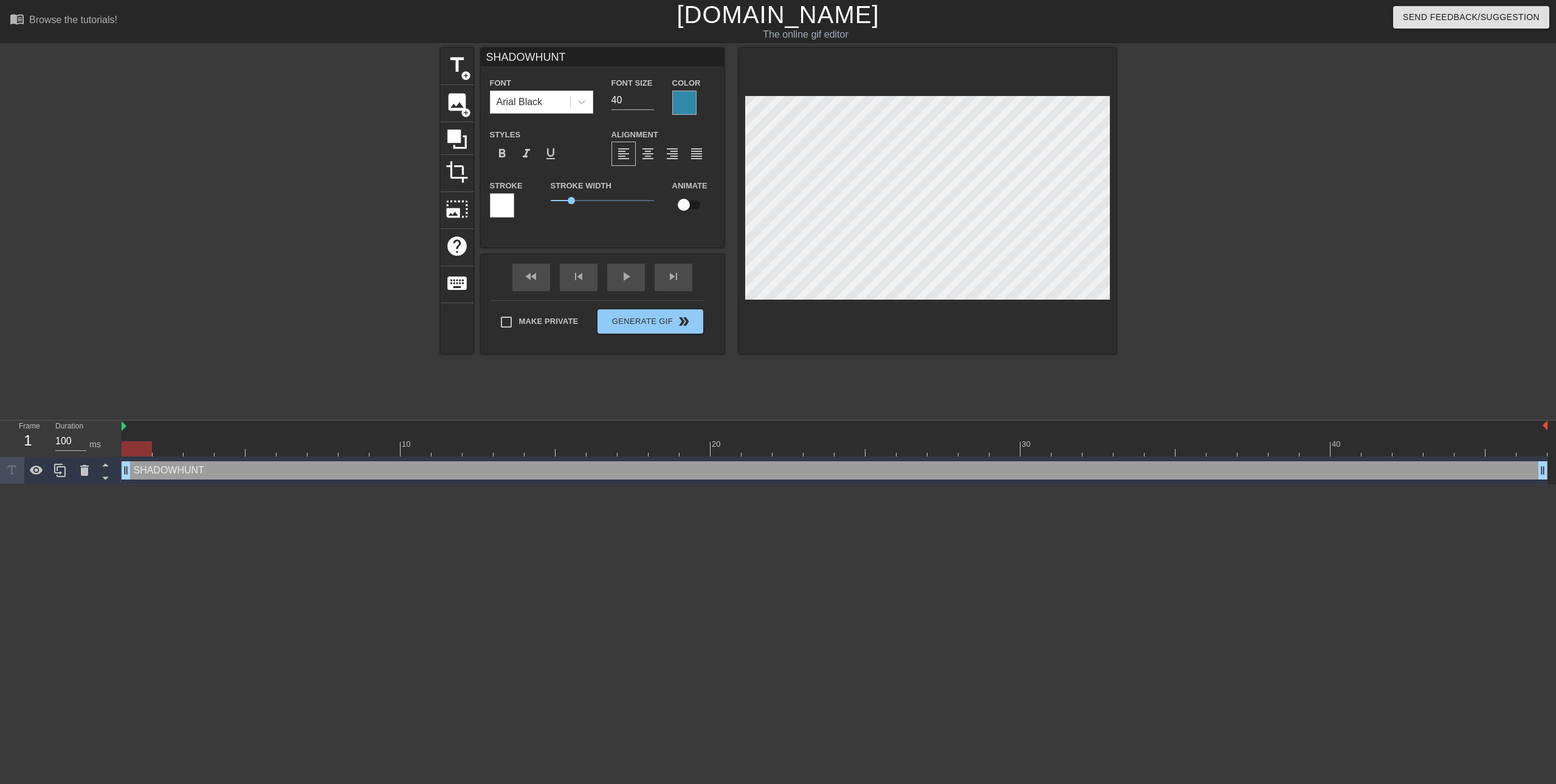
click at [1240, 279] on div at bounding box center [1222, 230] width 183 height 364
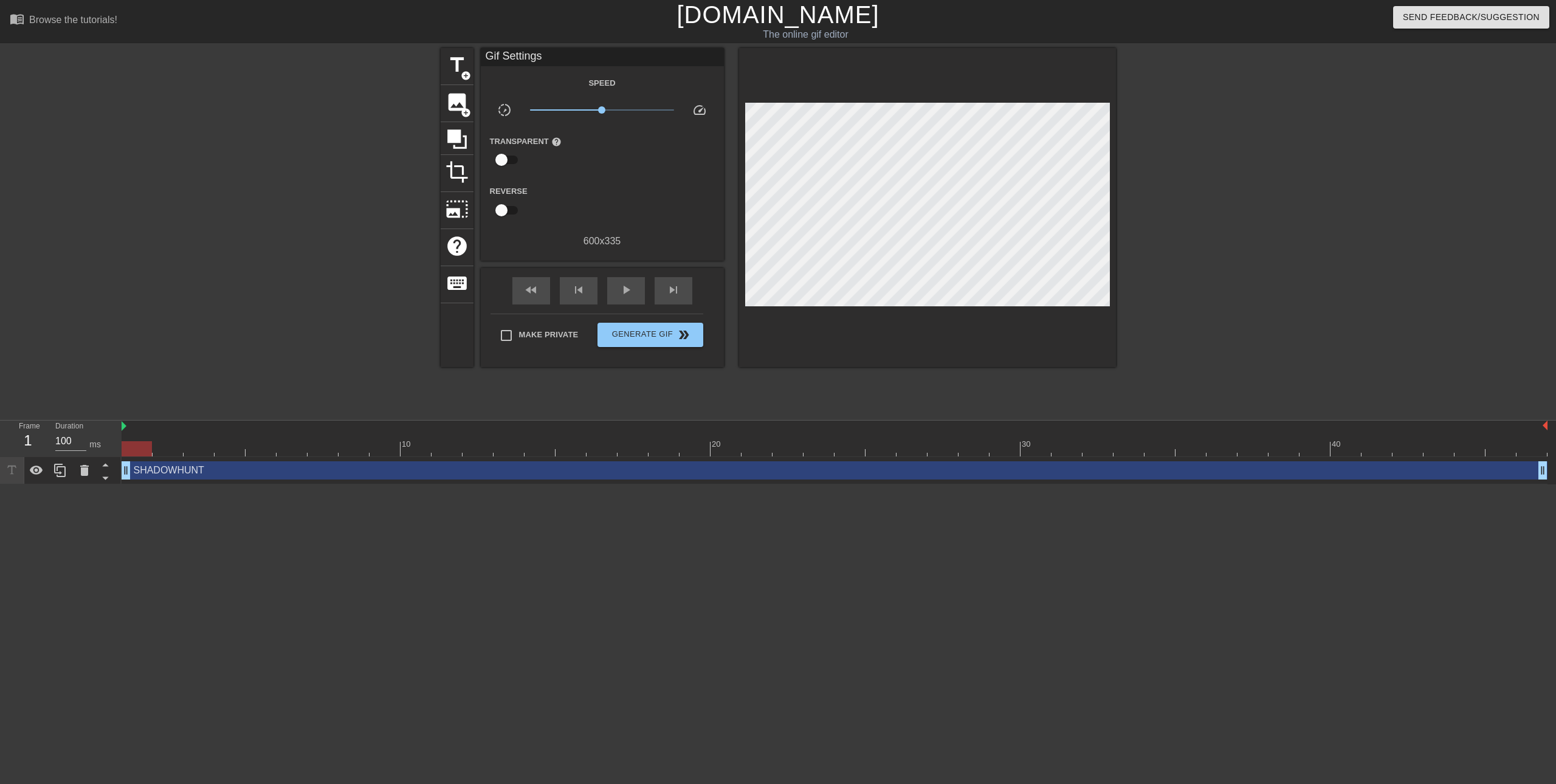
click at [1303, 296] on div at bounding box center [1222, 230] width 183 height 364
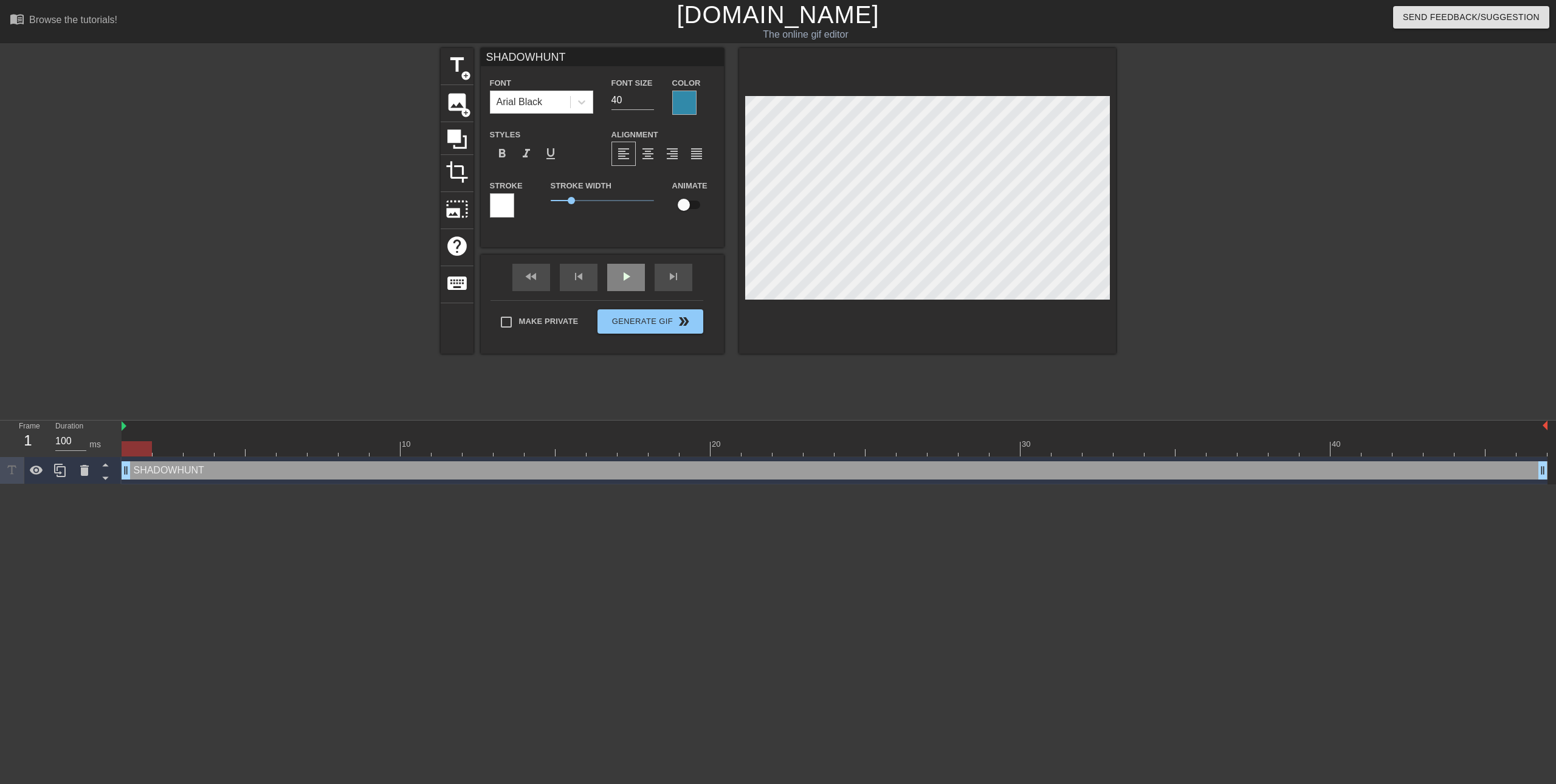
click at [631, 282] on span "play_arrow" at bounding box center [626, 276] width 15 height 15
type input "SHADOWHUN"
type textarea "SHADOWHUN"
type input "SHADOWHU"
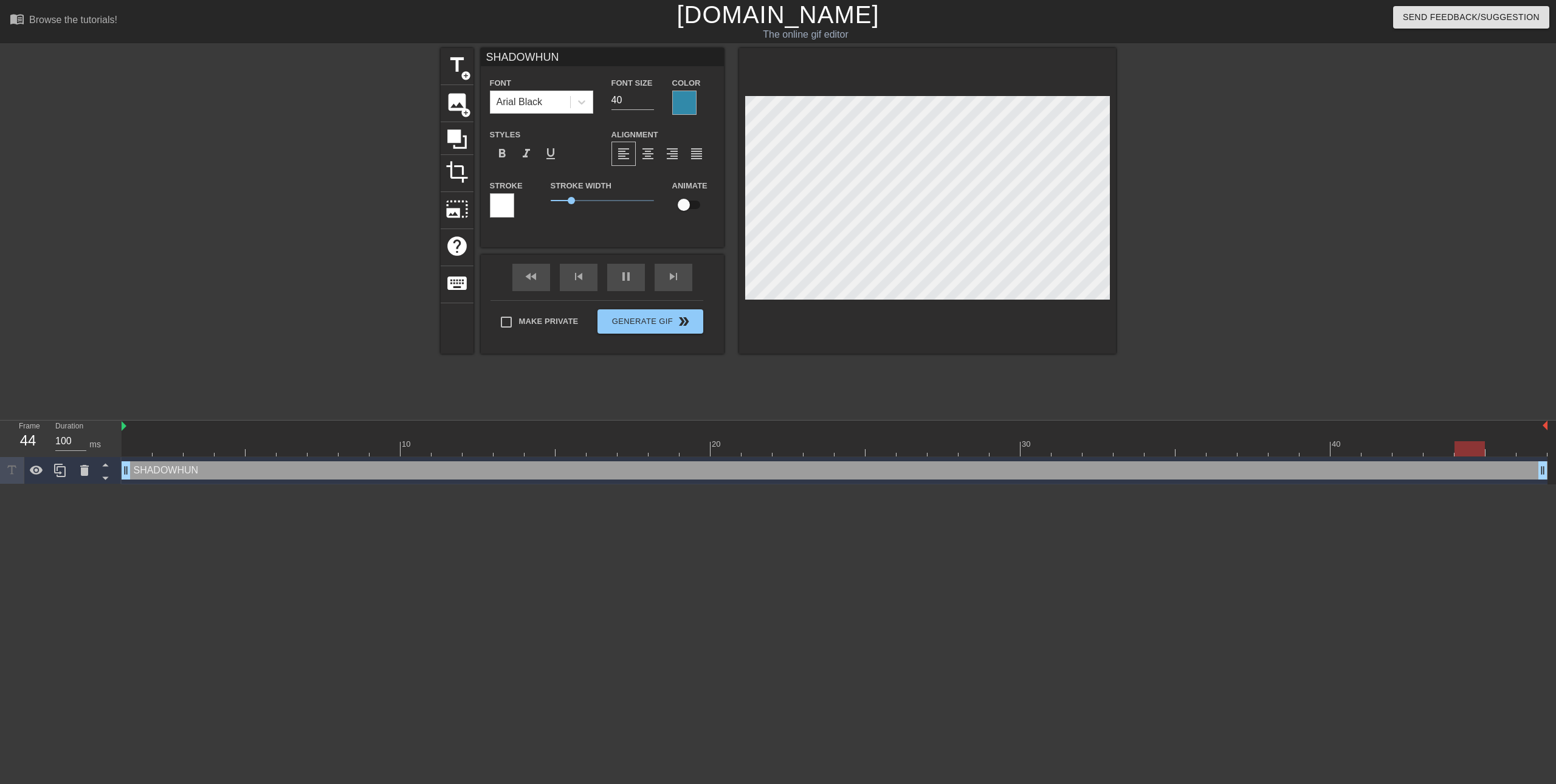
type textarea "SHADOWHU"
type input "SHADOWH"
type textarea "SHADOWH"
type input "SHADOW"
type textarea "SHADOW"
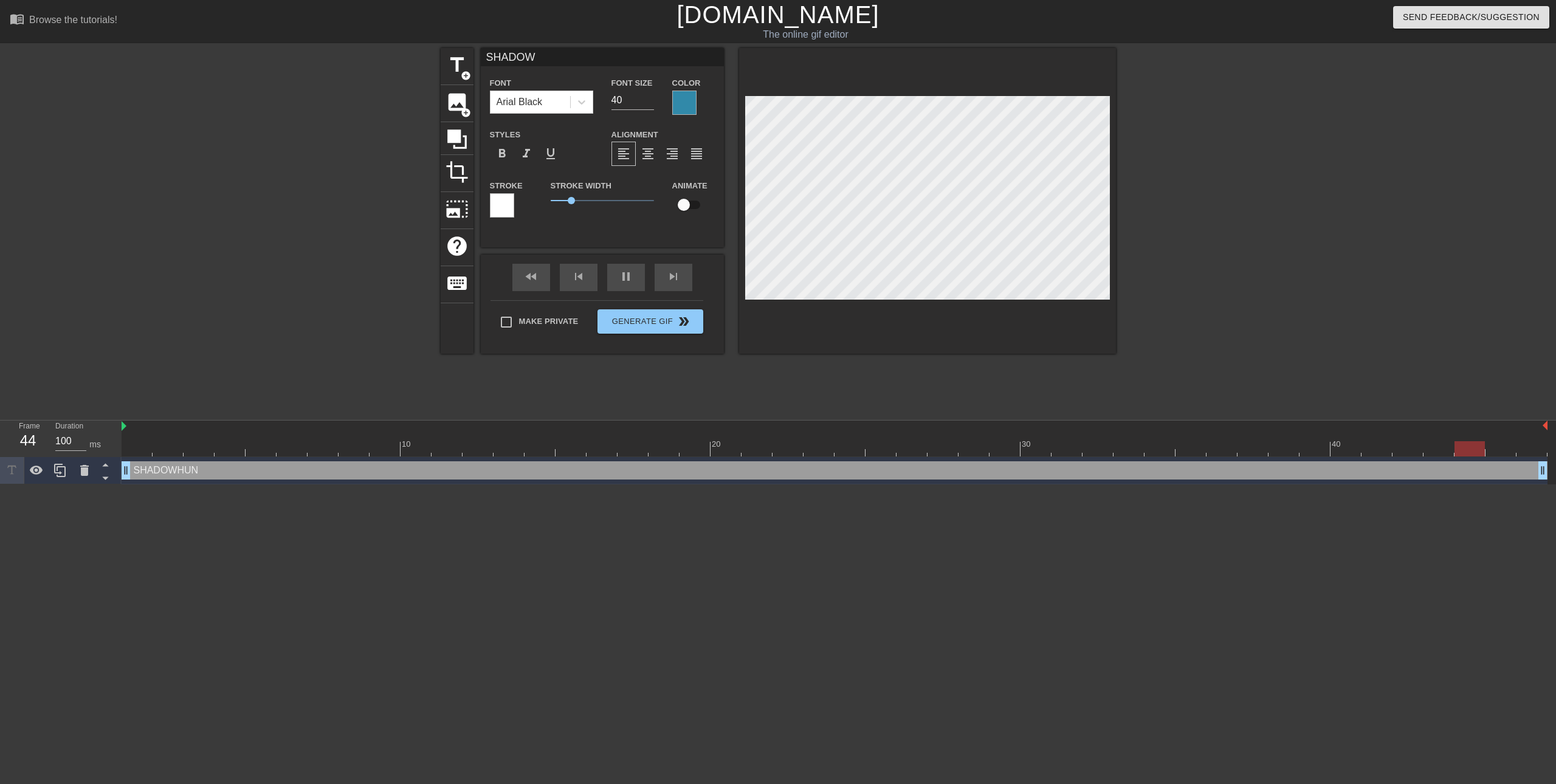
type input "SHADO"
type textarea "SHADO"
type input "SHAD"
type textarea "SHAD"
type input "SHA"
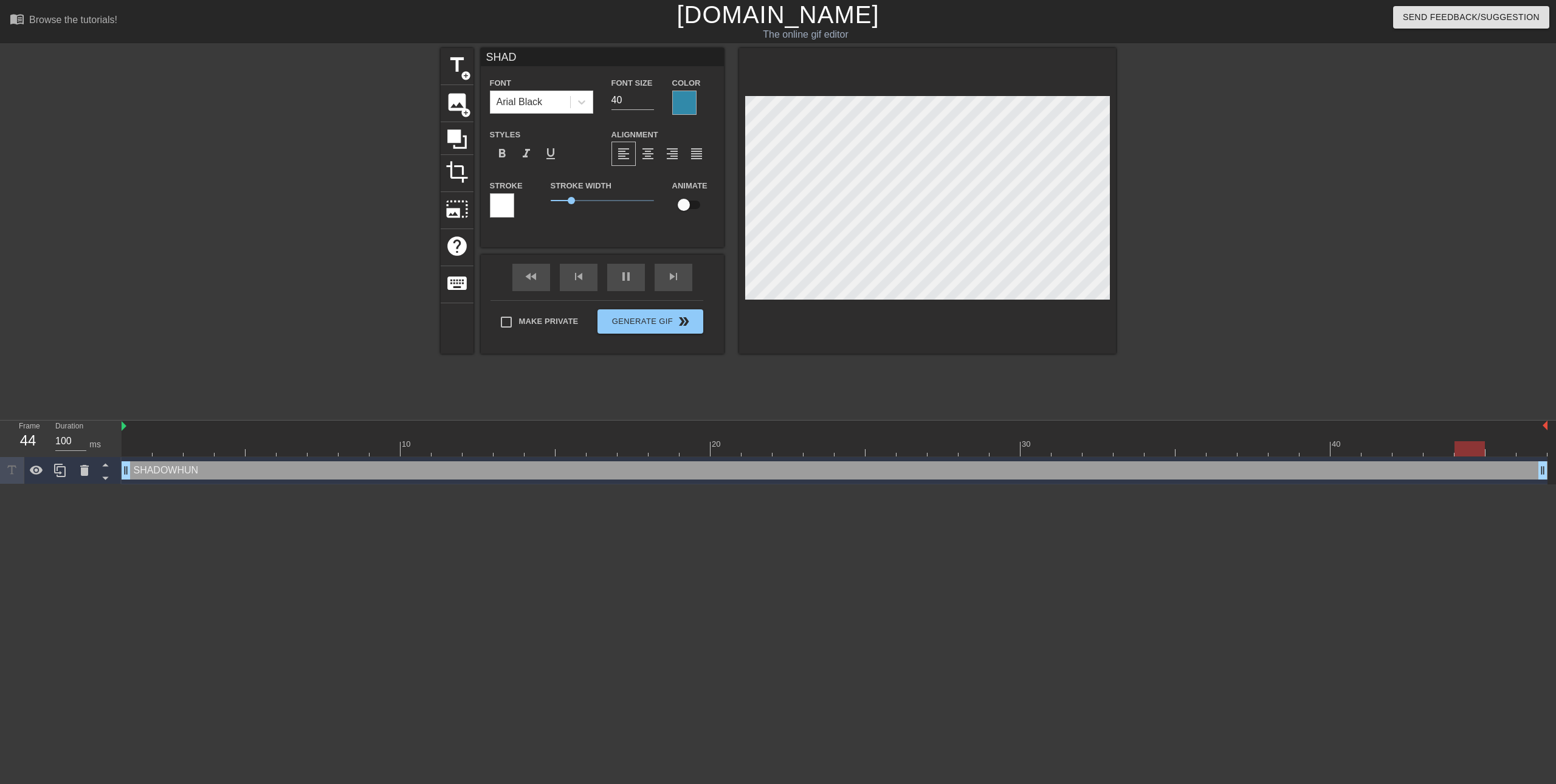
type textarea "SHA"
type input "SH"
type textarea "SH"
type input "S"
type textarea "S"
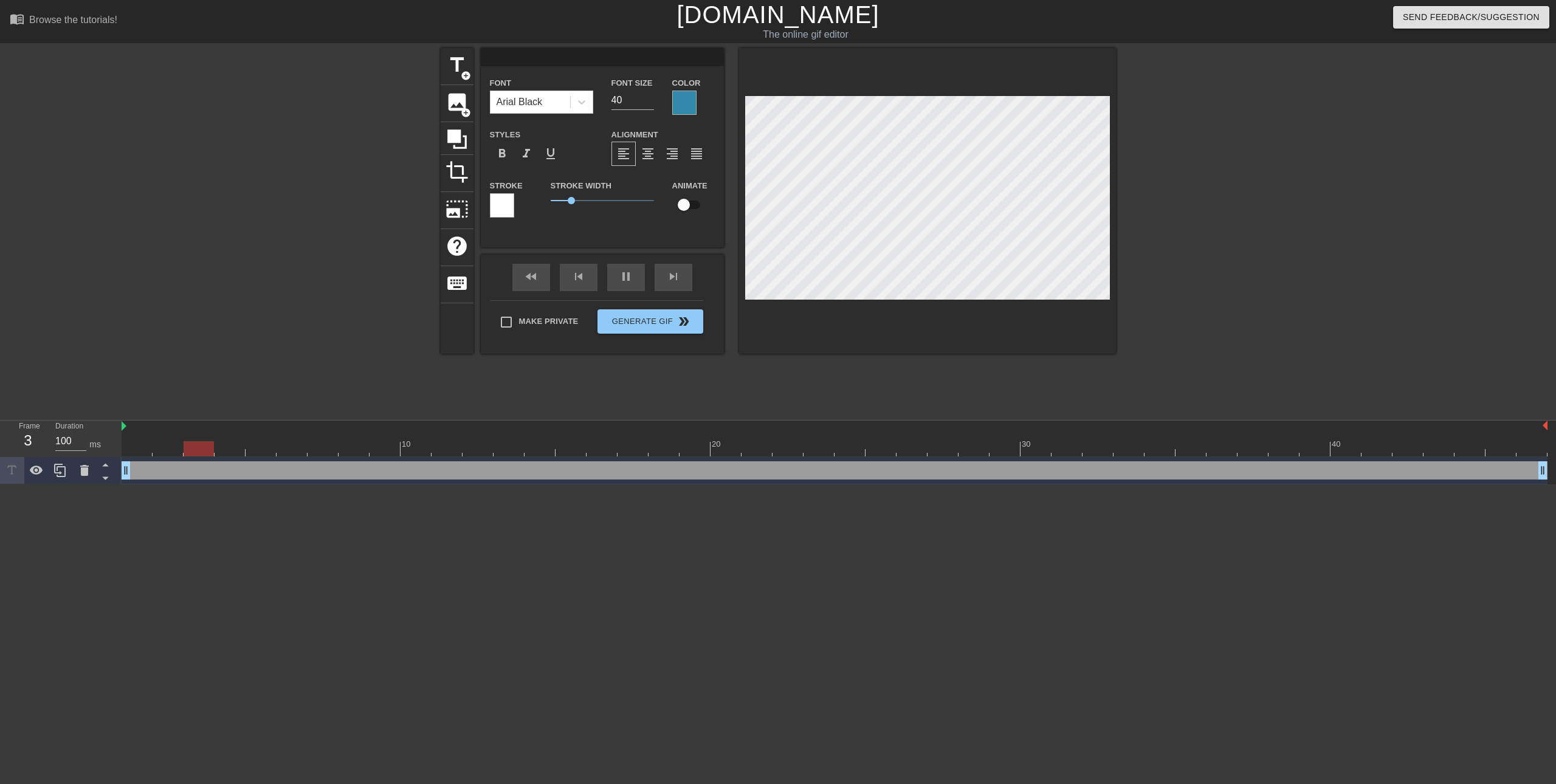
paste textarea "ShowdownHunt"
type input "ShowdownHunt"
type textarea "ShowdownHunt"
